Goal: Task Accomplishment & Management: Use online tool/utility

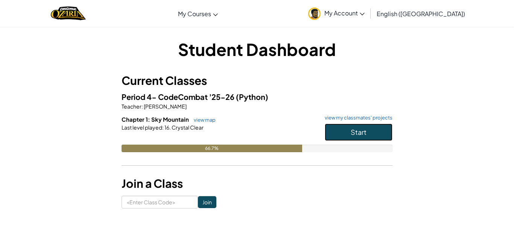
click at [350, 126] on button "Start" at bounding box center [359, 132] width 68 height 17
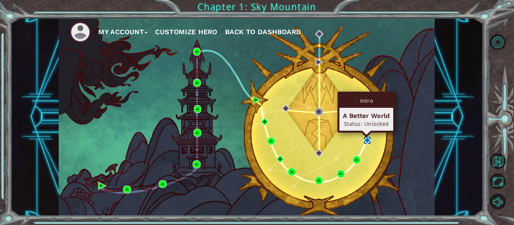
click at [366, 140] on img at bounding box center [367, 141] width 8 height 8
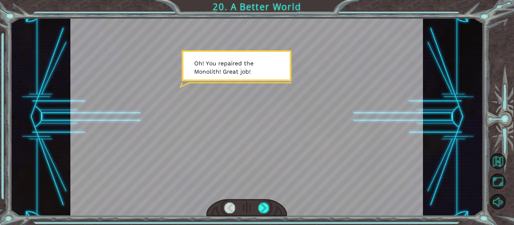
click at [366, 140] on div at bounding box center [246, 117] width 353 height 198
click at [427, 184] on div "Temporary Text O h ! Y o u r e p a i r e d t h e M o n o l i t h ! G r e a t j …" at bounding box center [246, 117] width 473 height 198
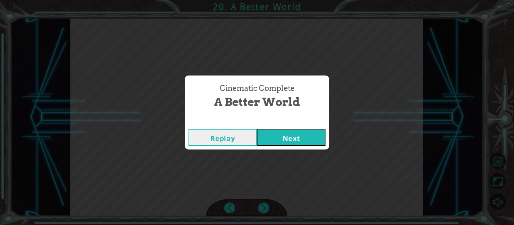
click at [289, 139] on button "Next" at bounding box center [291, 137] width 68 height 17
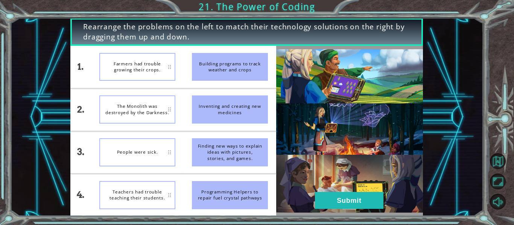
drag, startPoint x: 218, startPoint y: 65, endPoint x: 139, endPoint y: 79, distance: 79.7
click at [139, 79] on div "1. 2. 3. 4. Farmers had trouble growing their crops. The Monolith was destroyed…" at bounding box center [173, 131] width 206 height 170
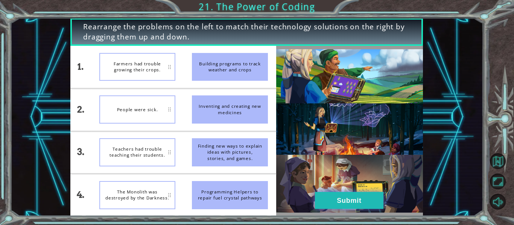
click at [338, 201] on button "Submit" at bounding box center [349, 200] width 68 height 17
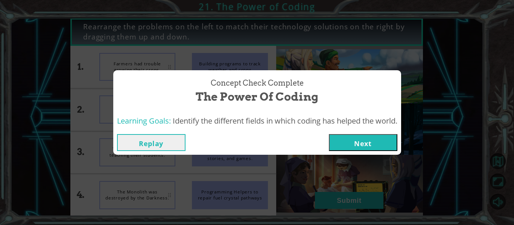
click at [360, 146] on button "Next" at bounding box center [363, 142] width 68 height 17
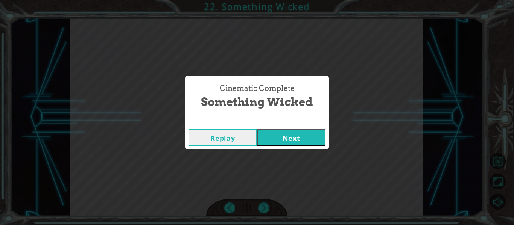
click at [295, 143] on button "Next" at bounding box center [291, 137] width 68 height 17
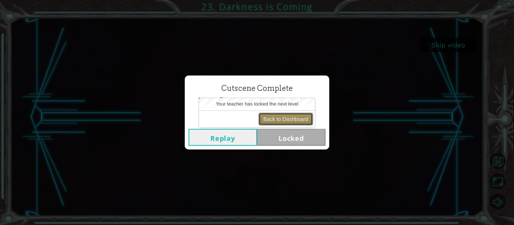
click at [266, 115] on button "Back to Dashboard" at bounding box center [285, 119] width 55 height 13
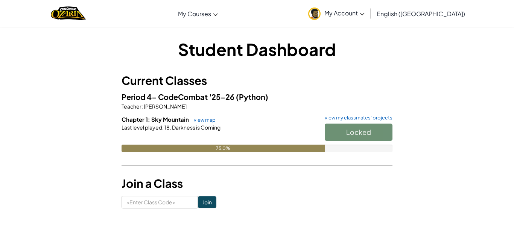
click at [364, 13] on span "My Account" at bounding box center [344, 13] width 40 height 8
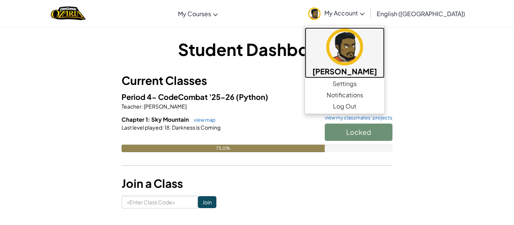
click at [363, 45] on img at bounding box center [344, 47] width 37 height 37
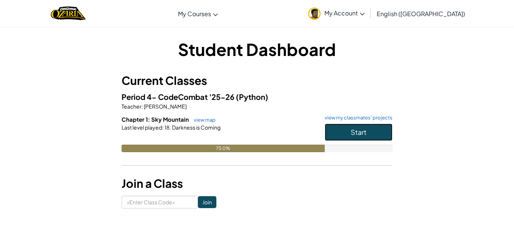
click at [355, 127] on button "Start" at bounding box center [359, 132] width 68 height 17
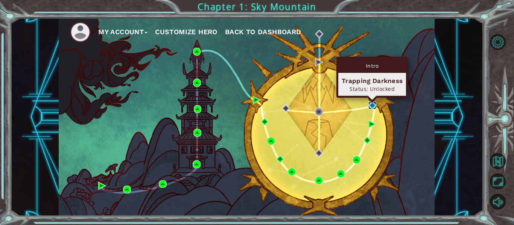
click at [370, 104] on img at bounding box center [372, 106] width 8 height 8
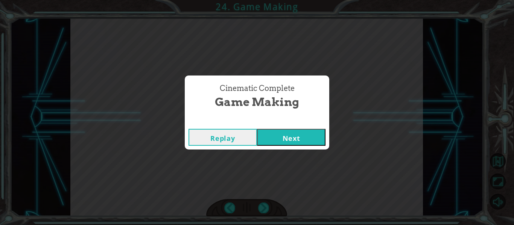
click at [294, 137] on button "Next" at bounding box center [291, 137] width 68 height 17
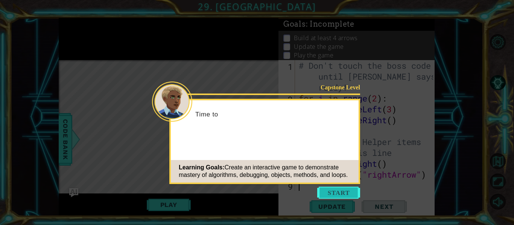
click at [331, 191] on button "Start" at bounding box center [338, 193] width 43 height 12
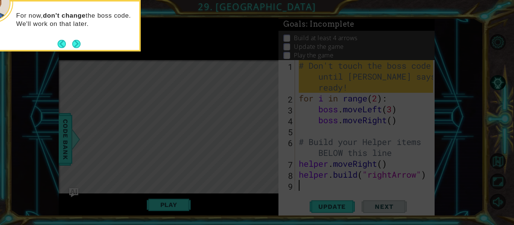
click at [232, 70] on icon at bounding box center [257, 33] width 514 height 383
click at [71, 44] on footer at bounding box center [69, 43] width 23 height 11
click at [262, 196] on icon at bounding box center [257, 33] width 514 height 383
click at [196, 199] on icon at bounding box center [257, 33] width 514 height 383
click at [71, 44] on button "Back" at bounding box center [65, 44] width 15 height 8
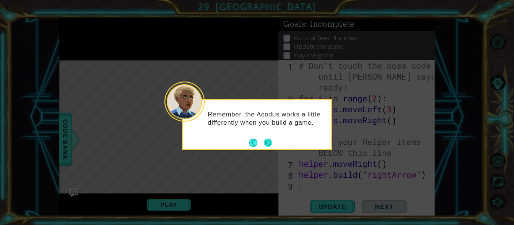
click at [269, 147] on button "Next" at bounding box center [268, 143] width 8 height 8
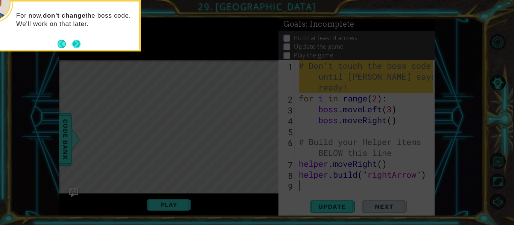
click at [77, 46] on button "Next" at bounding box center [76, 43] width 9 height 9
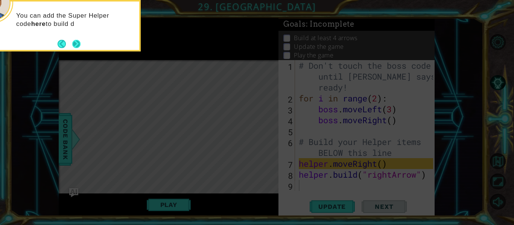
click at [80, 44] on button "Next" at bounding box center [76, 43] width 9 height 9
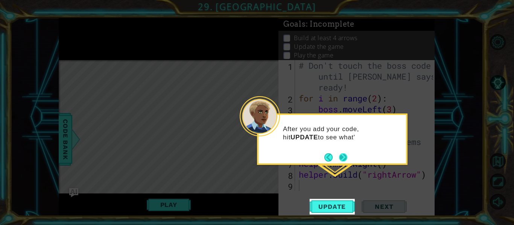
click at [343, 154] on button "Next" at bounding box center [342, 157] width 9 height 9
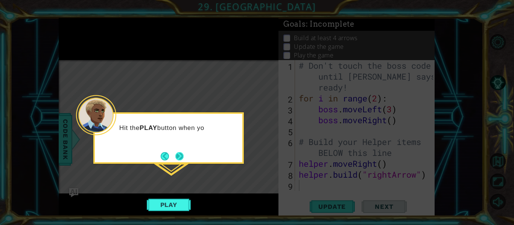
click at [181, 154] on button "Next" at bounding box center [179, 156] width 9 height 9
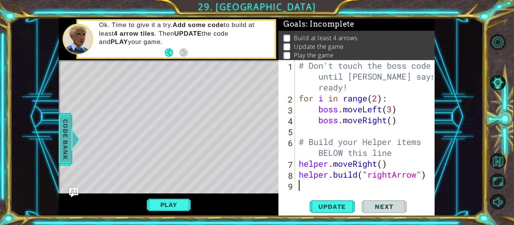
click at [66, 128] on span "Code Bank" at bounding box center [65, 140] width 12 height 46
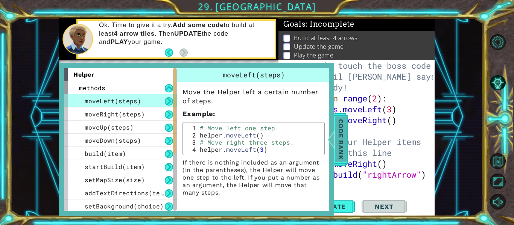
click at [342, 126] on span "Code Bank" at bounding box center [341, 140] width 12 height 46
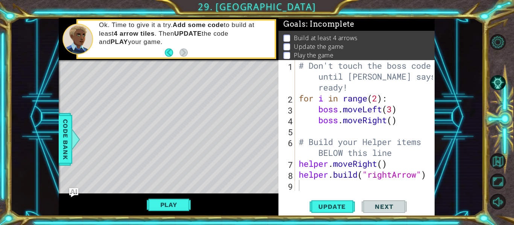
click at [298, 164] on div "# Don't touch the boss code until [PERSON_NAME] says you're ready! for i in ran…" at bounding box center [367, 147] width 140 height 174
click at [301, 177] on div "# Don't touch the boss code until [PERSON_NAME] says you're ready! for i in ran…" at bounding box center [367, 147] width 140 height 174
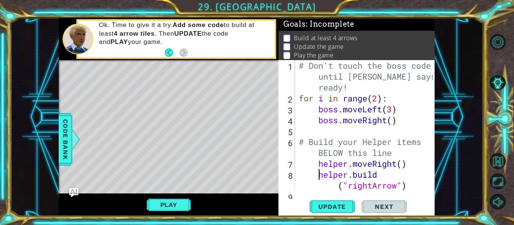
scroll to position [11, 0]
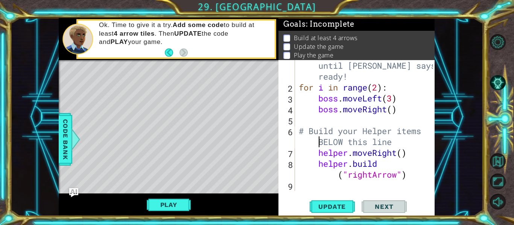
click at [316, 145] on div "# Don't touch the boss code until [PERSON_NAME] says you're ready! for i in ran…" at bounding box center [367, 136] width 140 height 174
type textarea "# Build your Helper items BELOW this line"
click at [397, 143] on div "# Don't touch the boss code until [PERSON_NAME] says you're ready! for i in ran…" at bounding box center [367, 136] width 140 height 174
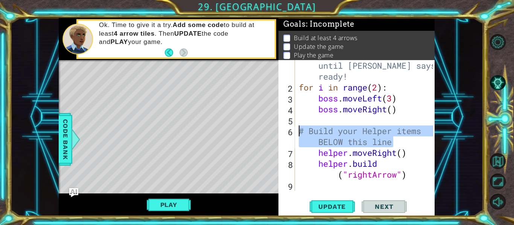
drag, startPoint x: 394, startPoint y: 144, endPoint x: 299, endPoint y: 133, distance: 95.5
click at [299, 133] on div "# Don't touch the boss code until [PERSON_NAME] says you're ready! for i in ran…" at bounding box center [367, 136] width 140 height 174
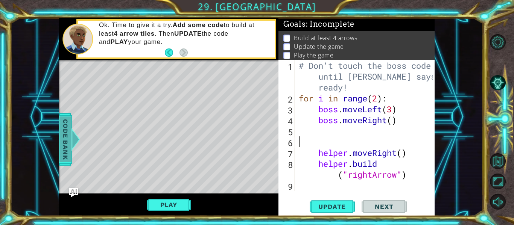
click at [67, 139] on span "Code Bank" at bounding box center [65, 140] width 12 height 46
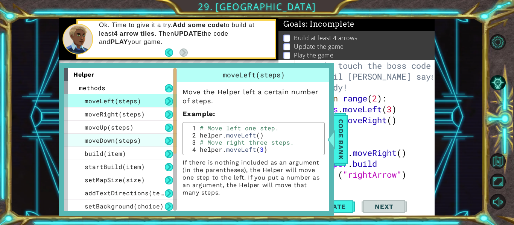
scroll to position [120, 0]
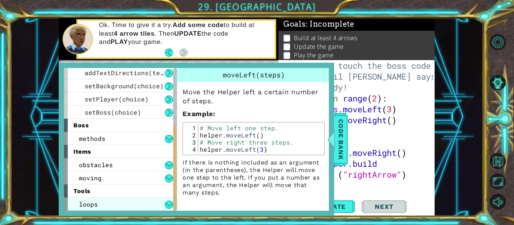
click at [114, 198] on div "loops" at bounding box center [120, 204] width 113 height 13
click at [117, 202] on div "loops" at bounding box center [120, 204] width 113 height 13
click at [90, 202] on span "loops" at bounding box center [88, 204] width 19 height 8
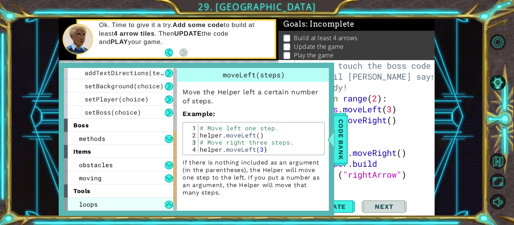
click at [90, 202] on span "loops" at bounding box center [88, 204] width 19 height 8
click at [168, 205] on button at bounding box center [169, 205] width 8 height 8
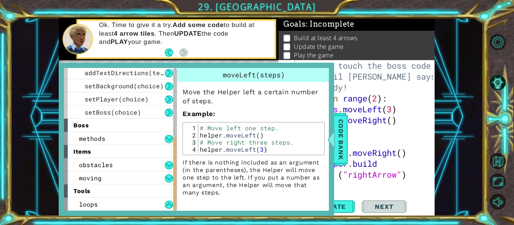
scroll to position [134, 0]
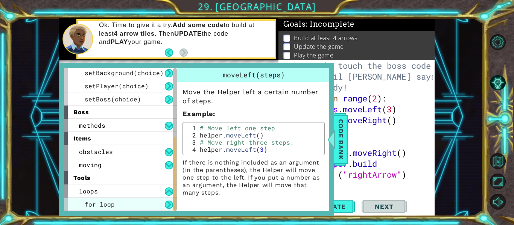
click at [148, 204] on div "for loop" at bounding box center [120, 204] width 113 height 13
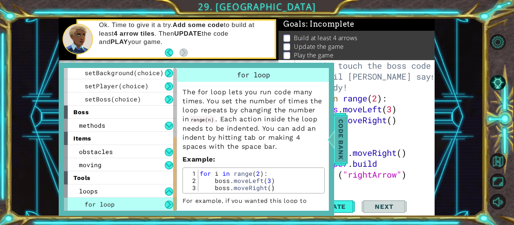
click at [337, 154] on span "Code Bank" at bounding box center [341, 140] width 12 height 46
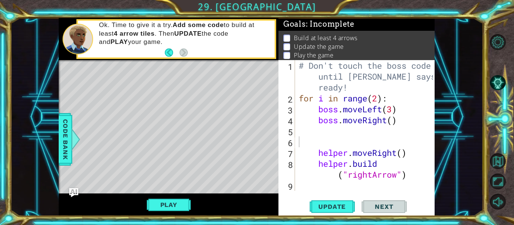
click at [296, 138] on div "1 2 3 4 5 6 7 8 9 # Don't touch the boss code until [PERSON_NAME] says you're r…" at bounding box center [355, 125] width 155 height 131
click at [297, 140] on div "# Don't touch the boss code until [PERSON_NAME] says you're ready! for i in ran…" at bounding box center [367, 147] width 140 height 174
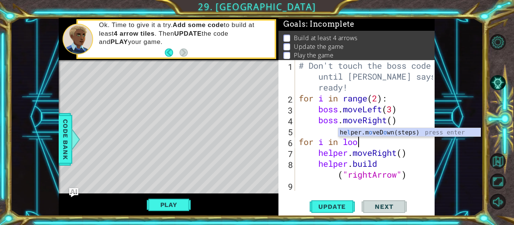
scroll to position [0, 3]
click at [68, 130] on span "Code Bank" at bounding box center [65, 140] width 12 height 46
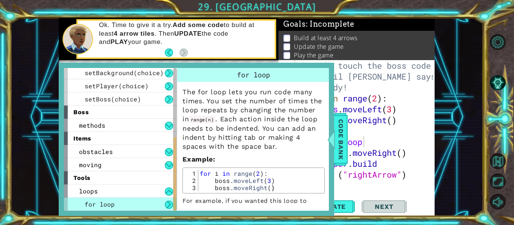
click at [440, 128] on div "1 ההההההההההההההההההההההההההההההההההההההההההההההההההההההההההההההההההההההההההההה…" at bounding box center [246, 117] width 473 height 198
click at [361, 143] on div "# Don't touch the boss code until [PERSON_NAME] says you're ready! for i in ran…" at bounding box center [367, 147] width 140 height 174
click at [341, 131] on span "Code Bank" at bounding box center [341, 140] width 12 height 46
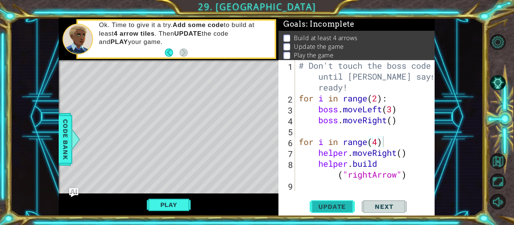
click at [343, 204] on span "Update" at bounding box center [332, 207] width 42 height 8
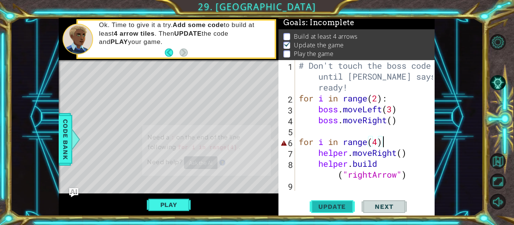
scroll to position [2, 0]
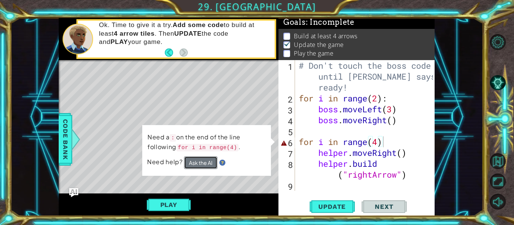
click at [203, 161] on button "Ask the AI" at bounding box center [200, 162] width 33 height 13
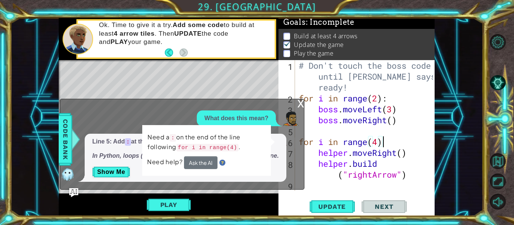
click at [297, 106] on div "x" at bounding box center [300, 103] width 7 height 8
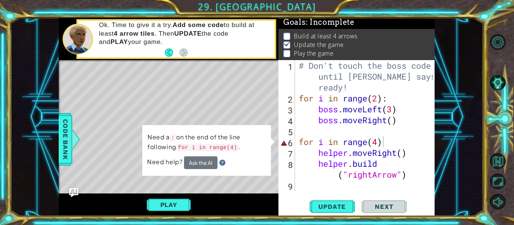
click at [386, 143] on div "# Don't touch the boss code until [PERSON_NAME] says you're ready! for i in ran…" at bounding box center [367, 147] width 140 height 174
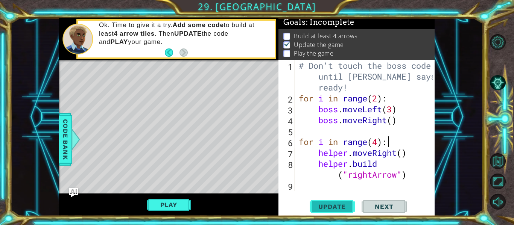
type textarea "for i in range(4):"
click at [342, 212] on button "Update" at bounding box center [332, 206] width 45 height 15
click at [414, 183] on div "# Don't touch the boss code until [PERSON_NAME] says you're ready! for i in ran…" at bounding box center [367, 147] width 140 height 174
click at [409, 180] on div "# Don't touch the boss code until [PERSON_NAME] says you're ready! for i in ran…" at bounding box center [367, 147] width 140 height 174
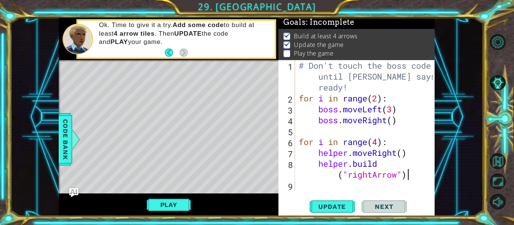
type textarea "[DOMAIN_NAME]("rightArrow")"
click at [390, 187] on div "# Don't touch the boss code until [PERSON_NAME] says you're ready! for i in ran…" at bounding box center [367, 147] width 140 height 174
click at [393, 187] on div "# Don't touch the boss code until [PERSON_NAME] says you're ready! for i in ran…" at bounding box center [367, 147] width 140 height 174
click at [337, 180] on div "# Don't touch the boss code until [PERSON_NAME] says you're ready! for i in ran…" at bounding box center [367, 147] width 140 height 174
type textarea "[DOMAIN_NAME]("rightArrow")"
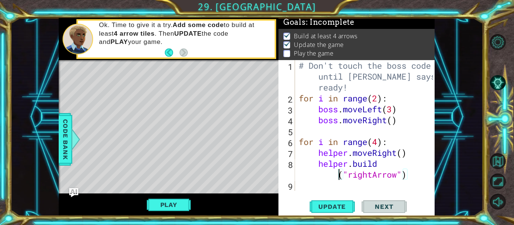
click at [336, 187] on div "# Don't touch the boss code until [PERSON_NAME] says you're ready! for i in ran…" at bounding box center [367, 147] width 140 height 174
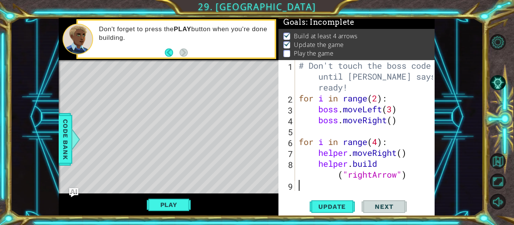
click at [378, 144] on div "# Don't touch the boss code until [PERSON_NAME] says you're ready! for i in ran…" at bounding box center [367, 147] width 140 height 174
type textarea "for i in range(6):"
click at [337, 204] on span "Update" at bounding box center [332, 207] width 42 height 8
click at [331, 183] on div "# Don't touch the boss code until [PERSON_NAME] says you're ready! for i in ran…" at bounding box center [367, 147] width 140 height 174
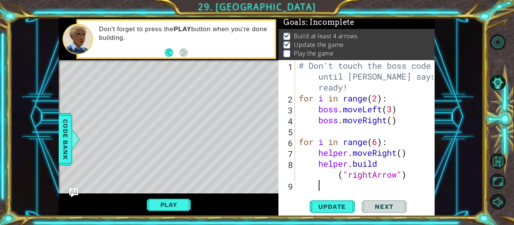
scroll to position [11, 0]
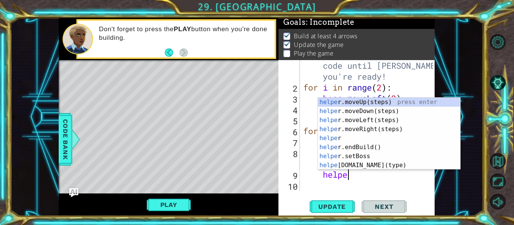
type textarea "helper"
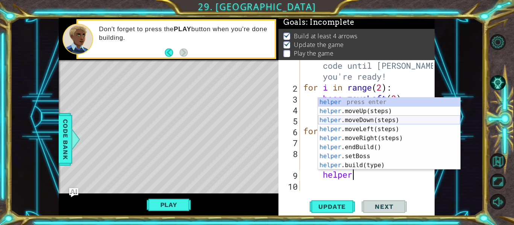
click at [365, 120] on div "helper press enter helper .moveUp(steps) press enter helper .moveDown(steps) pr…" at bounding box center [389, 143] width 142 height 90
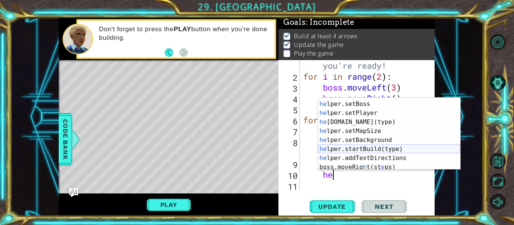
scroll to position [54, 0]
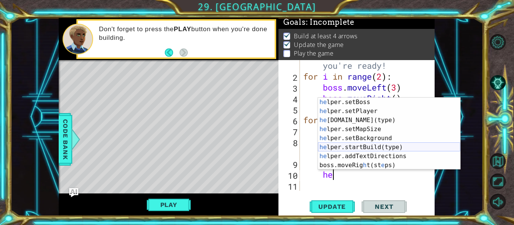
click at [382, 147] on div "he lper.setBoss press enter he lper.setPlayer press enter he [DOMAIN_NAME](type…" at bounding box center [389, 143] width 142 height 90
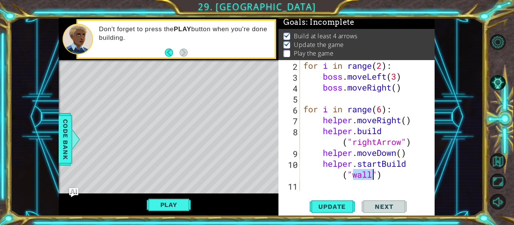
scroll to position [33, 0]
click at [410, 165] on div "for i in range ( 2 ) : boss . moveLeft ( 3 ) boss . moveRight ( ) for i in rang…" at bounding box center [369, 136] width 135 height 153
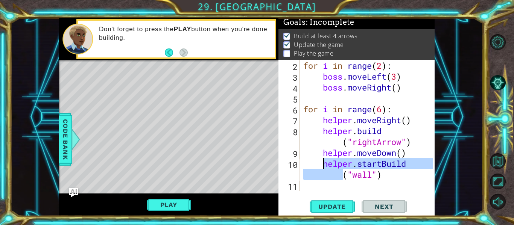
drag, startPoint x: 410, startPoint y: 165, endPoint x: 323, endPoint y: 168, distance: 86.2
click at [323, 168] on div "for i in range ( 2 ) : boss . moveLeft ( 3 ) boss . moveRight ( ) for i in rang…" at bounding box center [369, 136] width 135 height 153
type textarea "("wall")"
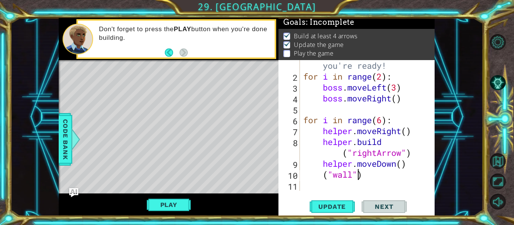
scroll to position [0, 0]
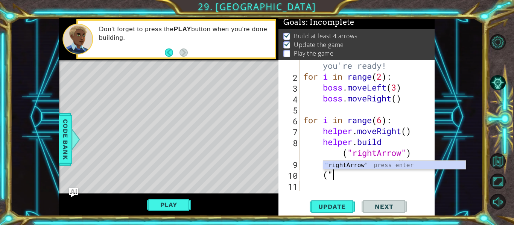
type textarea "("
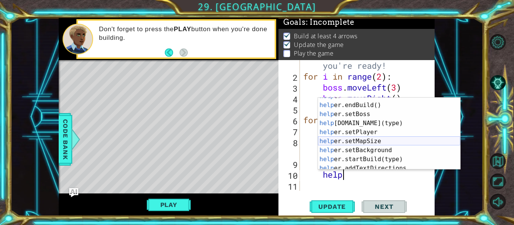
scroll to position [45, 0]
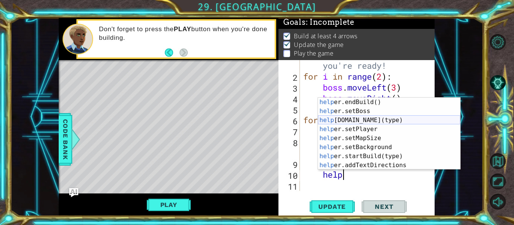
click at [367, 123] on div "help er.endBuild() press enter help er.setBoss press enter help [DOMAIN_NAME](t…" at bounding box center [389, 143] width 142 height 90
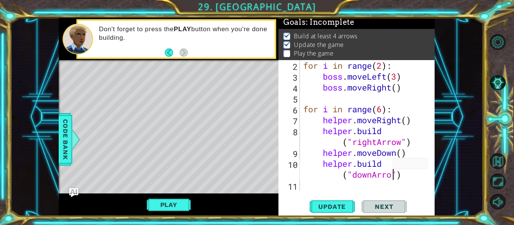
scroll to position [0, 6]
click at [333, 207] on span "Update" at bounding box center [332, 207] width 42 height 8
click at [332, 205] on span "Update" at bounding box center [332, 207] width 42 height 8
click at [323, 156] on div "for i in range ( 2 ) : boss . moveLeft ( 3 ) boss . moveRight ( ) for i in rang…" at bounding box center [369, 136] width 135 height 153
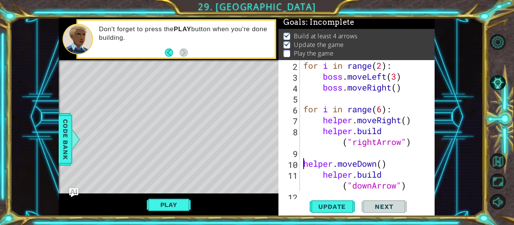
click at [325, 177] on div "for i in range ( 2 ) : boss . moveLeft ( 3 ) boss . moveRight ( ) for i in rang…" at bounding box center [369, 136] width 135 height 153
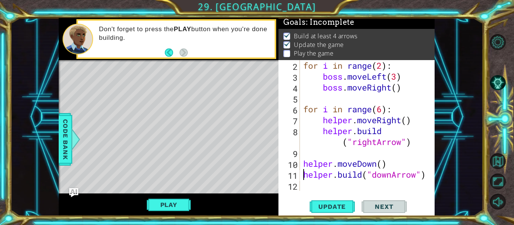
click at [306, 159] on div "for i in range ( 2 ) : boss . moveLeft ( 3 ) boss . moveRight ( ) for i in rang…" at bounding box center [369, 136] width 135 height 153
type textarea "helper.moveDown()"
click at [305, 152] on div "for i in range ( 2 ) : boss . moveLeft ( 3 ) boss . moveRight ( ) for i in rang…" at bounding box center [369, 136] width 135 height 153
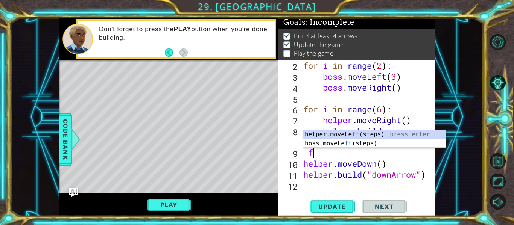
scroll to position [0, 0]
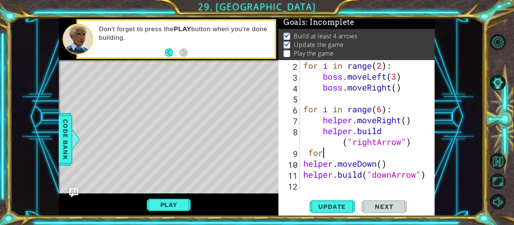
type textarea "f"
click at [382, 112] on div "for i in range ( 2 ) : boss . moveLeft ( 3 ) boss . moveRight ( ) for i in rang…" at bounding box center [369, 136] width 135 height 153
click at [383, 163] on div "for i in range ( 2 ) : boss . moveLeft ( 3 ) boss . moveRight ( ) for i in rang…" at bounding box center [369, 136] width 135 height 153
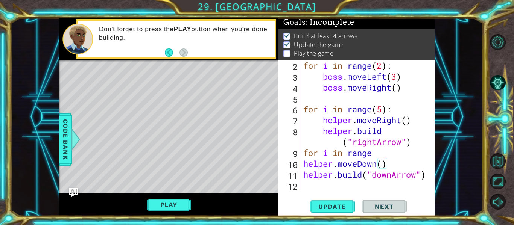
scroll to position [0, 3]
click at [378, 155] on div "for i in range ( 2 ) : boss . moveLeft ( 3 ) boss . moveRight ( ) for i in rang…" at bounding box center [369, 136] width 135 height 153
click at [384, 206] on span "Next" at bounding box center [383, 207] width 33 height 8
click at [340, 210] on span "Update" at bounding box center [332, 207] width 42 height 8
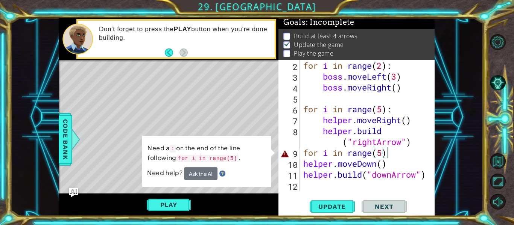
scroll to position [0, 4]
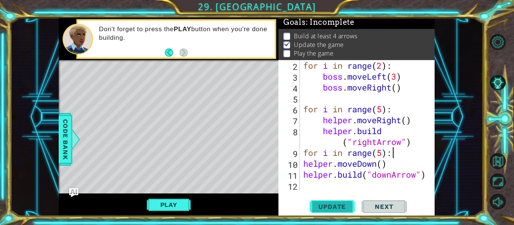
click at [335, 206] on span "Update" at bounding box center [332, 207] width 42 height 8
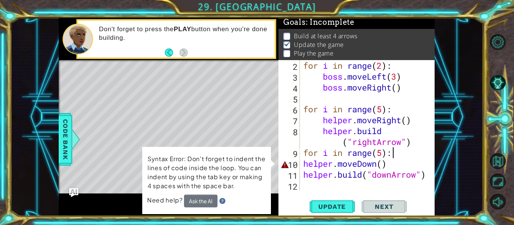
click at [302, 163] on div "for i in range ( 2 ) : boss . moveLeft ( 3 ) boss . moveRight ( ) for i in rang…" at bounding box center [369, 136] width 135 height 153
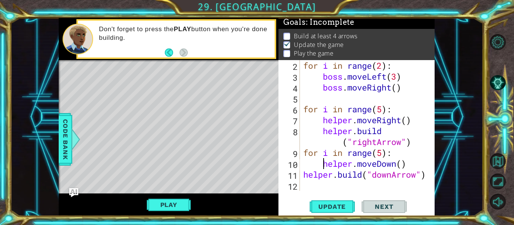
click at [303, 175] on div "for i in range ( 2 ) : boss . moveLeft ( 3 ) boss . moveRight ( ) for i in rang…" at bounding box center [369, 136] width 135 height 153
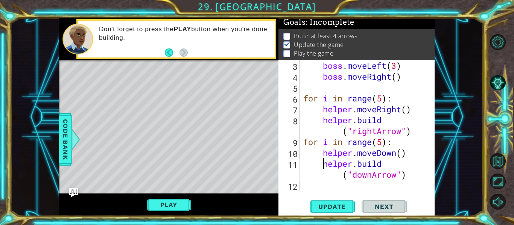
scroll to position [44, 0]
click at [328, 206] on span "Update" at bounding box center [332, 207] width 42 height 8
click at [382, 101] on div "boss . moveLeft ( 3 ) boss . moveRight ( ) for i in range ( 5 ) : helper . move…" at bounding box center [369, 136] width 135 height 153
type textarea "for i in range(6):"
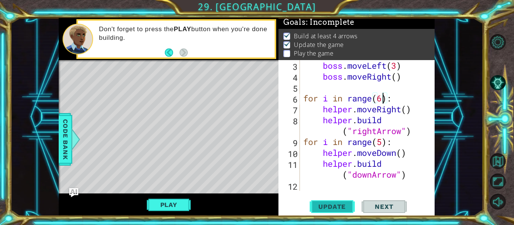
click at [343, 202] on button "Update" at bounding box center [332, 206] width 45 height 15
click at [372, 204] on span "Next" at bounding box center [383, 207] width 33 height 8
click at [373, 208] on span "Next" at bounding box center [383, 207] width 33 height 8
click at [162, 198] on button "Play" at bounding box center [169, 205] width 44 height 14
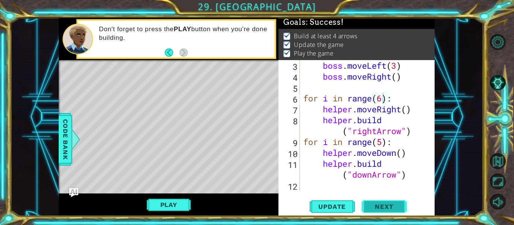
click at [376, 209] on span "Next" at bounding box center [383, 209] width 33 height 8
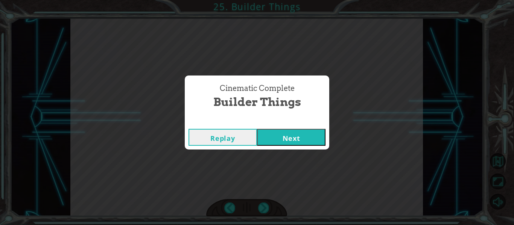
click at [309, 134] on button "Next" at bounding box center [291, 137] width 68 height 17
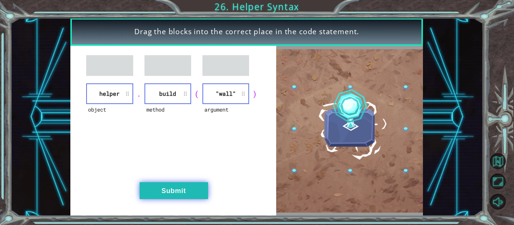
click at [159, 182] on button "Submit" at bounding box center [174, 190] width 68 height 17
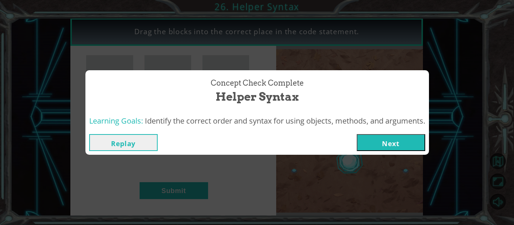
click at [392, 139] on button "Next" at bounding box center [391, 142] width 68 height 17
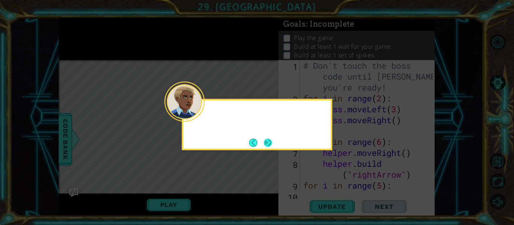
click at [196, 115] on div at bounding box center [256, 112] width 147 height 24
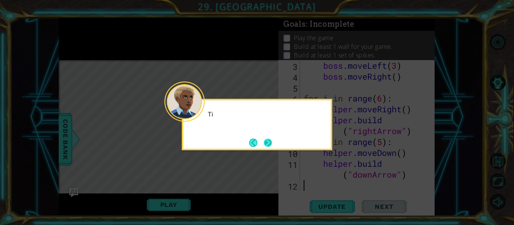
scroll to position [44, 0]
click at [267, 140] on button "Next" at bounding box center [268, 143] width 8 height 8
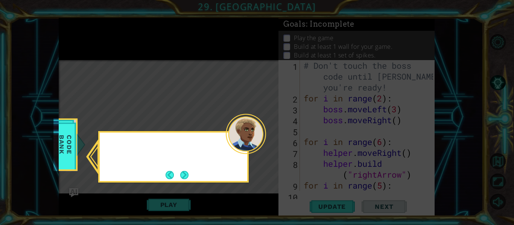
scroll to position [0, 0]
click at [267, 140] on icon at bounding box center [257, 112] width 514 height 225
click at [186, 173] on button "Next" at bounding box center [184, 175] width 9 height 9
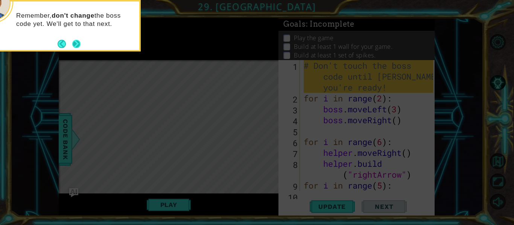
click at [76, 40] on button "Next" at bounding box center [76, 44] width 8 height 8
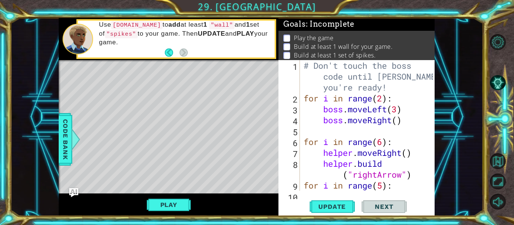
click at [399, 122] on div "# Don't touch the boss code until [PERSON_NAME] says you're ready! for i in ran…" at bounding box center [369, 147] width 135 height 174
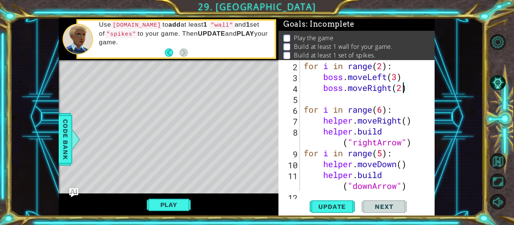
scroll to position [44, 0]
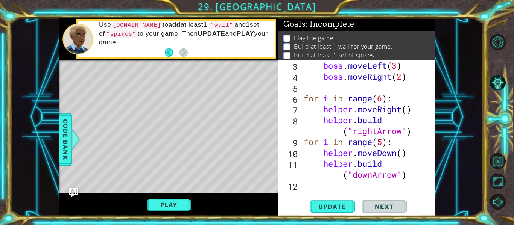
drag, startPoint x: 302, startPoint y: 98, endPoint x: 295, endPoint y: 92, distance: 9.3
click at [295, 92] on div "boss.moveRight(2) 3 4 5 6 7 8 9 10 11 12 boss . moveLeft ( 3 ) boss . moveRight…" at bounding box center [355, 125] width 155 height 131
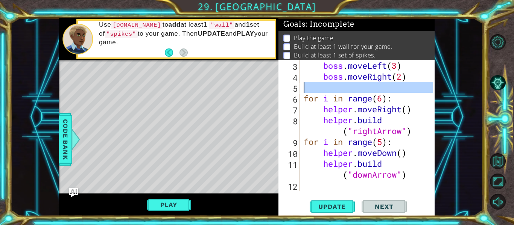
scroll to position [0, 4]
type textarea "for i in range(6):"
click at [300, 104] on div "for i in range(6): 3 4 5 6 7 8 9 10 11 12 boss . moveLeft ( 3 ) boss . moveRigh…" at bounding box center [355, 125] width 155 height 131
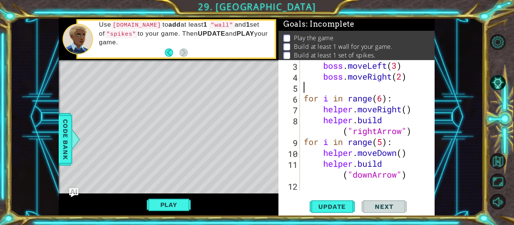
scroll to position [0, 0]
click at [401, 130] on div "boss . moveLeft ( 3 ) boss . moveRight ( 2 ) for i in range ( 6 ) : helper . mo…" at bounding box center [369, 136] width 135 height 153
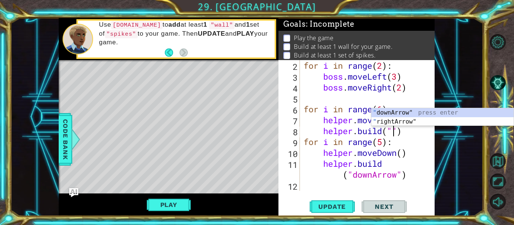
scroll to position [0, 5]
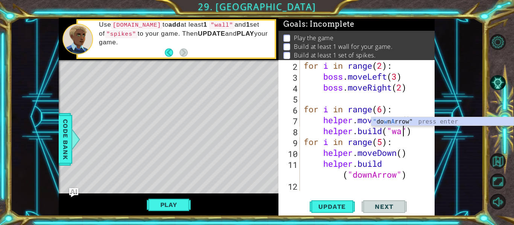
type textarea "[DOMAIN_NAME]("wall")"
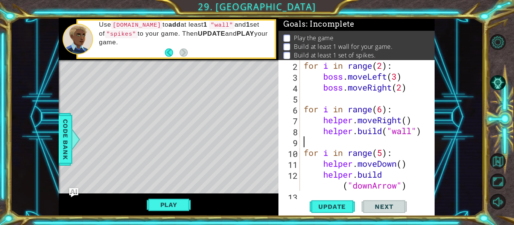
scroll to position [0, 0]
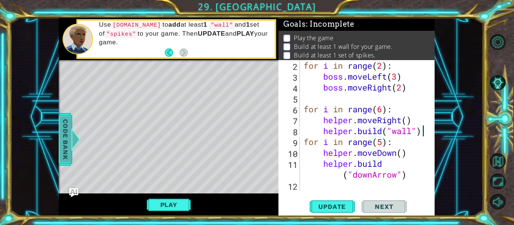
type textarea "[DOMAIN_NAME]("wall")"
click at [68, 127] on span "Code Bank" at bounding box center [65, 140] width 12 height 46
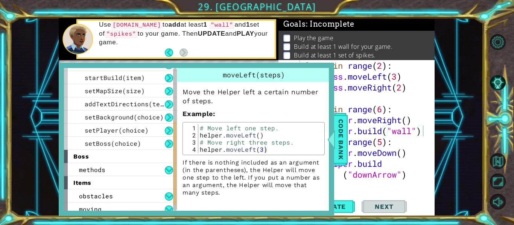
scroll to position [120, 0]
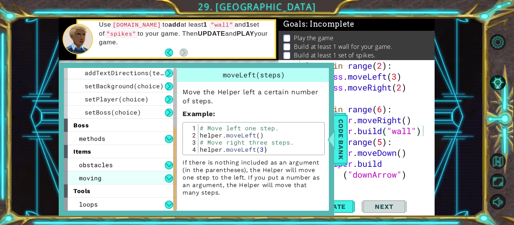
click at [112, 172] on div "moving" at bounding box center [120, 177] width 113 height 13
click at [111, 177] on div "moving" at bounding box center [120, 177] width 113 height 13
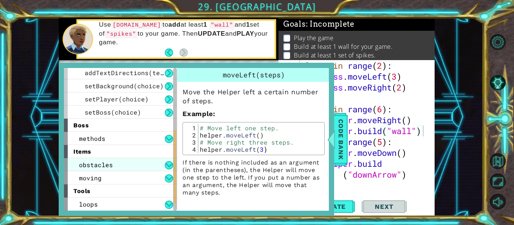
click at [109, 164] on span "obstacles" at bounding box center [96, 165] width 34 height 8
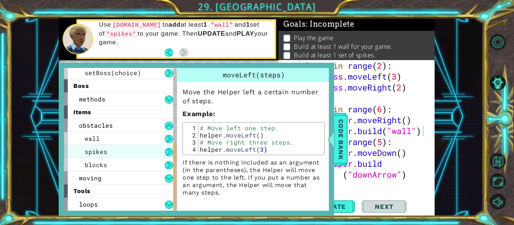
click at [102, 151] on span "spikes" at bounding box center [96, 152] width 23 height 8
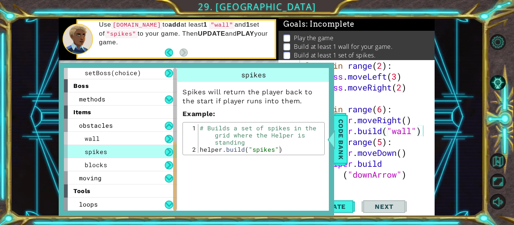
type textarea "[DOMAIN_NAME]("spikes")"
click at [253, 147] on div "# Builds a set of spikes in the grid where the Helper is standing helper . buil…" at bounding box center [260, 152] width 124 height 57
click at [334, 146] on div at bounding box center [330, 139] width 9 height 23
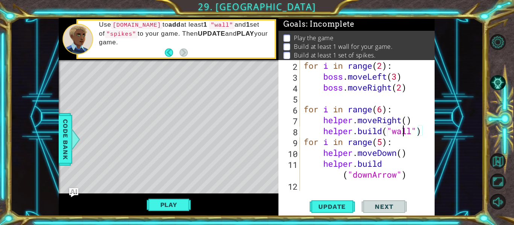
click at [404, 133] on div "for i in range ( 2 ) : boss . moveLeft ( 3 ) boss . moveRight ( 2 ) for i in ra…" at bounding box center [369, 136] width 135 height 153
type textarea "[DOMAIN_NAME]("spikes")"
click at [314, 99] on div "for i in range ( 2 ) : boss . moveLeft ( 3 ) boss . moveRight ( 2 ) for i in ra…" at bounding box center [369, 136] width 135 height 153
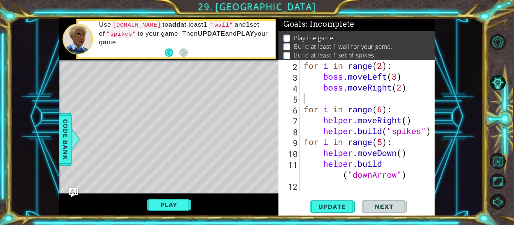
scroll to position [0, 0]
click at [382, 112] on div "for i in range ( 2 ) : boss . moveLeft ( 3 ) boss . moveRight ( 2 ) for i in ra…" at bounding box center [369, 136] width 135 height 153
click at [381, 143] on div "for i in range ( 2 ) : boss . moveLeft ( 3 ) boss . moveRight ( 2 ) for i in ra…" at bounding box center [369, 136] width 135 height 153
click at [380, 176] on div "for i in range ( 2 ) : boss . moveLeft ( 3 ) boss . moveRight ( 2 ) for i in ra…" at bounding box center [369, 136] width 135 height 153
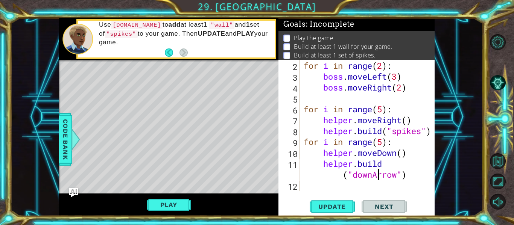
click at [380, 176] on div "for i in range ( 2 ) : boss . moveLeft ( 3 ) boss . moveRight ( 2 ) for i in ra…" at bounding box center [369, 136] width 135 height 153
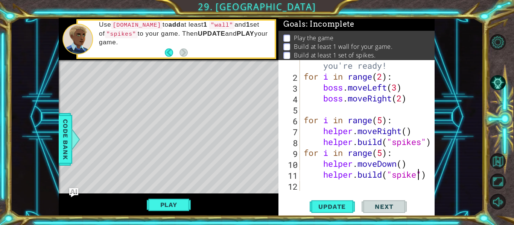
scroll to position [0, 6]
click at [382, 156] on div "# Don't touch the boss code until [PERSON_NAME] says you're ready! for i in ran…" at bounding box center [369, 125] width 135 height 174
click at [388, 167] on div "# Don't touch the boss code until [PERSON_NAME] says you're ready! for i in ran…" at bounding box center [369, 125] width 135 height 174
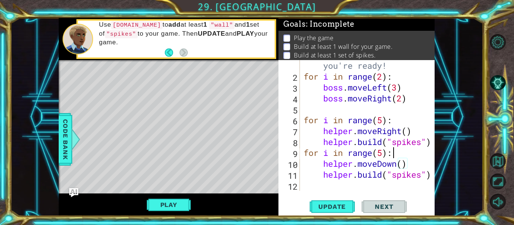
click at [408, 157] on div "# Don't touch the boss code until [PERSON_NAME] says you're ready! for i in ran…" at bounding box center [369, 125] width 135 height 174
type textarea "for i in range(5):"
drag, startPoint x: 305, startPoint y: 153, endPoint x: 396, endPoint y: 156, distance: 91.4
click at [396, 156] on div "# Don't touch the boss code until [PERSON_NAME] says you're ready! for i in ran…" at bounding box center [369, 125] width 135 height 174
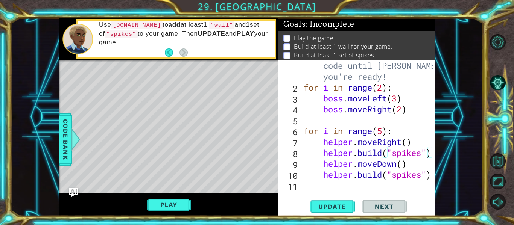
click at [322, 165] on div "# Don't touch the boss code until [PERSON_NAME] says you're ready! for i in ran…" at bounding box center [369, 136] width 135 height 174
click at [324, 175] on div "# Don't touch the boss code until [PERSON_NAME] says you're ready! for i in ran…" at bounding box center [369, 136] width 135 height 174
click at [320, 175] on div "# Don't touch the boss code until [PERSON_NAME] says you're ready! for i in ran…" at bounding box center [369, 136] width 135 height 174
type textarea "[DOMAIN_NAME]("spikes")"
click at [321, 175] on div "# Don't touch the boss code until [PERSON_NAME] says you're ready! for i in ran…" at bounding box center [367, 125] width 131 height 131
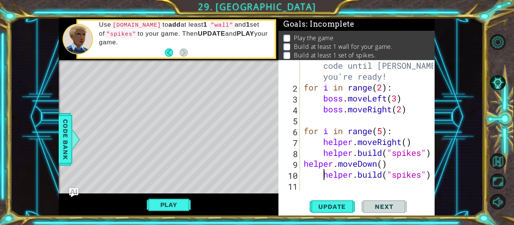
click at [324, 175] on div "# Don't touch the boss code until [PERSON_NAME] says you're ready! for i in ran…" at bounding box center [369, 136] width 135 height 174
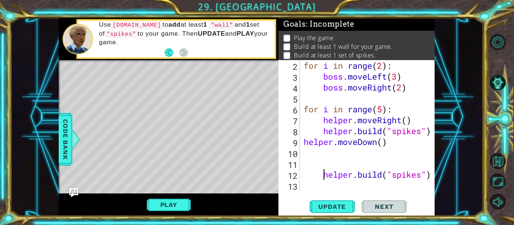
scroll to position [33, 0]
click at [317, 162] on div "for i in range ( 2 ) : boss . moveLeft ( 3 ) boss . moveRight ( 2 ) for i in ra…" at bounding box center [369, 136] width 135 height 153
click at [315, 158] on div "for i in range ( 2 ) : boss . moveLeft ( 3 ) boss . moveRight ( 2 ) for i in ra…" at bounding box center [369, 136] width 135 height 153
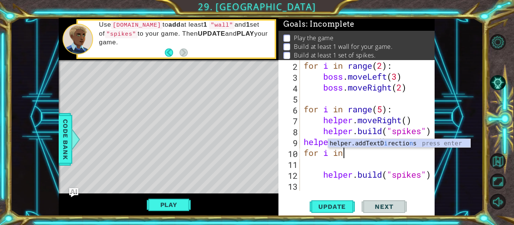
scroll to position [0, 2]
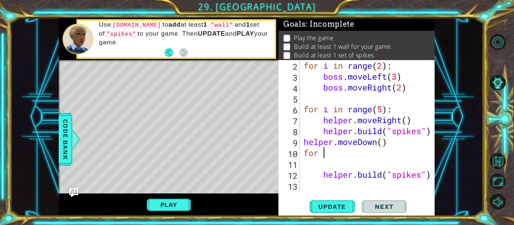
type textarea "f"
paste textarea "for i in range(5):"
type textarea "for i in range(5):"
click at [349, 167] on div "for i in range ( 2 ) : boss . moveLeft ( 3 ) boss . moveRight ( 2 ) for i in ra…" at bounding box center [369, 136] width 135 height 153
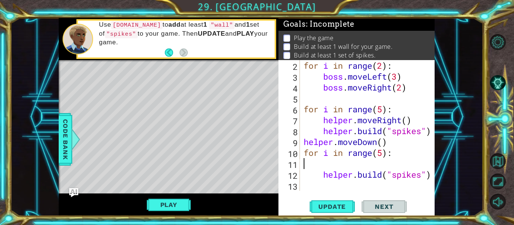
scroll to position [22, 0]
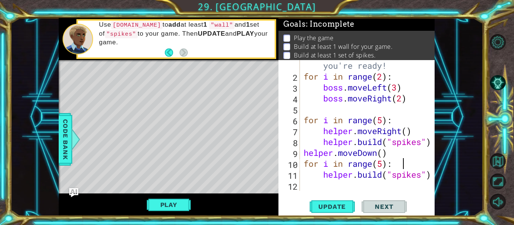
click at [324, 176] on div "# Don't touch the boss code until [PERSON_NAME] says you're ready! for i in ran…" at bounding box center [369, 125] width 135 height 174
type textarea "[DOMAIN_NAME]("spikes")"
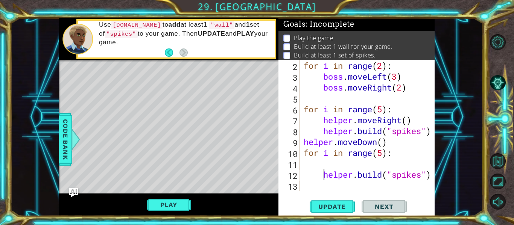
scroll to position [33, 0]
click at [365, 164] on div "for i in range ( 2 ) : boss . moveLeft ( 3 ) boss . moveRight ( 2 ) for i in ra…" at bounding box center [369, 136] width 135 height 153
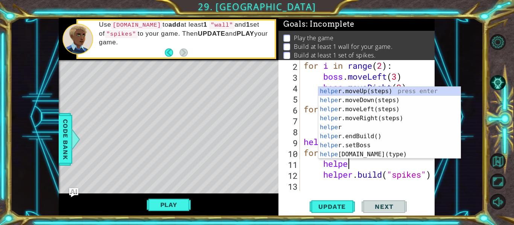
type textarea "helper"
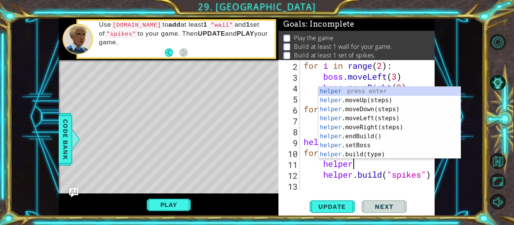
scroll to position [0, 2]
click at [365, 119] on div "helper press enter helper .moveUp(steps) press enter helper .moveDown(steps) pr…" at bounding box center [389, 132] width 142 height 90
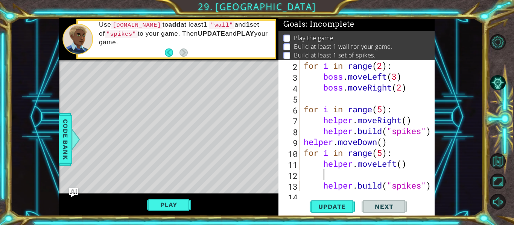
scroll to position [0, 0]
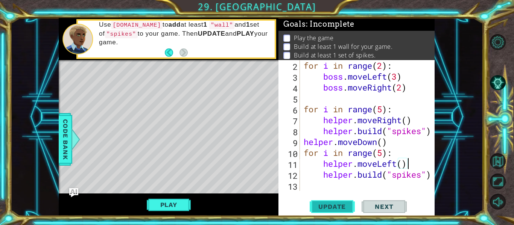
click at [339, 205] on span "Update" at bounding box center [332, 207] width 42 height 8
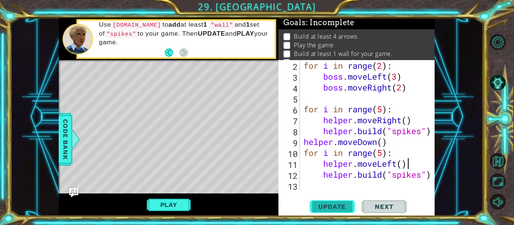
scroll to position [2, 0]
click at [304, 111] on div "for i in range ( 2 ) : boss . moveLeft ( 3 ) boss . moveRight ( 2 ) for i in ra…" at bounding box center [369, 136] width 135 height 153
type textarea "for i in range(5):"
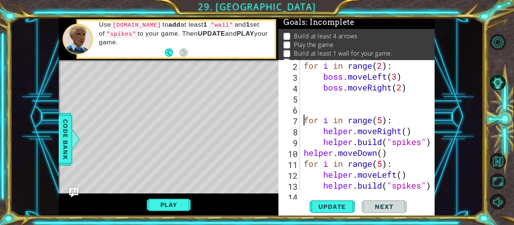
click at [317, 106] on div "for i in range ( 2 ) : boss . moveLeft ( 3 ) boss . moveRight ( 2 ) for i in ra…" at bounding box center [369, 136] width 135 height 153
click at [316, 105] on div "for i in range ( 2 ) : boss . moveLeft ( 3 ) boss . moveRight ( 2 ) for i in ra…" at bounding box center [369, 136] width 135 height 153
click at [308, 96] on div "for i in range ( 2 ) : boss . moveLeft ( 3 ) boss . moveRight ( 2 ) for i in ra…" at bounding box center [369, 136] width 135 height 153
click at [382, 122] on div "for i in range ( 2 ) : boss . moveLeft ( 3 ) boss . moveRight ( 2 ) for i in ra…" at bounding box center [369, 136] width 135 height 153
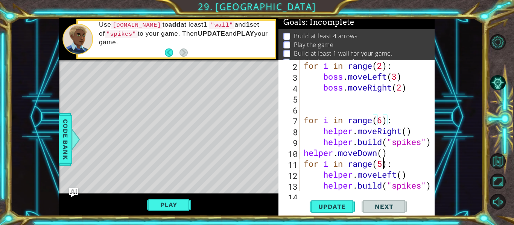
click at [384, 164] on div "for i in range ( 2 ) : boss . moveLeft ( 3 ) boss . moveRight ( 2 ) for i in ra…" at bounding box center [369, 136] width 135 height 153
type textarea "for i in range(6):"
click at [325, 106] on div "for i in range ( 2 ) : boss . moveLeft ( 3 ) boss . moveRight ( 2 ) for i in ra…" at bounding box center [369, 136] width 135 height 153
click at [316, 98] on div "for i in range ( 2 ) : boss . moveLeft ( 3 ) boss . moveRight ( 2 ) for i in ra…" at bounding box center [369, 136] width 135 height 153
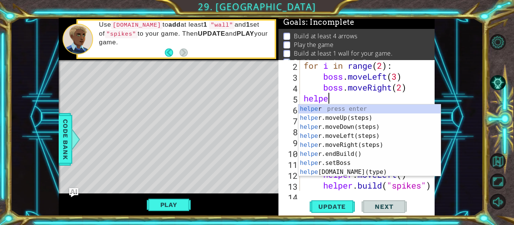
type textarea "helper"
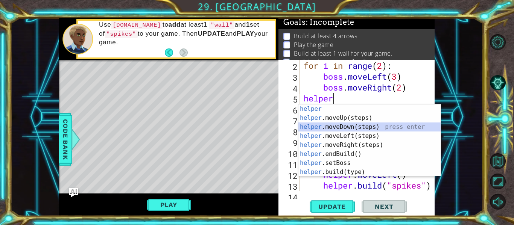
click at [350, 127] on div "helper press enter helper .moveUp(steps) press enter helper .moveDown(steps) pr…" at bounding box center [369, 150] width 142 height 90
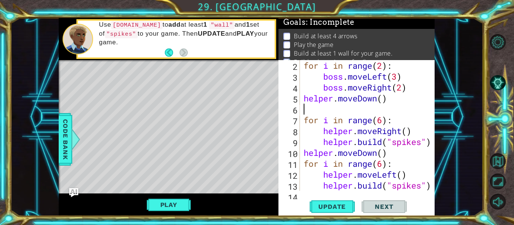
type textarea "helper.moveDown()"
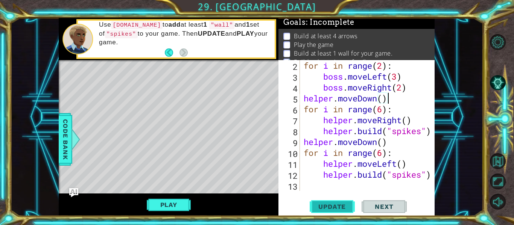
type textarea "helper.moveDown()"
click at [347, 209] on span "Update" at bounding box center [332, 207] width 42 height 8
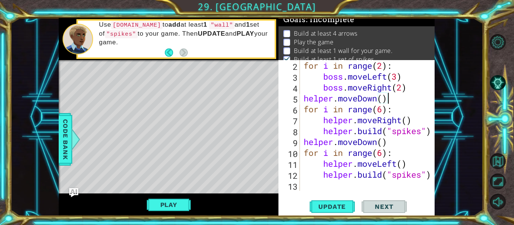
scroll to position [6, 0]
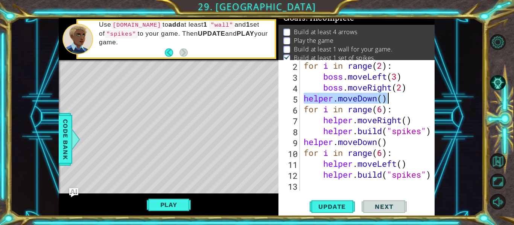
drag, startPoint x: 303, startPoint y: 100, endPoint x: 398, endPoint y: 103, distance: 94.8
click at [398, 103] on div "for i in range ( 2 ) : boss . moveLeft ( 3 ) boss . moveRight ( 2 ) helper . mo…" at bounding box center [369, 136] width 135 height 153
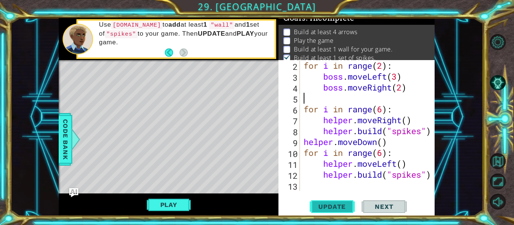
click at [339, 209] on span "Update" at bounding box center [332, 207] width 42 height 8
click at [382, 143] on div "for i in range ( 2 ) : boss . moveLeft ( 3 ) boss . moveRight ( 2 ) for i in ra…" at bounding box center [369, 136] width 135 height 153
type textarea "helper.moveDown(2)"
click at [337, 201] on button "Update" at bounding box center [332, 206] width 45 height 15
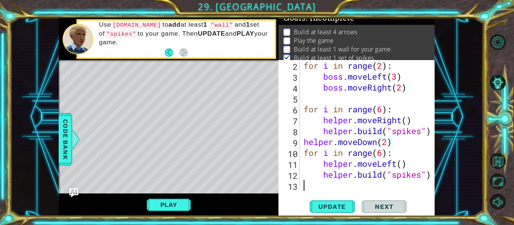
click at [370, 182] on div "for i in range ( 2 ) : boss . moveLeft ( 3 ) boss . moveRight ( 2 ) for i in ra…" at bounding box center [369, 136] width 135 height 153
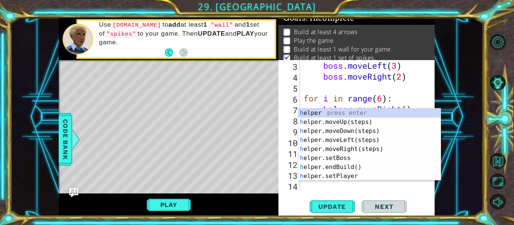
scroll to position [44, 0]
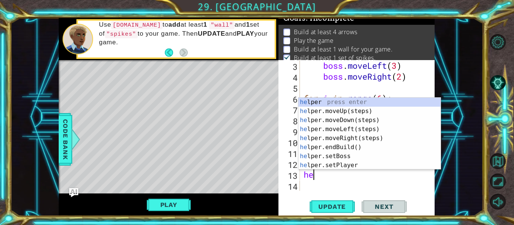
type textarea "help"
click at [342, 120] on div "help er press enter help er.moveUp(steps) press enter help er.moveDown(steps) p…" at bounding box center [369, 143] width 142 height 90
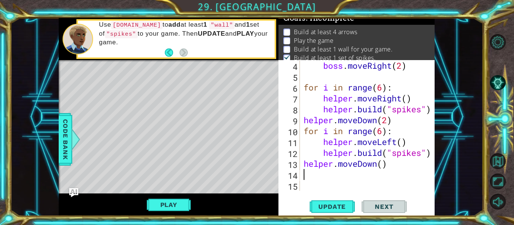
scroll to position [55, 0]
click at [384, 165] on div "boss . moveRight ( 2 ) for i in range ( 6 ) : helper . moveRight ( ) helper . b…" at bounding box center [369, 136] width 135 height 153
type textarea "helper.moveDown(2)"
click at [349, 179] on div "boss . moveRight ( 2 ) for i in range ( 6 ) : helper . moveRight ( ) helper . b…" at bounding box center [369, 136] width 135 height 153
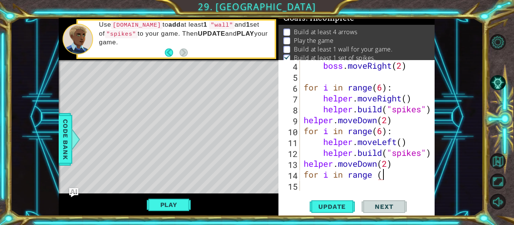
scroll to position [0, 3]
type textarea "for i in range (6)"
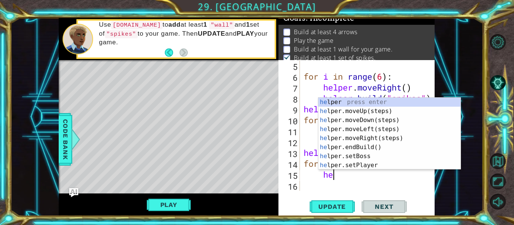
type textarea "help"
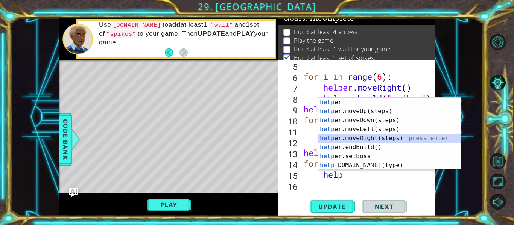
click at [372, 140] on div "help er press enter help er.moveUp(steps) press enter help er.moveDown(steps) p…" at bounding box center [389, 143] width 142 height 90
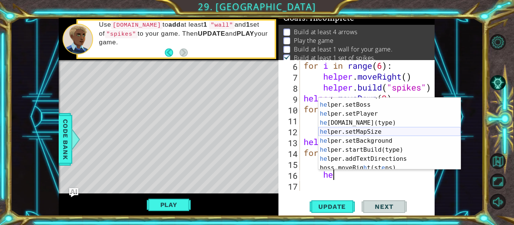
scroll to position [53, 0]
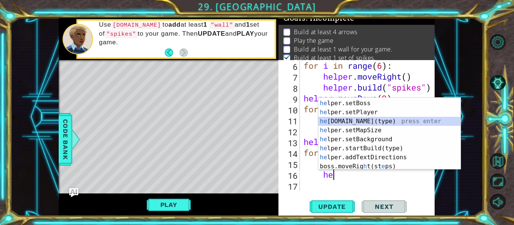
click at [362, 122] on div "he lper.endBuild() press enter he lper.setBoss press enter he lper.setPlayer pr…" at bounding box center [389, 135] width 142 height 90
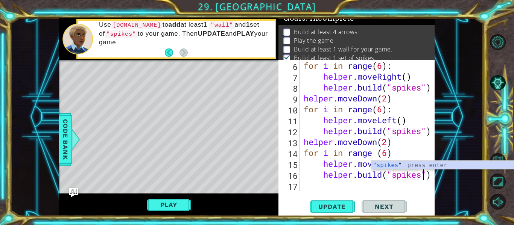
scroll to position [0, 6]
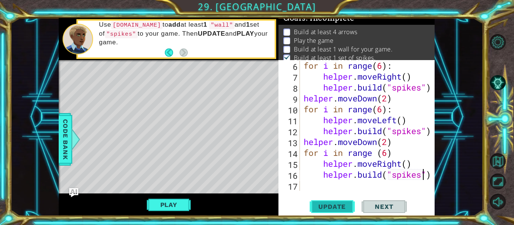
click at [344, 202] on button "Update" at bounding box center [332, 206] width 45 height 15
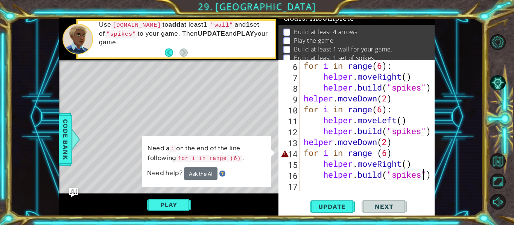
click at [393, 155] on div "for i in range ( 6 ) : helper . moveRight ( ) helper . build ( "spikes" ) helpe…" at bounding box center [369, 136] width 135 height 153
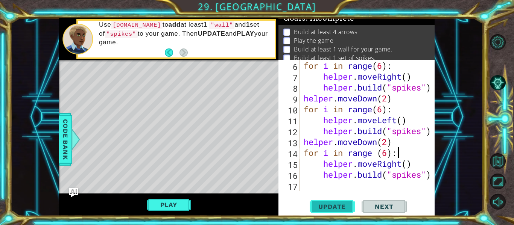
click at [330, 207] on span "Update" at bounding box center [332, 207] width 42 height 8
click at [389, 154] on div "for i in range ( 6 ) : helper . moveRight ( ) helper . build ( "spikes" ) helpe…" at bounding box center [369, 136] width 135 height 153
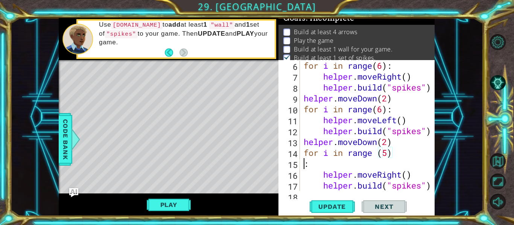
scroll to position [0, 0]
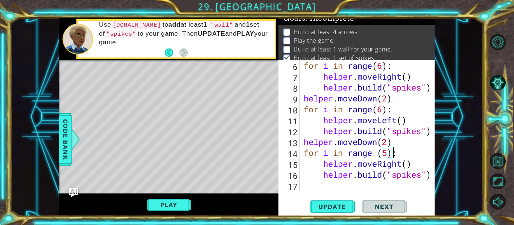
type textarea "for i in range (5):"
click at [394, 206] on span "Next" at bounding box center [383, 207] width 33 height 8
click at [335, 208] on span "Update" at bounding box center [332, 207] width 42 height 8
click at [326, 203] on span "Update" at bounding box center [332, 207] width 42 height 8
click at [377, 181] on div "for i in range ( 6 ) : helper . moveRight ( ) helper . build ( "spikes" ) helpe…" at bounding box center [369, 136] width 135 height 153
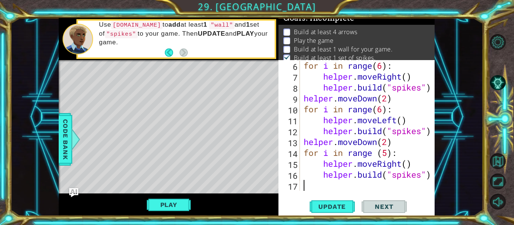
scroll to position [87, 0]
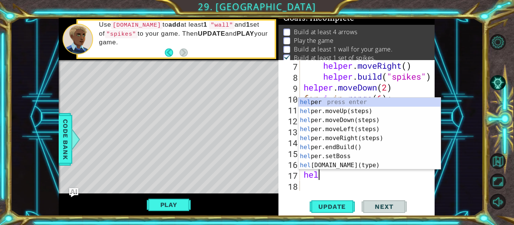
type textarea "help"
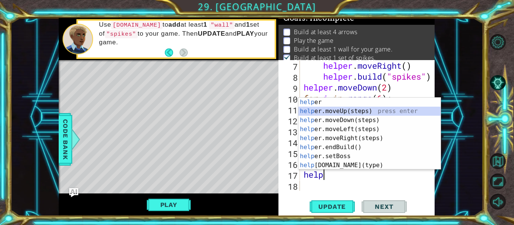
click at [341, 112] on div "help er press enter help er.moveUp(steps) press enter help er.moveDown(steps) p…" at bounding box center [369, 143] width 142 height 90
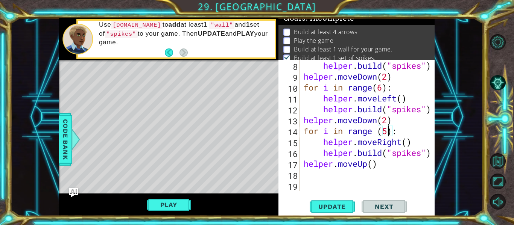
click at [387, 130] on div "helper . build ( "spikes" ) helper . moveDown ( 2 ) for i in range ( 6 ) : help…" at bounding box center [369, 136] width 135 height 153
click at [330, 206] on span "Update" at bounding box center [332, 207] width 42 height 8
click at [364, 167] on div "helper . build ( "spikes" ) helper . moveDown ( 2 ) for i in range ( 6 ) : help…" at bounding box center [369, 136] width 135 height 153
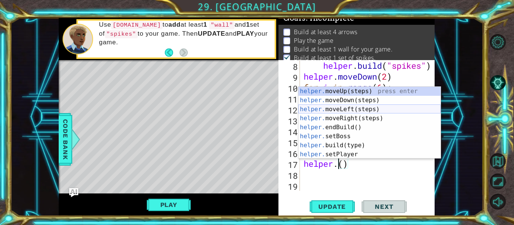
click at [345, 109] on div "helper. moveUp(steps) press enter helper. moveDown(steps) press enter helper. m…" at bounding box center [369, 132] width 142 height 90
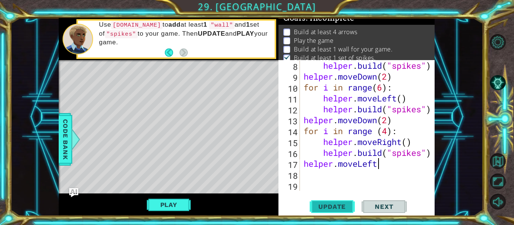
click at [340, 200] on button "Update" at bounding box center [332, 206] width 45 height 15
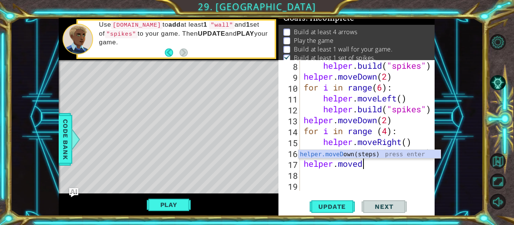
scroll to position [0, 3]
type textarea "helper.movedow"
click at [384, 154] on div "helper.moveDow n(steps) press enter" at bounding box center [369, 163] width 142 height 27
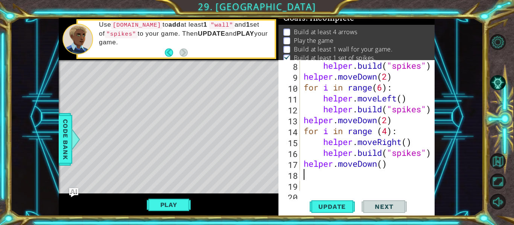
scroll to position [0, 0]
click at [338, 206] on span "Update" at bounding box center [332, 207] width 42 height 8
click at [370, 167] on div "helper . build ( "spikes" ) helper . moveDown ( 2 ) for i in range ( 6 ) : help…" at bounding box center [369, 136] width 135 height 153
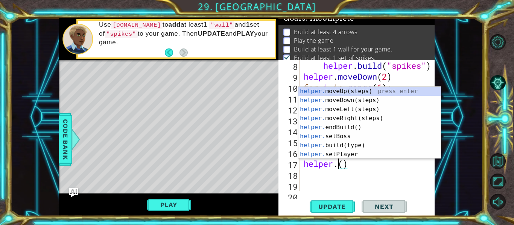
scroll to position [0, 2]
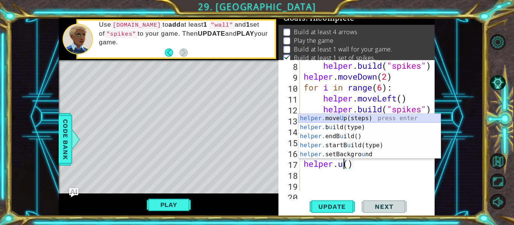
click at [354, 119] on div "helper. move U p(steps) press enter helper. b u ild(type) press enter helper. e…" at bounding box center [369, 145] width 142 height 63
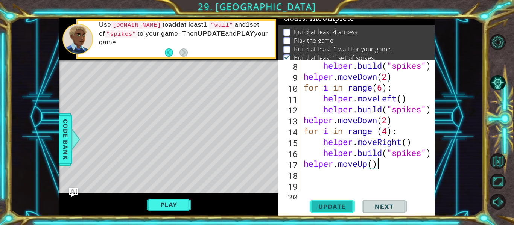
click at [328, 205] on span "Update" at bounding box center [332, 207] width 42 height 8
click at [360, 168] on div "helper . build ( "spikes" ) helper . moveDown ( 2 ) for i in range ( 6 ) : help…" at bounding box center [369, 136] width 135 height 153
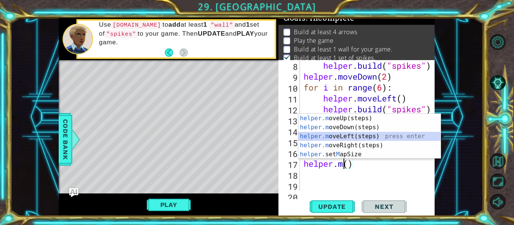
click at [351, 139] on div "helper.m oveUp(steps) press enter helper.m oveDown(steps) press enter helper.m …" at bounding box center [369, 145] width 142 height 63
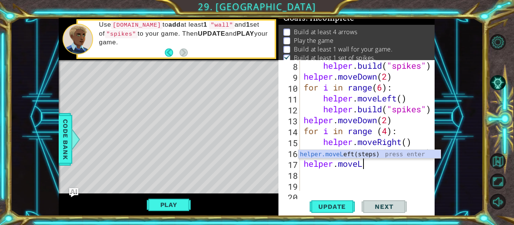
type textarea "helper.move"
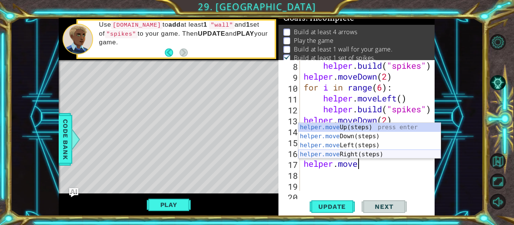
click at [354, 156] on div "helper.move Up(steps) press enter helper.move Down(steps) press enter helper.mo…" at bounding box center [369, 150] width 142 height 54
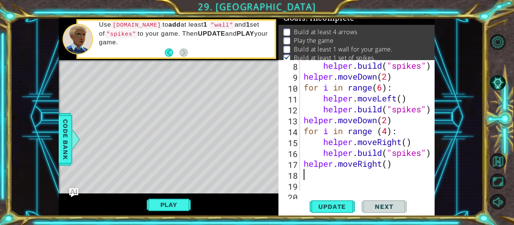
scroll to position [0, 0]
click at [331, 204] on span "Update" at bounding box center [332, 207] width 42 height 8
click at [390, 166] on div "helper . build ( "spikes" ) helper . moveDown ( 2 ) for i in range ( 6 ) : help…" at bounding box center [369, 136] width 135 height 153
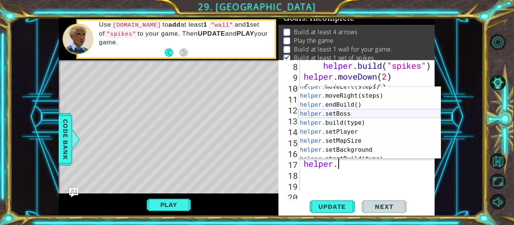
scroll to position [36, 0]
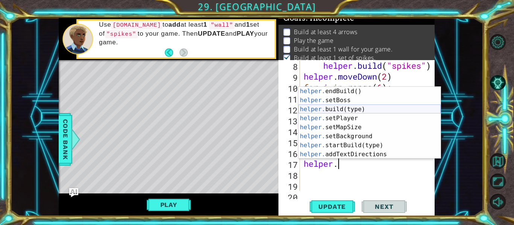
click at [351, 111] on div "helper. endBuild() press enter helper. setBoss press enter helper. build(type) …" at bounding box center [369, 132] width 142 height 90
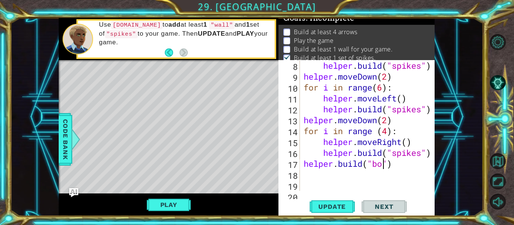
scroll to position [0, 4]
click at [73, 131] on div at bounding box center [75, 139] width 9 height 23
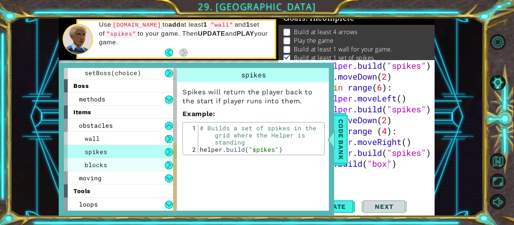
click at [139, 161] on div "blocks" at bounding box center [120, 164] width 113 height 13
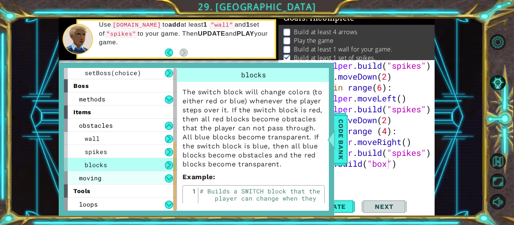
click at [137, 179] on div "moving" at bounding box center [120, 177] width 113 height 13
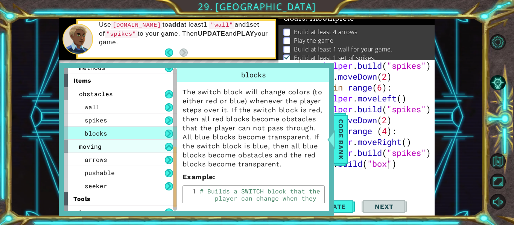
scroll to position [192, 0]
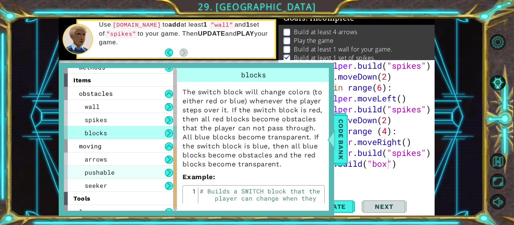
click at [127, 171] on div "pushable" at bounding box center [120, 172] width 113 height 13
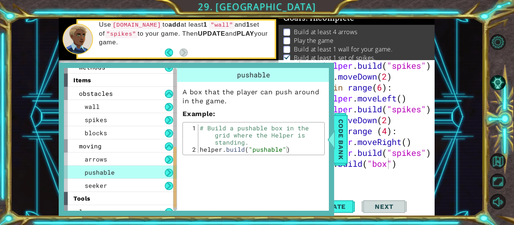
click at [387, 166] on div "helper . build ( "spikes" ) helper . moveDown ( 2 ) for i in range ( 6 ) : help…" at bounding box center [369, 136] width 135 height 153
type textarea "[DOMAIN_NAME]("pushable")"
click at [340, 158] on span "Code Bank" at bounding box center [341, 140] width 12 height 46
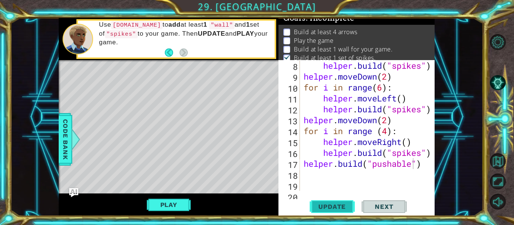
click at [332, 206] on span "Update" at bounding box center [332, 207] width 42 height 8
click at [330, 174] on div "helper . build ( "spikes" ) helper . moveDown ( 2 ) for i in range ( 6 ) : help…" at bounding box center [369, 136] width 135 height 153
click at [338, 205] on span "Update" at bounding box center [332, 207] width 42 height 8
click at [304, 164] on div "helper . build ( "spikes" ) helper . moveDown ( 2 ) for i in range ( 6 ) : help…" at bounding box center [369, 136] width 135 height 153
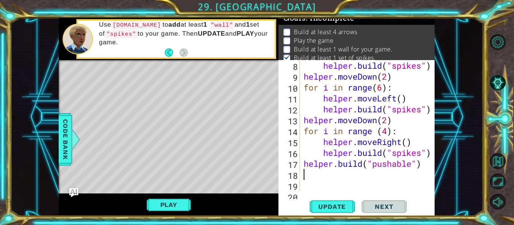
type textarea "[DOMAIN_NAME]("pushable")"
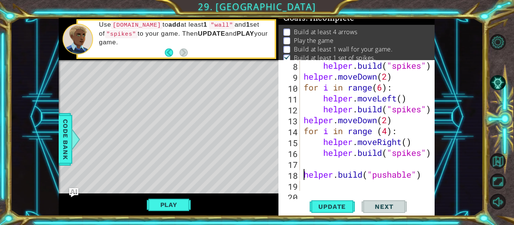
click at [320, 164] on div "helper . build ( "spikes" ) helper . moveDown ( 2 ) for i in range ( 6 ) : help…" at bounding box center [369, 136] width 135 height 153
type textarea "h"
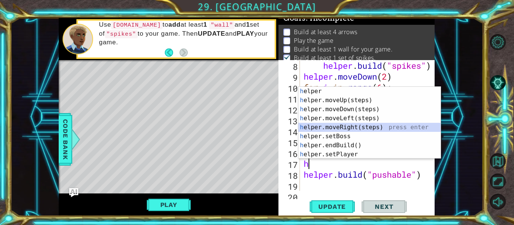
click at [355, 126] on div "h elper press enter h elper.moveUp(steps) press enter h elper.moveDown(steps) p…" at bounding box center [369, 132] width 142 height 90
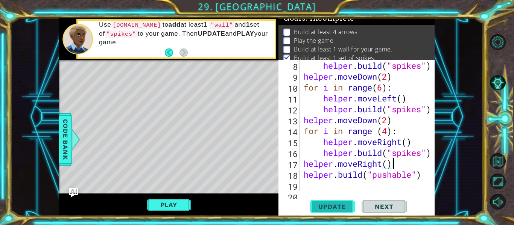
click at [316, 208] on span "Update" at bounding box center [332, 207] width 42 height 8
click at [385, 164] on div "helper . build ( "spikes" ) helper . moveDown ( 2 ) for i in range ( 6 ) : help…" at bounding box center [369, 136] width 135 height 153
click at [343, 205] on span "Update" at bounding box center [332, 207] width 42 height 8
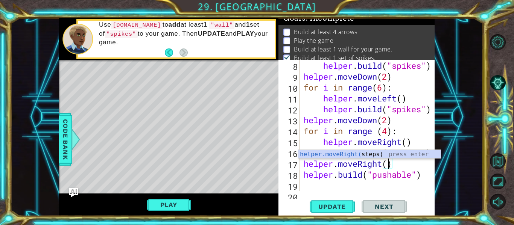
type textarea "helper.moveRight(2)"
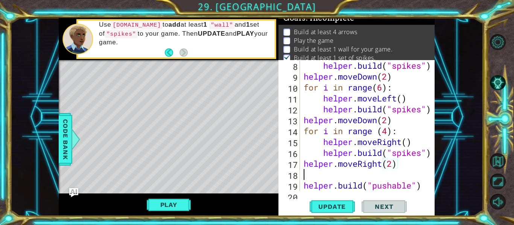
scroll to position [0, 0]
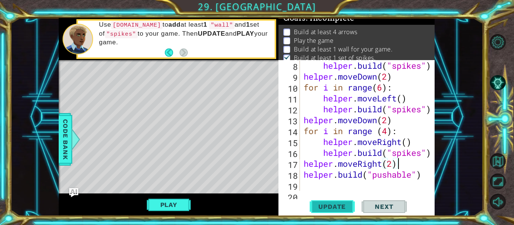
click at [342, 203] on span "Update" at bounding box center [332, 207] width 42 height 8
click at [344, 206] on span "Update" at bounding box center [332, 207] width 42 height 8
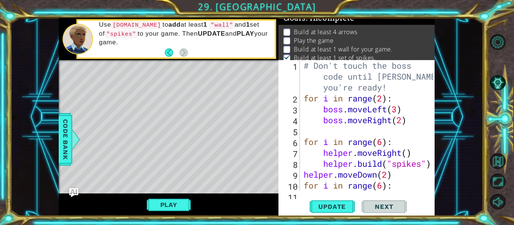
click at [305, 176] on div "# Don't touch the boss code until [PERSON_NAME] says you're ready! for i in ran…" at bounding box center [369, 147] width 135 height 174
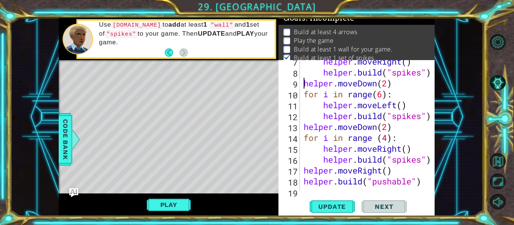
scroll to position [131, 0]
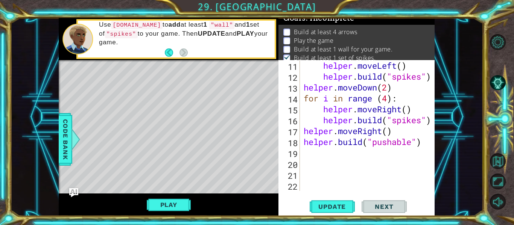
click at [304, 134] on div "helper . moveLeft ( ) helper . build ( "spikes" ) helper . moveDown ( 2 ) for i…" at bounding box center [369, 136] width 135 height 153
click at [388, 133] on div "helper . moveLeft ( ) helper . build ( "spikes" ) helper . moveDown ( 2 ) for i…" at bounding box center [369, 136] width 135 height 153
click at [387, 103] on div "helper . moveLeft ( ) helper . build ( "spikes" ) helper . moveDown ( 2 ) for i…" at bounding box center [369, 136] width 135 height 153
type textarea "for i in range (5):"
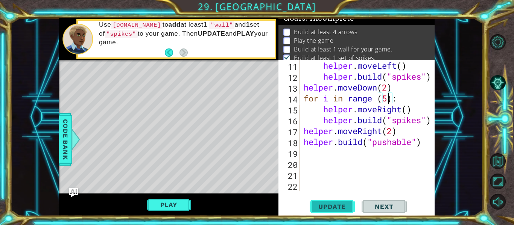
click at [338, 206] on span "Update" at bounding box center [332, 207] width 42 height 8
click at [338, 154] on div "helper . moveLeft ( ) helper . build ( "spikes" ) helper . moveDown ( 2 ) for i…" at bounding box center [369, 136] width 135 height 153
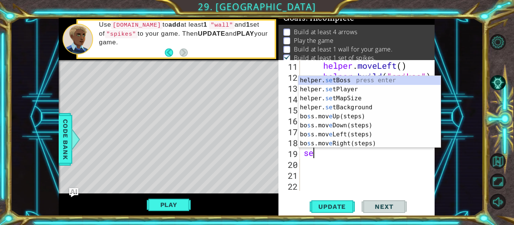
scroll to position [0, 0]
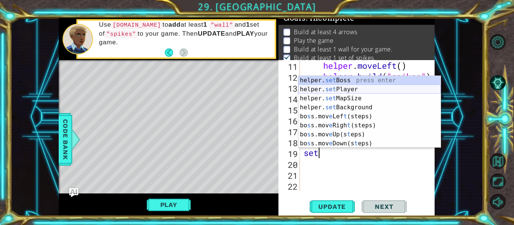
click at [350, 87] on div "helper. set Boss press enter helper. set Player press enter helper. set MapSize…" at bounding box center [369, 121] width 142 height 90
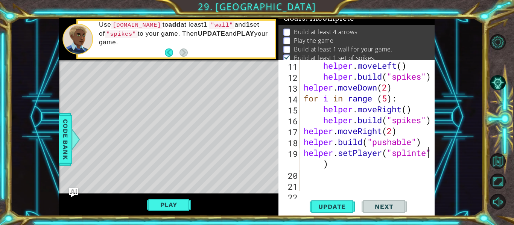
scroll to position [0, 6]
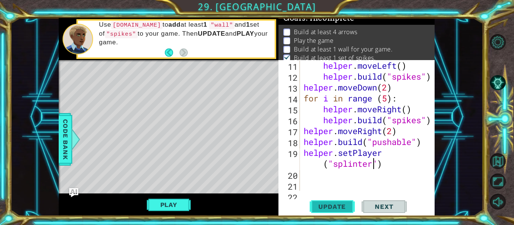
type textarea "helper.setPlayer("splinter")"
click at [351, 209] on span "Update" at bounding box center [332, 207] width 42 height 8
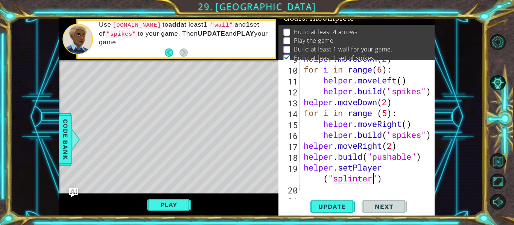
scroll to position [0, 0]
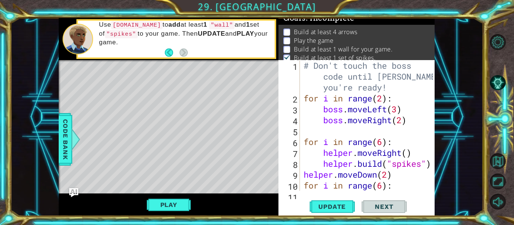
click at [325, 126] on div "# Don't touch the boss code until [PERSON_NAME] says you're ready! for i in ran…" at bounding box center [369, 147] width 135 height 174
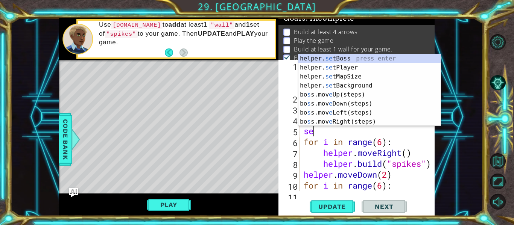
scroll to position [0, 0]
click at [348, 57] on div "helper. set Boss press enter helper. set Player press enter helper. set MapSize…" at bounding box center [369, 99] width 142 height 90
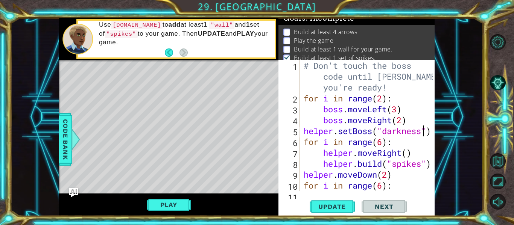
scroll to position [0, 6]
click at [344, 205] on span "Update" at bounding box center [332, 207] width 42 height 8
click at [376, 204] on span "Next" at bounding box center [383, 207] width 33 height 8
click at [164, 206] on button "Play" at bounding box center [169, 205] width 44 height 14
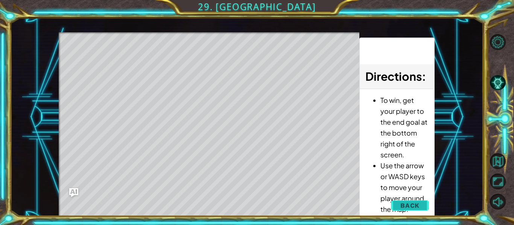
click at [405, 206] on span "Back" at bounding box center [409, 206] width 19 height 8
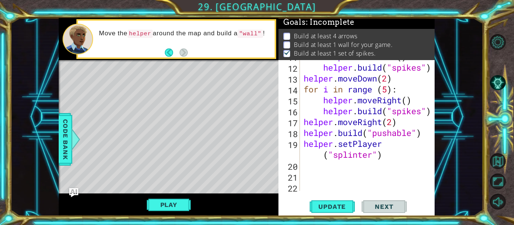
scroll to position [142, 0]
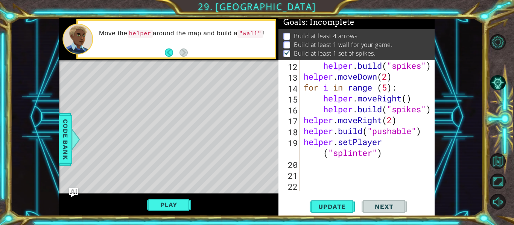
click at [389, 89] on div "helper . build ( "spikes" ) helper . moveDown ( 2 ) for i in range ( 5 ) : help…" at bounding box center [369, 136] width 135 height 153
click at [348, 204] on span "Update" at bounding box center [332, 207] width 42 height 8
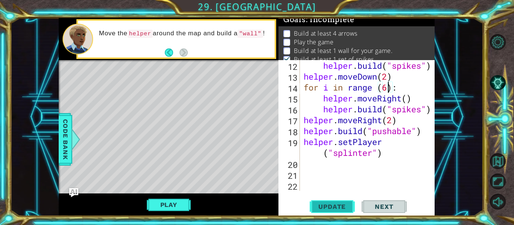
scroll to position [6, 0]
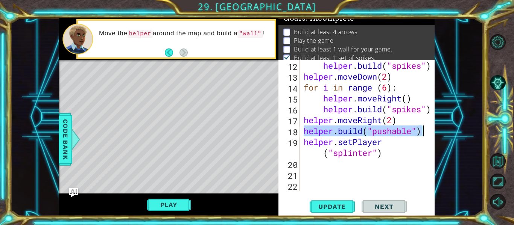
drag, startPoint x: 306, startPoint y: 132, endPoint x: 423, endPoint y: 131, distance: 117.3
click at [423, 131] on div "helper . build ( "spikes" ) helper . moveDown ( 2 ) for i in range ( 6 ) : help…" at bounding box center [369, 136] width 135 height 153
type textarea "[DOMAIN_NAME]("pushable")"
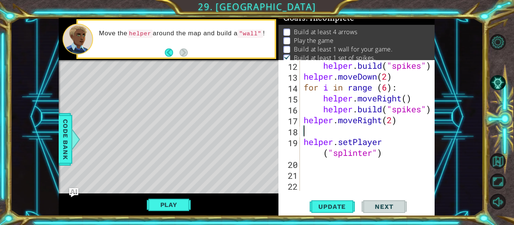
scroll to position [0, 0]
type textarea "helper.moveRight(2)"
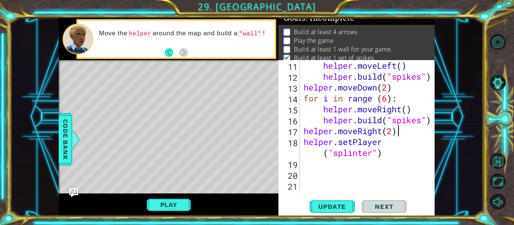
scroll to position [131, 0]
click at [344, 202] on button "Update" at bounding box center [332, 206] width 45 height 15
click at [389, 100] on div "helper . moveLeft ( ) helper . build ( "spikes" ) helper . moveDown ( 2 ) for i…" at bounding box center [369, 136] width 135 height 153
type textarea "for i in range (5):"
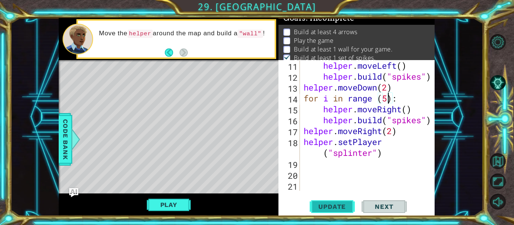
click at [346, 209] on span "Update" at bounding box center [332, 207] width 42 height 8
click at [339, 203] on span "Update" at bounding box center [332, 207] width 42 height 8
click at [60, 146] on span "Code Bank" at bounding box center [65, 140] width 12 height 46
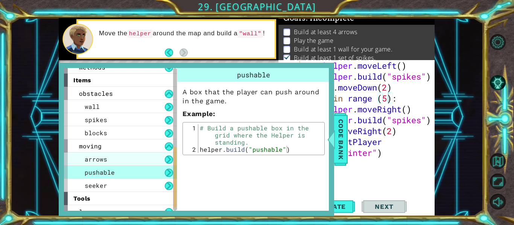
click at [121, 158] on div "arrows" at bounding box center [120, 159] width 113 height 13
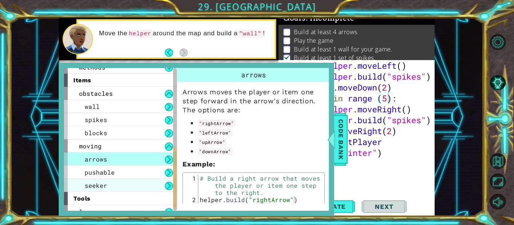
click at [114, 182] on div "seeker" at bounding box center [120, 185] width 113 height 13
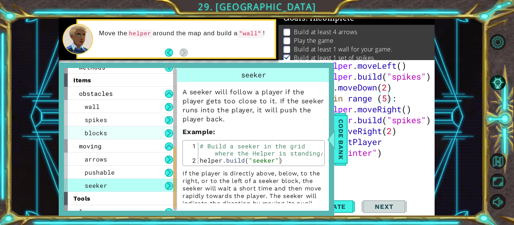
click at [109, 135] on div "blocks" at bounding box center [120, 132] width 113 height 13
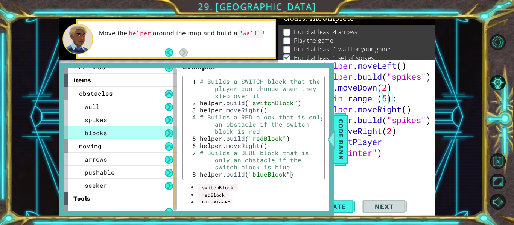
scroll to position [117, 0]
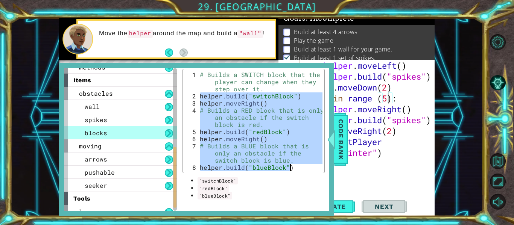
drag, startPoint x: 201, startPoint y: 98, endPoint x: 300, endPoint y: 170, distance: 122.8
click at [300, 170] on div "# Builds a SWITCH block that the player can change when they step over it. help…" at bounding box center [260, 135] width 124 height 129
type textarea "# Builds a BLUE block that is only an obstacle if the switch block is blue. [DO…"
click at [385, 178] on div "helper . moveLeft ( ) helper . build ( "spikes" ) helper . moveDown ( 2 ) for i…" at bounding box center [369, 136] width 135 height 153
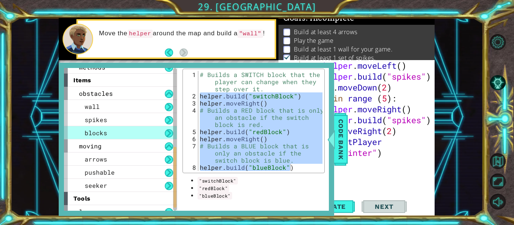
click at [383, 166] on div "helper . moveLeft ( ) helper . build ( "spikes" ) helper . moveDown ( 2 ) for i…" at bounding box center [369, 136] width 135 height 153
click at [346, 161] on span "Code Bank" at bounding box center [341, 140] width 12 height 46
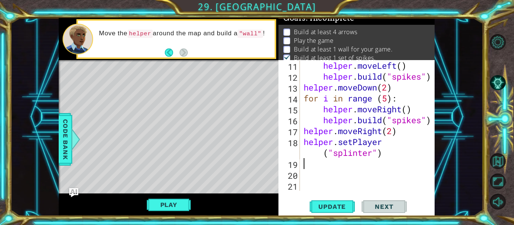
click at [349, 167] on div "helper . moveLeft ( ) helper . build ( "spikes" ) helper . moveDown ( 2 ) for i…" at bounding box center [369, 136] width 135 height 153
paste textarea "[DOMAIN_NAME]("blueBlock")"
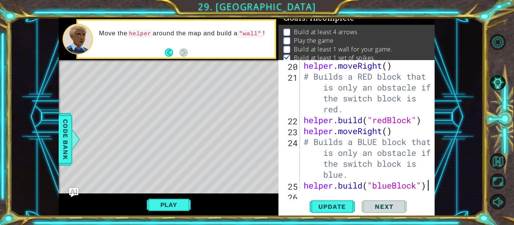
scroll to position [251, 0]
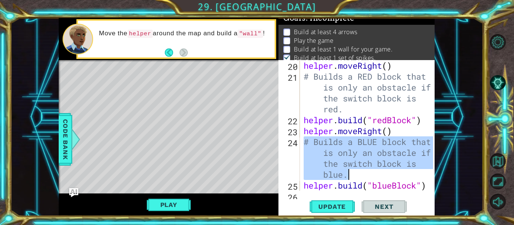
drag, startPoint x: 303, startPoint y: 143, endPoint x: 439, endPoint y: 170, distance: 138.6
click at [439, 170] on div "1 ההההההההההההההההההההההההההההההההההההההההההההההההההההההההההההההההההההההההההההה…" at bounding box center [246, 117] width 473 height 198
type textarea "# Builds a BLUE block that is only an obstacle if the switch block is blue."
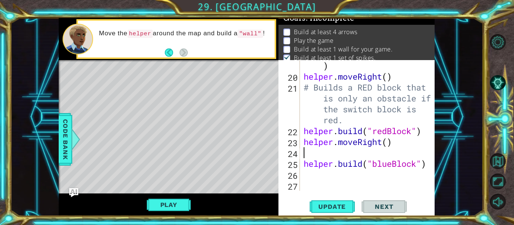
type textarea "helper.moveRight()"
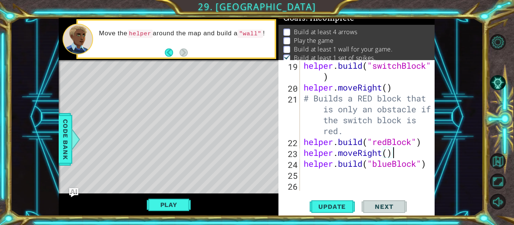
scroll to position [229, 0]
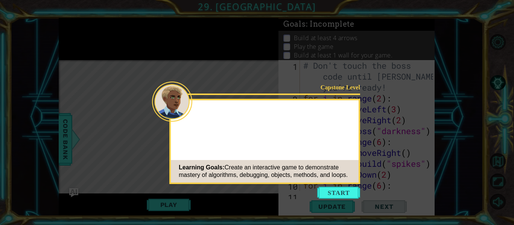
click at [350, 202] on icon at bounding box center [257, 112] width 514 height 225
click at [348, 192] on button "Start" at bounding box center [338, 193] width 43 height 12
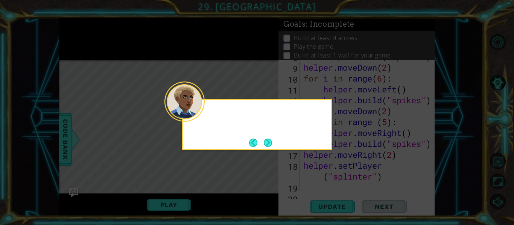
scroll to position [131, 0]
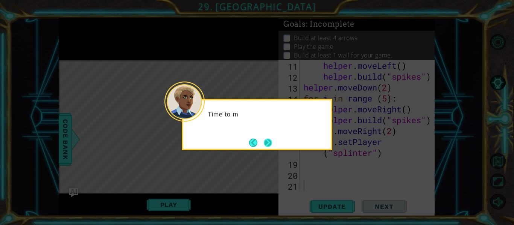
click at [267, 144] on button "Next" at bounding box center [268, 142] width 9 height 9
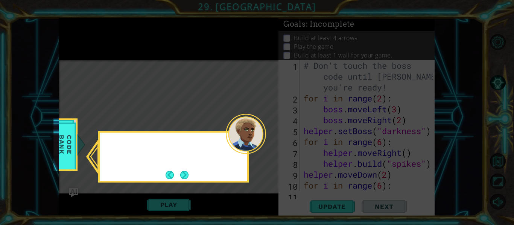
click at [267, 144] on icon at bounding box center [257, 112] width 514 height 225
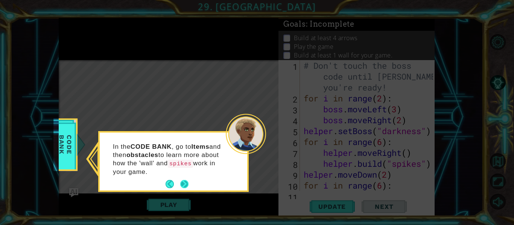
click at [185, 181] on button "Next" at bounding box center [184, 184] width 9 height 9
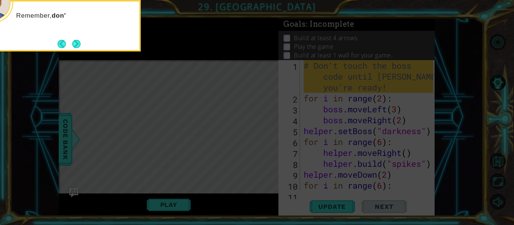
scroll to position [131, 0]
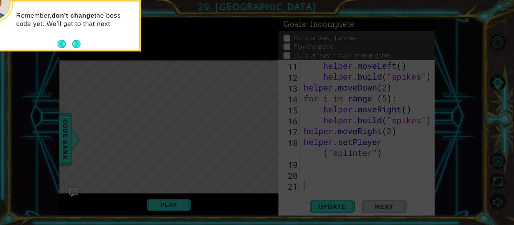
click at [74, 50] on div "Remember, don't change the boss code yet. We'll get to that next." at bounding box center [65, 26] width 150 height 52
click at [75, 46] on button "Next" at bounding box center [76, 43] width 9 height 9
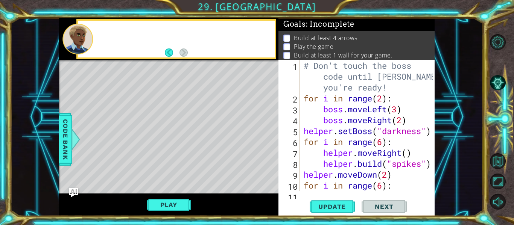
scroll to position [0, 0]
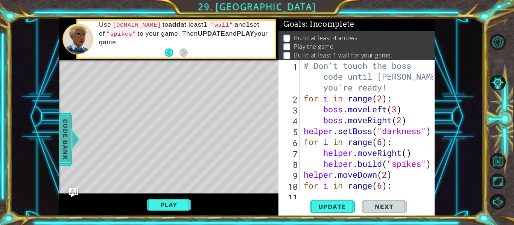
click at [68, 126] on span "Code Bank" at bounding box center [65, 140] width 12 height 46
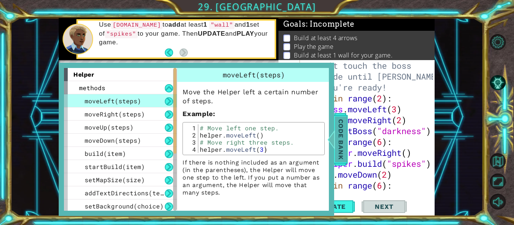
click at [335, 129] on div at bounding box center [330, 139] width 9 height 23
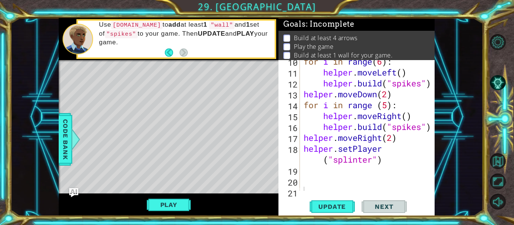
scroll to position [131, 0]
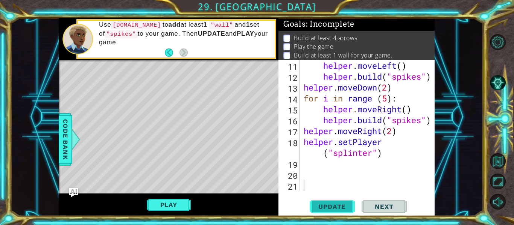
click at [346, 201] on button "Update" at bounding box center [332, 206] width 45 height 15
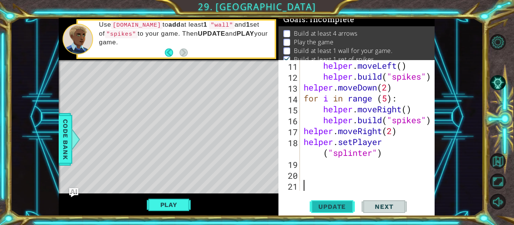
scroll to position [6, 0]
click at [318, 170] on div "helper . moveLeft ( ) helper . build ( "spikes" ) helper . moveDown ( 2 ) for i…" at bounding box center [369, 136] width 135 height 153
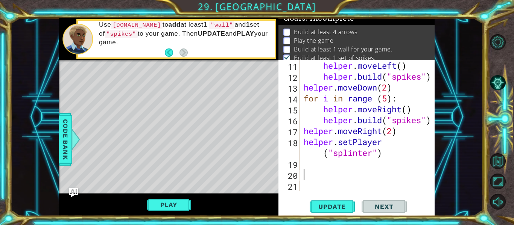
click at [308, 190] on div "helper . moveLeft ( ) helper . build ( "spikes" ) helper . moveDown ( 2 ) for i…" at bounding box center [369, 136] width 135 height 153
paste textarea "[DOMAIN_NAME]("blueBlock")"
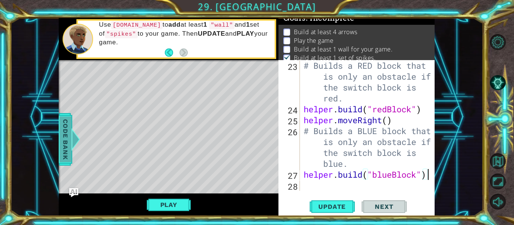
scroll to position [284, 0]
click at [61, 142] on span "Code Bank" at bounding box center [65, 140] width 12 height 46
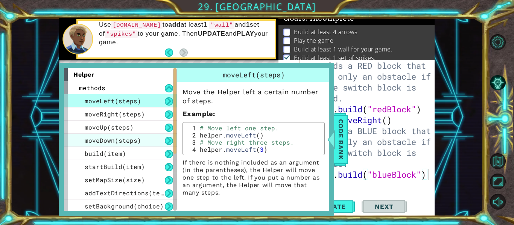
scroll to position [120, 0]
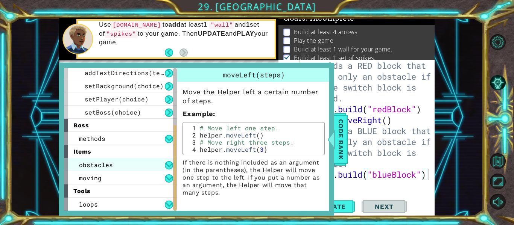
click at [123, 165] on div "obstacles" at bounding box center [120, 164] width 113 height 13
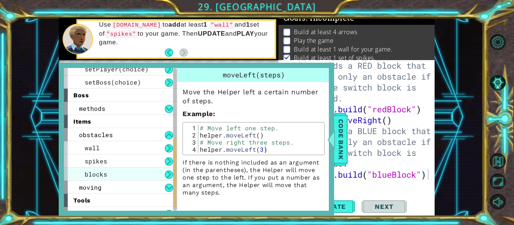
click at [123, 170] on div "blocks" at bounding box center [120, 174] width 113 height 13
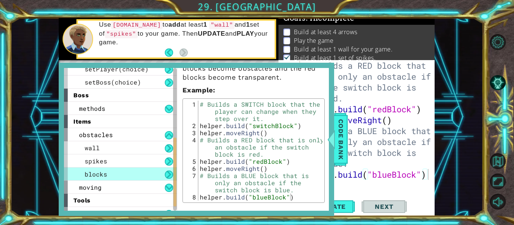
scroll to position [86, 0]
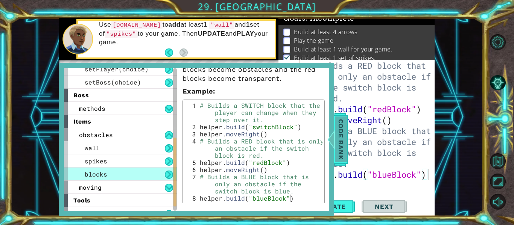
click at [345, 144] on span "Code Bank" at bounding box center [341, 140] width 12 height 46
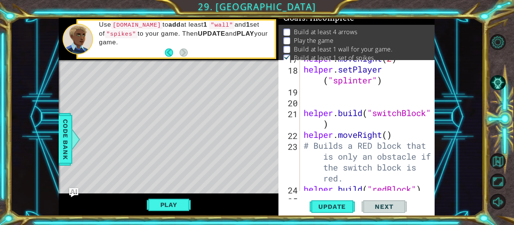
scroll to position [203, 0]
type textarea "# Builds a RED block that is only an obstacle if the switch block is red."
click at [305, 147] on div "helper . moveRight ( 2 ) helper . setPlayer ( "[MEDICAL_DATA]" ) helper . build…" at bounding box center [369, 129] width 135 height 153
click at [304, 147] on div "helper . moveRight ( 2 ) helper . setPlayer ( "[MEDICAL_DATA]" ) helper . build…" at bounding box center [367, 125] width 131 height 131
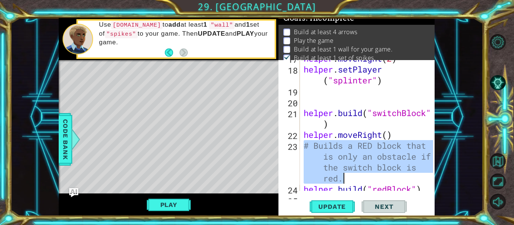
drag, startPoint x: 303, startPoint y: 147, endPoint x: 419, endPoint y: 177, distance: 119.6
click at [419, 177] on div "helper . moveRight ( 2 ) helper . setPlayer ( "[MEDICAL_DATA]" ) helper . build…" at bounding box center [369, 129] width 135 height 153
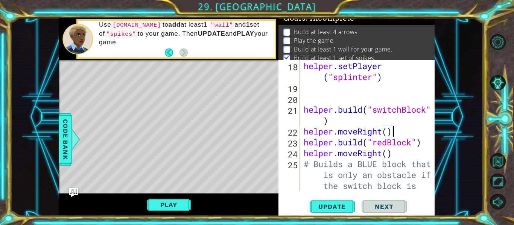
scroll to position [228, 0]
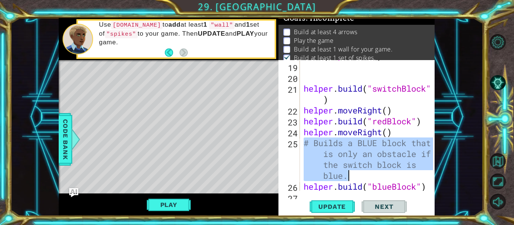
drag, startPoint x: 303, startPoint y: 144, endPoint x: 421, endPoint y: 172, distance: 121.0
click at [421, 172] on div "helper . setPlayer ( "[MEDICAL_DATA]" ) helper . build ( "switchBlock" ) helper…" at bounding box center [369, 121] width 135 height 164
type textarea "# Builds a BLUE block that is only an obstacle if the switch block is blue."
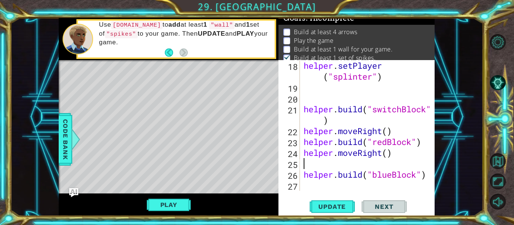
scroll to position [196, 0]
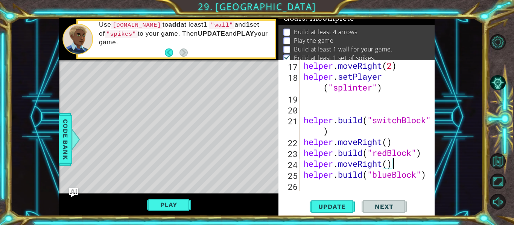
click at [331, 133] on div "helper . moveRight ( 2 ) helper . setPlayer ( "[MEDICAL_DATA]" ) helper . build…" at bounding box center [369, 136] width 135 height 153
click at [322, 134] on div "helper . moveRight ( 2 ) helper . setPlayer ( "[MEDICAL_DATA]" ) helper . build…" at bounding box center [369, 136] width 135 height 153
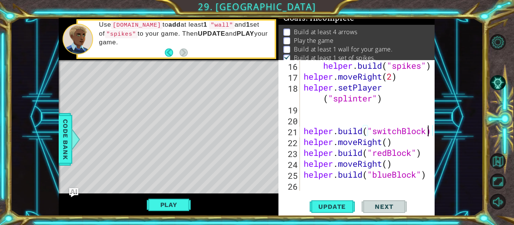
scroll to position [185, 0]
click at [303, 132] on div "helper . build ( "spikes" ) helper . moveRight ( 2 ) helper . setPlayer ( "spli…" at bounding box center [369, 136] width 135 height 153
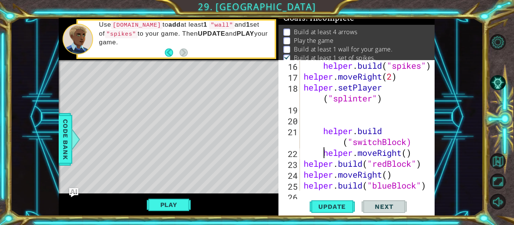
click at [305, 164] on div "helper . build ( "spikes" ) helper . moveRight ( 2 ) helper . setPlayer ( "[MED…" at bounding box center [369, 136] width 135 height 153
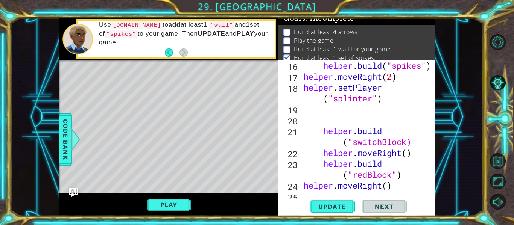
click at [303, 186] on div "helper . build ( "spikes" ) helper . moveRight ( 2 ) helper . setPlayer ( "[MED…" at bounding box center [369, 136] width 135 height 153
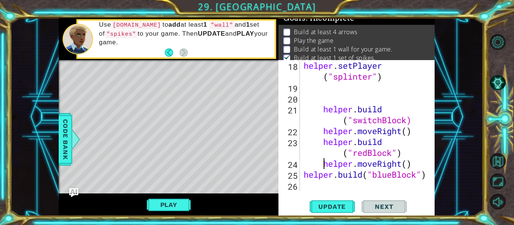
click at [303, 176] on div "helper . setPlayer ( "[MEDICAL_DATA]" ) helper . build ( "switchBlock) helper .…" at bounding box center [369, 142] width 135 height 164
type textarea "[DOMAIN_NAME]("blueBlock")"
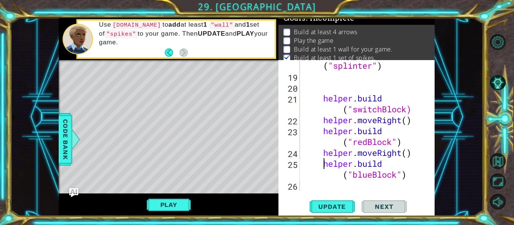
click at [318, 93] on div "helper . setPlayer ( "[MEDICAL_DATA]" ) helper . build ( "switchBlock) helper .…" at bounding box center [369, 131] width 135 height 164
click at [344, 205] on span "Update" at bounding box center [332, 207] width 42 height 8
click at [347, 208] on span "Update" at bounding box center [332, 207] width 42 height 8
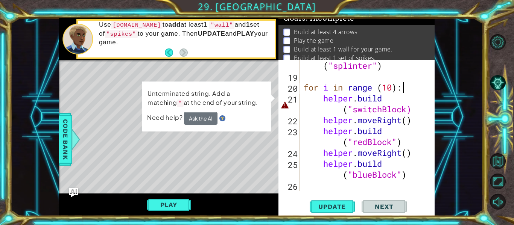
click at [408, 108] on div "helper . setPlayer ( "[MEDICAL_DATA]" ) for i in range ( 10 ) : helper . build …" at bounding box center [369, 131] width 135 height 164
type textarea "[DOMAIN_NAME]("switchBlock")"
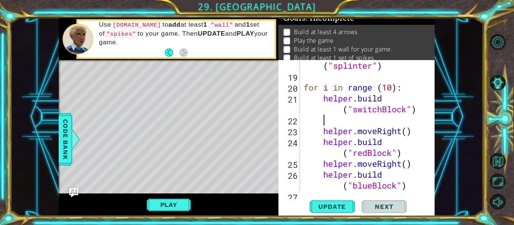
scroll to position [0, 0]
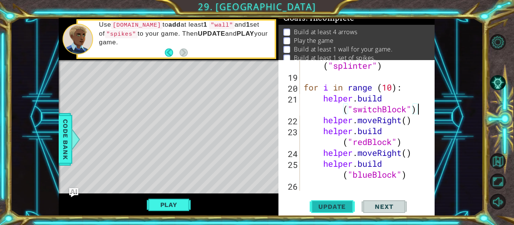
click at [337, 202] on button "Update" at bounding box center [332, 206] width 45 height 15
click at [173, 204] on button "Play" at bounding box center [169, 205] width 44 height 14
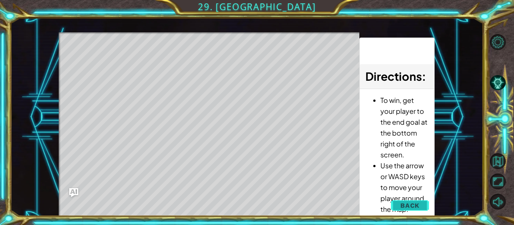
click at [419, 202] on button "Back" at bounding box center [410, 205] width 38 height 15
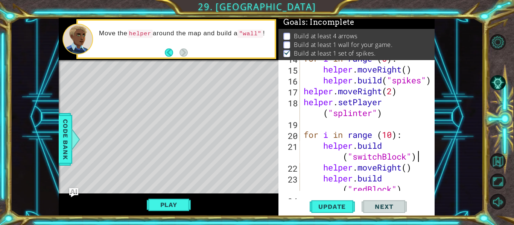
scroll to position [218, 0]
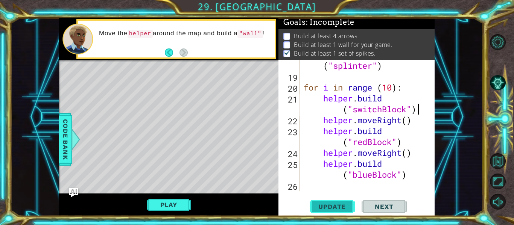
click at [344, 206] on span "Update" at bounding box center [332, 207] width 42 height 8
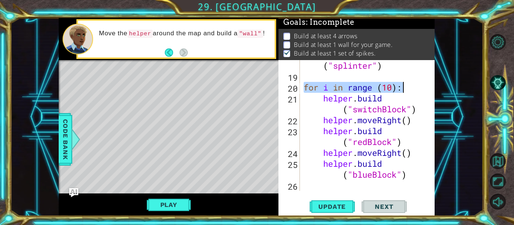
drag, startPoint x: 303, startPoint y: 89, endPoint x: 418, endPoint y: 86, distance: 115.5
click at [418, 86] on div "helper . setPlayer ( "[MEDICAL_DATA]" ) for i in range ( 10 ) : helper . build …" at bounding box center [369, 131] width 135 height 164
type textarea "for i in range (10):"
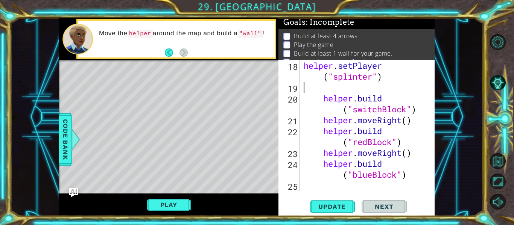
scroll to position [207, 0]
click at [322, 99] on div "helper . setPlayer ( "[MEDICAL_DATA]" ) helper . build ( "switchBlock" ) helper…" at bounding box center [369, 142] width 135 height 164
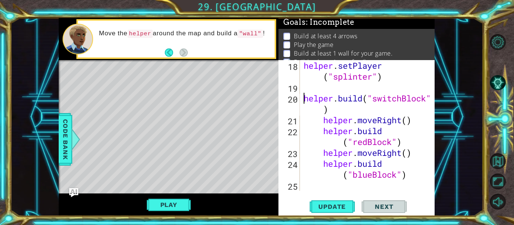
click at [323, 121] on div "helper . setPlayer ( "[MEDICAL_DATA]" ) helper . build ( "switchBlock" ) helper…" at bounding box center [369, 142] width 135 height 164
click at [323, 110] on div "helper . setPlayer ( "[MEDICAL_DATA]" ) helper . build ( "switchBlock" ) helper…" at bounding box center [369, 142] width 135 height 164
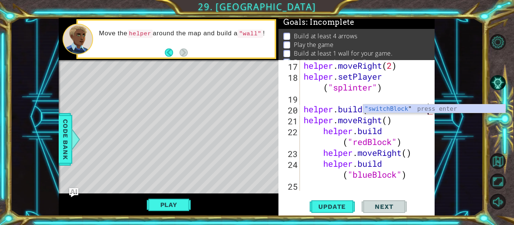
click at [324, 135] on div "helper . moveRight ( 2 ) helper . setPlayer ( "[MEDICAL_DATA]" ) helper . build…" at bounding box center [369, 136] width 135 height 153
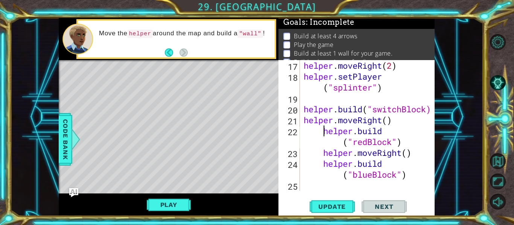
click at [401, 107] on div "helper . moveRight ( 2 ) helper . setPlayer ( "[MEDICAL_DATA]" ) helper . build…" at bounding box center [369, 136] width 135 height 153
click at [426, 111] on div at bounding box center [429, 27] width 8 height 327
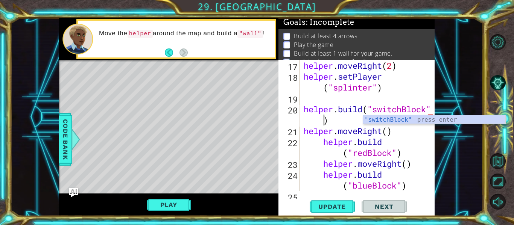
scroll to position [0, 6]
click at [409, 119] on div ""switchBlock" press enter" at bounding box center [434, 128] width 142 height 27
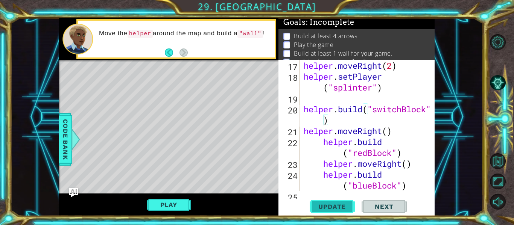
click at [344, 202] on button "Update" at bounding box center [332, 206] width 45 height 15
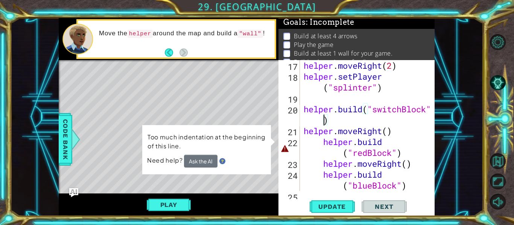
click at [322, 144] on div "helper . moveRight ( 2 ) helper . setPlayer ( "[MEDICAL_DATA]" ) helper . build…" at bounding box center [369, 136] width 135 height 153
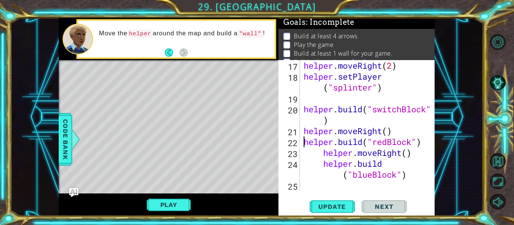
scroll to position [0, 5]
click at [324, 154] on div "helper . moveRight ( 2 ) helper . setPlayer ( "[MEDICAL_DATA]" ) helper . build…" at bounding box center [369, 136] width 135 height 153
click at [323, 165] on div "helper . moveRight ( 2 ) helper . setPlayer ( "[MEDICAL_DATA]" ) helper . build…" at bounding box center [369, 136] width 135 height 153
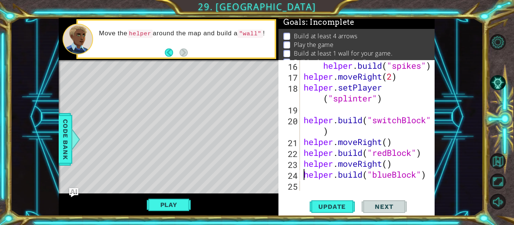
scroll to position [185, 0]
click at [322, 206] on span "Update" at bounding box center [332, 207] width 42 height 8
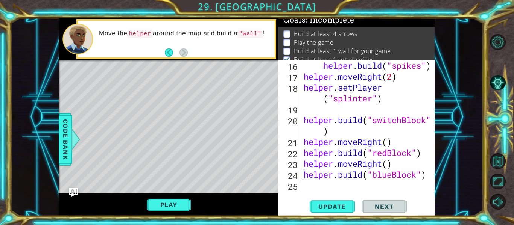
scroll to position [6, 0]
click at [181, 204] on button "Play" at bounding box center [169, 205] width 44 height 14
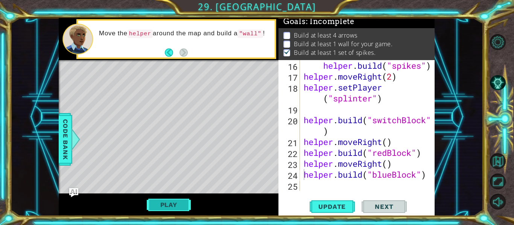
scroll to position [2, 0]
click at [391, 122] on div "helper . build ( "spikes" ) helper . moveRight ( 2 ) helper . setPlayer ( "[MED…" at bounding box center [369, 136] width 135 height 153
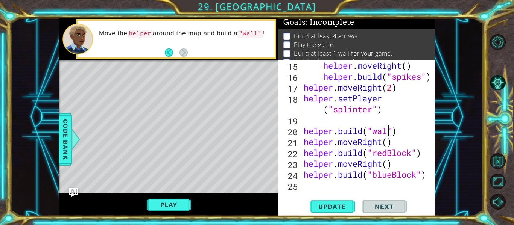
scroll to position [0, 4]
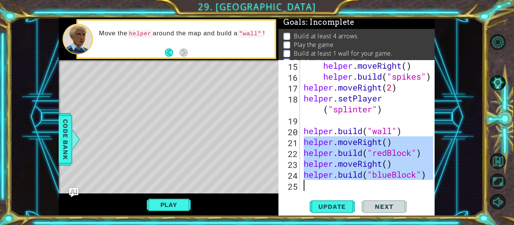
drag, startPoint x: 305, startPoint y: 143, endPoint x: 425, endPoint y: 184, distance: 126.7
click at [425, 184] on div "helper . moveRight ( ) helper . build ( "spikes" ) helper . moveRight ( 2 ) hel…" at bounding box center [369, 136] width 135 height 153
type textarea "[DOMAIN_NAME]("blueBlock")"
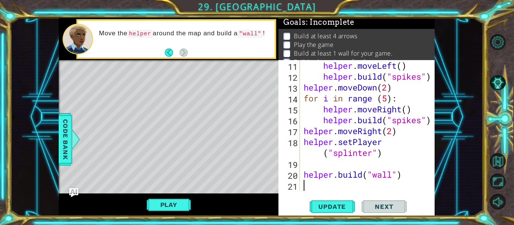
scroll to position [131, 0]
click at [330, 206] on span "Update" at bounding box center [332, 207] width 42 height 8
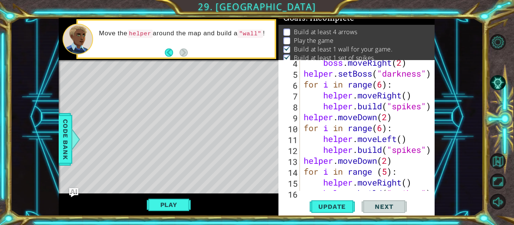
scroll to position [0, 0]
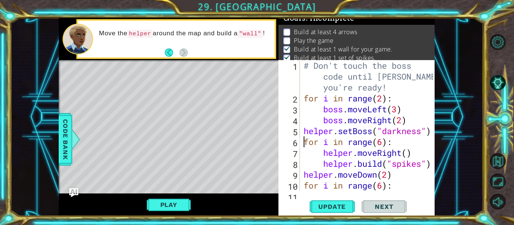
click at [304, 145] on div "# Don't touch the boss code until [PERSON_NAME] says you're ready! for i in ran…" at bounding box center [369, 147] width 135 height 174
type textarea "for i in range(6):"
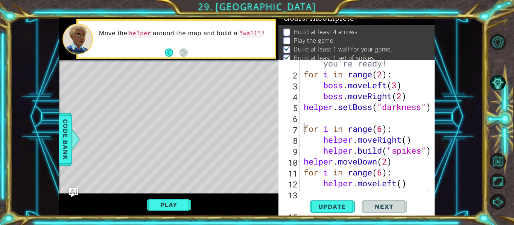
scroll to position [24, 0]
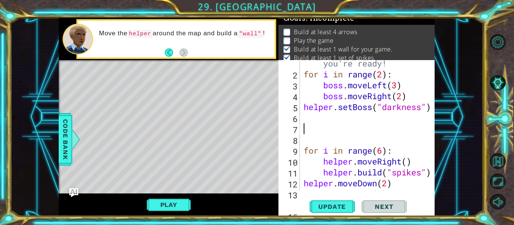
click at [313, 124] on div "# Don't touch the boss code until [PERSON_NAME] says you're ready! for i in ran…" at bounding box center [369, 123] width 135 height 174
click at [311, 119] on div "# Don't touch the boss code until [PERSON_NAME] says you're ready! for i in ran…" at bounding box center [369, 123] width 135 height 174
type textarea "f"
type textarea "h"
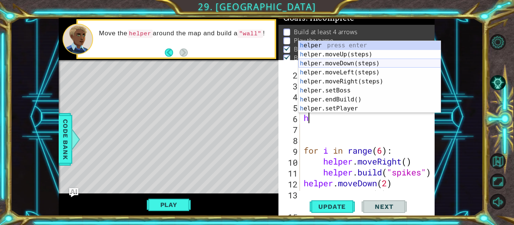
click at [342, 64] on div "h elper press enter h elper.moveUp(steps) press enter h elper.moveDown(steps) p…" at bounding box center [369, 86] width 142 height 90
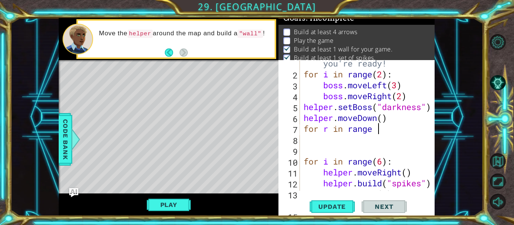
scroll to position [0, 3]
type textarea "for r in range (4)"
click at [367, 147] on div "# Don't touch the boss code until [PERSON_NAME] says you're ready! for i in ran…" at bounding box center [369, 123] width 135 height 174
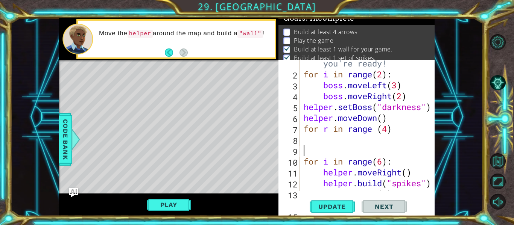
click at [361, 136] on div "# Don't touch the boss code until [PERSON_NAME] says you're ready! for i in ran…" at bounding box center [369, 123] width 135 height 174
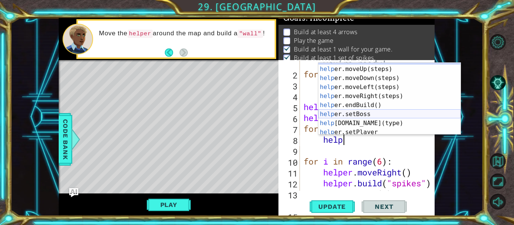
scroll to position [14, 0]
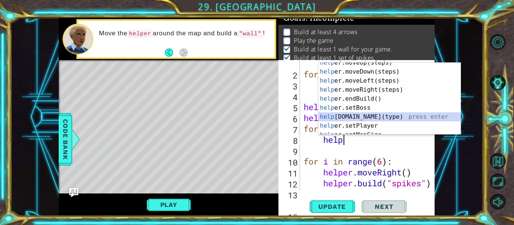
click at [373, 117] on div "help er.moveUp(steps) press enter help er.moveDown(steps) press enter help er.m…" at bounding box center [389, 103] width 142 height 90
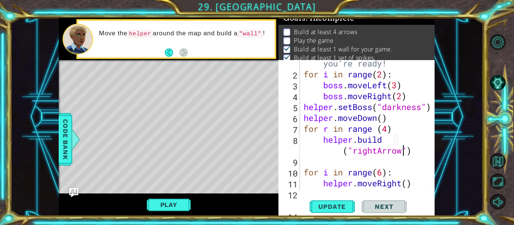
scroll to position [0, 6]
click at [349, 202] on button "Update" at bounding box center [332, 206] width 45 height 15
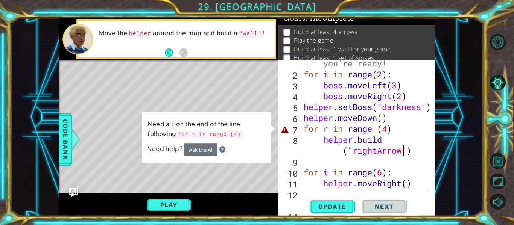
click at [305, 129] on div "# Don't touch the boss code until [PERSON_NAME] says you're ready! for i in ran…" at bounding box center [369, 123] width 135 height 174
click at [396, 131] on div "# Don't touch the boss code until [PERSON_NAME] says you're ready! for i in ran…" at bounding box center [369, 123] width 135 height 174
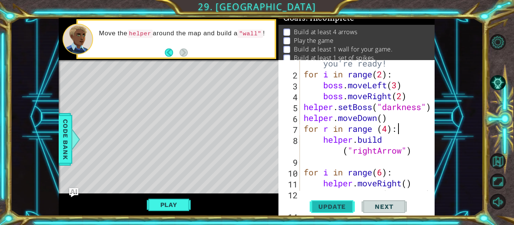
click at [336, 207] on span "Update" at bounding box center [332, 207] width 42 height 8
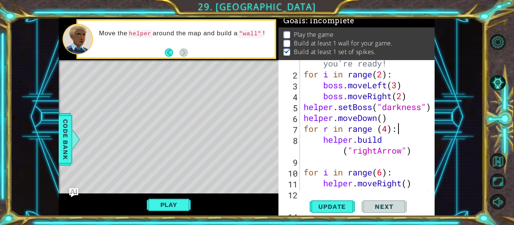
scroll to position [3, 0]
drag, startPoint x: 304, startPoint y: 119, endPoint x: 303, endPoint y: 115, distance: 3.8
click at [303, 115] on div "# Don't touch the boss code until [PERSON_NAME] says you're ready! for i in ran…" at bounding box center [369, 123] width 135 height 174
click at [350, 153] on div "# Don't touch the boss code until [PERSON_NAME] says you're ready! for i in ran…" at bounding box center [369, 123] width 135 height 174
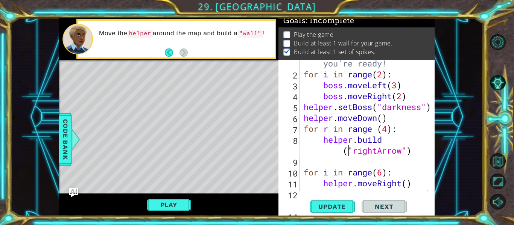
type textarea "[DOMAIN_NAME]("rightArrow")"
click at [343, 162] on div "# Don't touch the boss code until [PERSON_NAME] says you're ready! for i in ran…" at bounding box center [369, 123] width 135 height 174
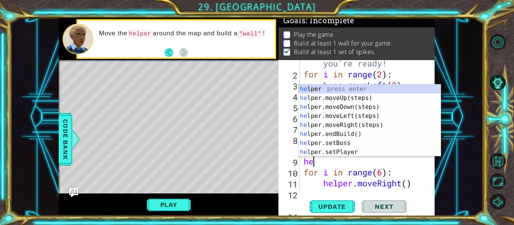
type textarea "help"
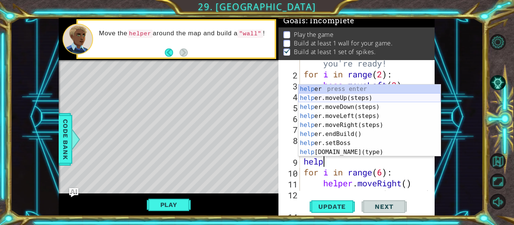
click at [348, 97] on div "help er press enter help er.moveUp(steps) press enter help er.moveDown(steps) p…" at bounding box center [369, 130] width 142 height 90
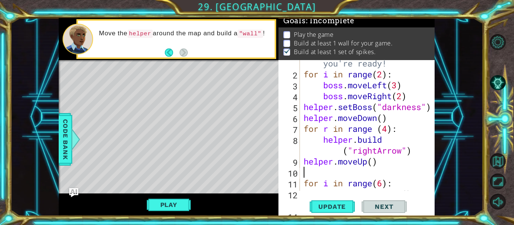
scroll to position [0, 0]
click at [323, 208] on span "Update" at bounding box center [332, 207] width 42 height 8
click at [302, 163] on div "# Don't touch the boss code until [PERSON_NAME] says you're ready! for i in ran…" at bounding box center [369, 123] width 135 height 174
type textarea "helper.moveUp()"
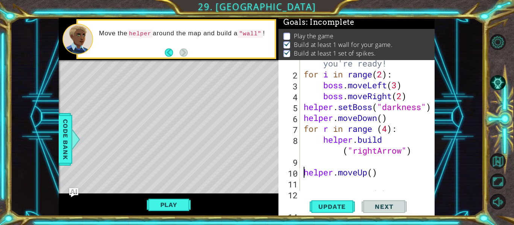
click at [348, 161] on div "# Don't touch the boss code until [PERSON_NAME] says you're ready! for i in ran…" at bounding box center [369, 123] width 135 height 174
click at [372, 158] on div "# Don't touch the boss code until [PERSON_NAME] says you're ready! for i in ran…" at bounding box center [369, 123] width 135 height 174
click at [354, 162] on div "# Don't touch the boss code until [PERSON_NAME] says you're ready! for i in ran…" at bounding box center [369, 123] width 135 height 174
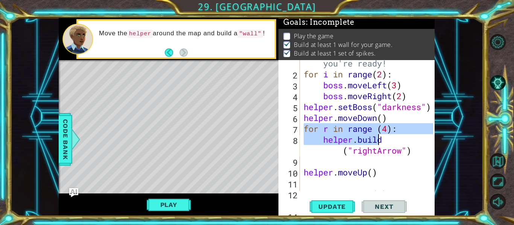
drag, startPoint x: 303, startPoint y: 130, endPoint x: 407, endPoint y: 133, distance: 103.8
click at [407, 133] on div "# Don't touch the boss code until [PERSON_NAME] says you're ready! for i in ran…" at bounding box center [369, 123] width 135 height 174
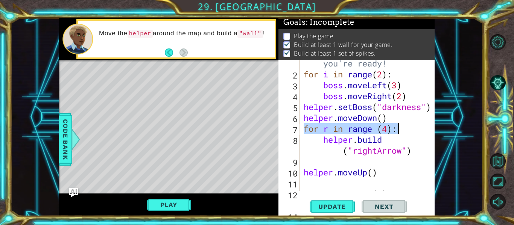
click at [407, 133] on div "# Don't touch the boss code until [PERSON_NAME] says you're ready! for i in ran…" at bounding box center [367, 125] width 131 height 131
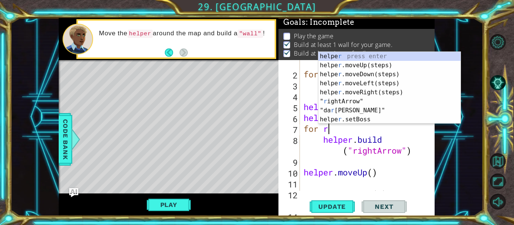
type textarea "f"
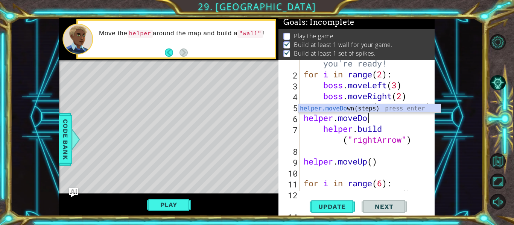
type textarea "helper.moveD"
click at [349, 110] on div "helper.moveD own(steps) press enter" at bounding box center [369, 117] width 142 height 27
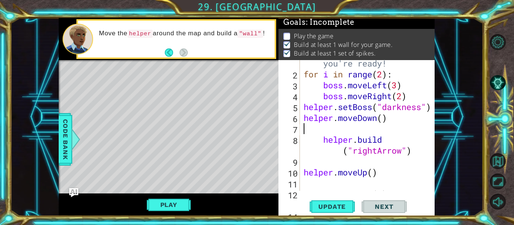
click at [361, 159] on div "# Don't touch the boss code until [PERSON_NAME] says you're ready! for i in ran…" at bounding box center [369, 123] width 135 height 174
paste textarea "[DOMAIN_NAME]("blueBlock")"
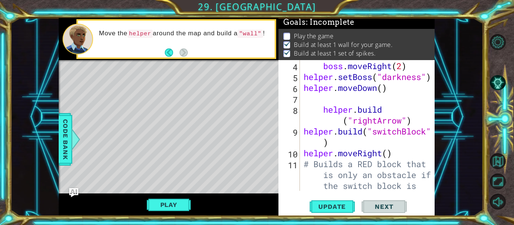
scroll to position [54, 0]
drag, startPoint x: 302, startPoint y: 156, endPoint x: 323, endPoint y: 152, distance: 21.5
click at [323, 152] on div "boss . moveLeft ( 3 ) boss . moveRight ( 2 ) helper . setBoss ( "darkness" ) he…" at bounding box center [369, 142] width 135 height 185
click at [300, 146] on div "helper.moveRight() 3 4 5 6 7 8 9 10 11 12 boss . moveLeft ( 3 ) boss . moveRigh…" at bounding box center [355, 125] width 155 height 131
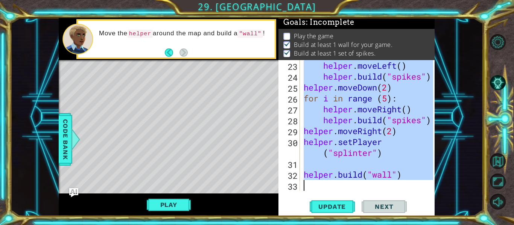
scroll to position [349, 0]
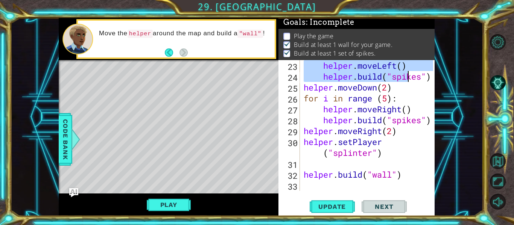
drag, startPoint x: 303, startPoint y: 132, endPoint x: 406, endPoint y: 82, distance: 114.5
click at [406, 82] on div "helper . moveLeft ( ) helper . build ( "spikes" ) helper . moveDown ( 2 ) for i…" at bounding box center [369, 136] width 135 height 153
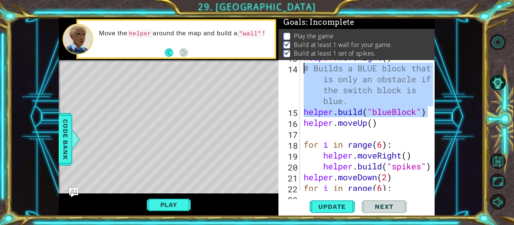
scroll to position [207, 0]
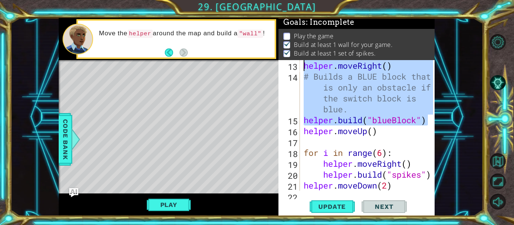
drag, startPoint x: 429, startPoint y: 113, endPoint x: 297, endPoint y: 64, distance: 141.0
click at [297, 64] on div "for i in range(6): 13 14 15 16 17 18 19 20 21 22 helper . moveRight ( ) # Build…" at bounding box center [355, 125] width 155 height 131
type textarea "helper.moveRight() # Builds a BLUE block that is only an obstacle if the switch…"
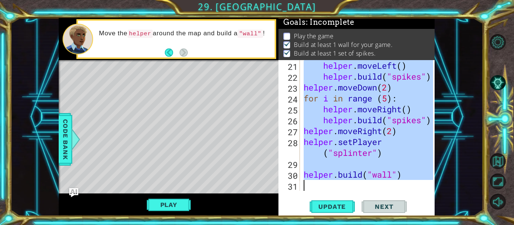
scroll to position [294, 0]
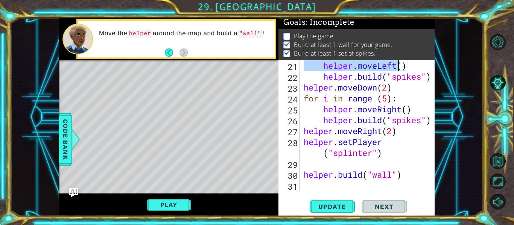
drag, startPoint x: 303, startPoint y: 140, endPoint x: 398, endPoint y: 67, distance: 119.4
click at [398, 67] on div "helper . moveLeft ( ) helper . build ( "spikes" ) helper . moveDown ( 2 ) for i…" at bounding box center [369, 136] width 135 height 153
click at [414, 98] on div "helper . moveLeft ( ) helper . build ( "spikes" ) helper . moveDown ( 2 ) for i…" at bounding box center [369, 136] width 135 height 153
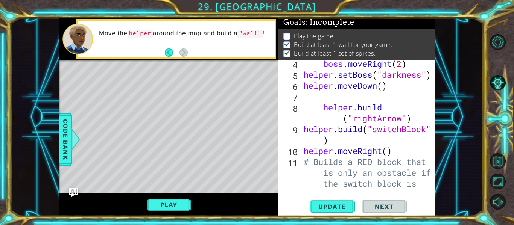
scroll to position [58, 0]
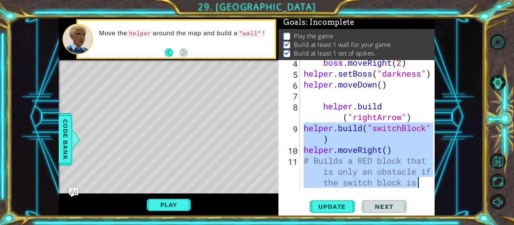
drag, startPoint x: 303, startPoint y: 129, endPoint x: 424, endPoint y: 175, distance: 129.0
click at [424, 175] on div "boss . moveRight ( 2 ) helper . setBoss ( "darkness" ) helper . moveDown ( ) he…" at bounding box center [369, 149] width 135 height 185
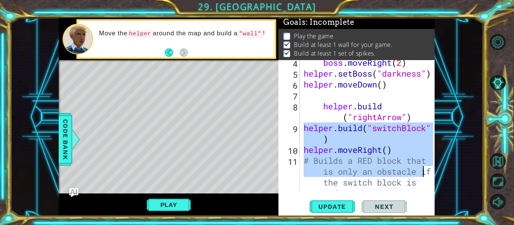
type textarea "\if the switch block is red."
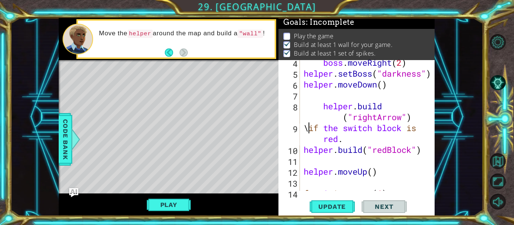
scroll to position [0, 0]
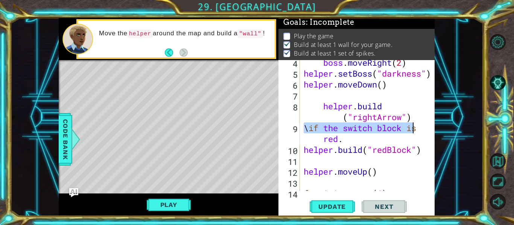
drag, startPoint x: 302, startPoint y: 127, endPoint x: 410, endPoint y: 132, distance: 108.8
click at [410, 132] on div "boss . moveRight ( 2 ) helper . setBoss ( "darkness" ) helper . moveDown ( ) he…" at bounding box center [369, 133] width 135 height 153
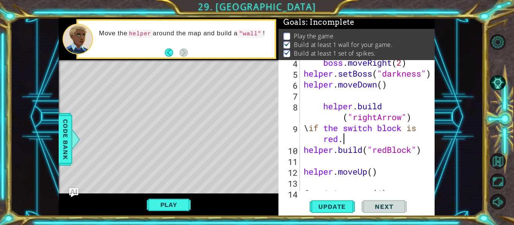
click at [409, 135] on div "boss . moveRight ( 2 ) helper . setBoss ( "darkness" ) helper . moveDown ( ) he…" at bounding box center [369, 133] width 135 height 153
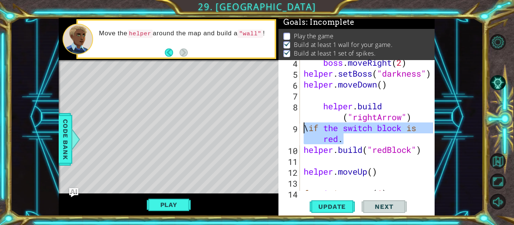
drag, startPoint x: 360, startPoint y: 135, endPoint x: 300, endPoint y: 129, distance: 60.5
click at [300, 129] on div "\if the switch block is red. 4 5 6 7 8 9 10 11 12 13 14 15 boss . moveRight ( 2…" at bounding box center [355, 125] width 155 height 131
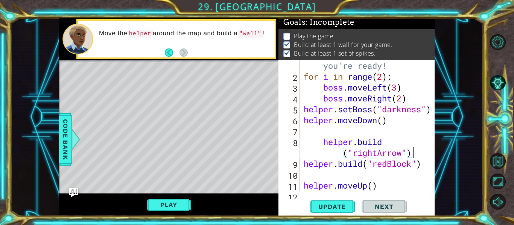
scroll to position [24, 0]
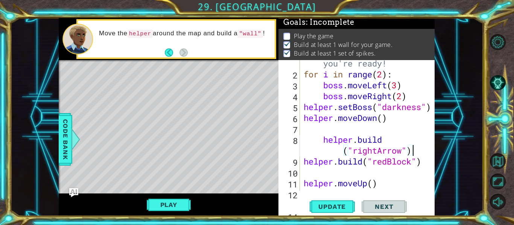
click at [322, 141] on div "# Don't touch the boss code until [PERSON_NAME] says you're ready! for i in ran…" at bounding box center [369, 123] width 135 height 174
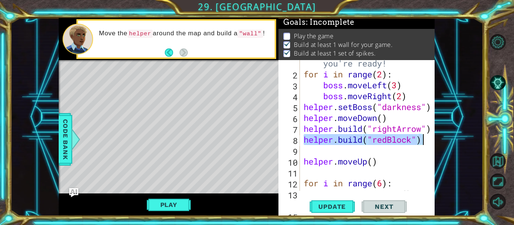
drag, startPoint x: 304, startPoint y: 141, endPoint x: 425, endPoint y: 141, distance: 120.3
click at [425, 141] on div "# Don't touch the boss code until [PERSON_NAME] says you're ready! for i in ran…" at bounding box center [369, 123] width 135 height 174
type textarea "[DOMAIN_NAME]("redBlock")"
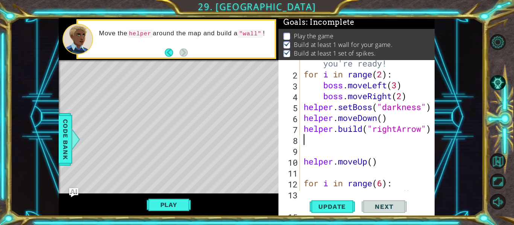
type textarea "h"
type textarea "for r in range (3)"
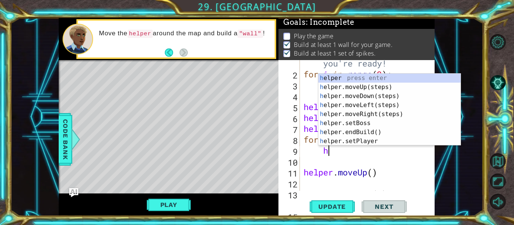
type textarea "he"
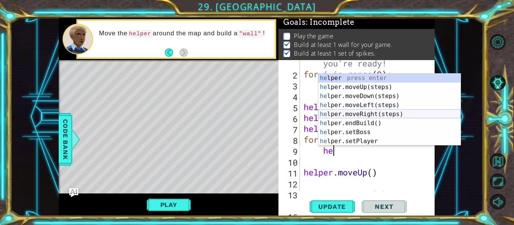
click at [391, 113] on div "he lper press enter he lper.moveUp(steps) press enter he lper.moveDown(steps) p…" at bounding box center [389, 119] width 142 height 90
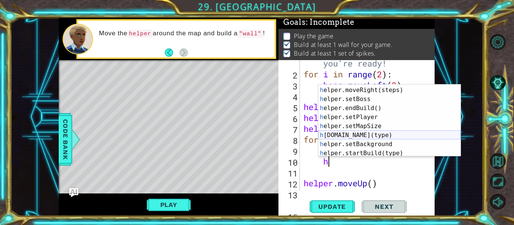
scroll to position [37, 0]
click at [378, 132] on div "h elper.moveRight(steps) press enter h elper.setBoss press enter h elper.endBui…" at bounding box center [389, 129] width 142 height 90
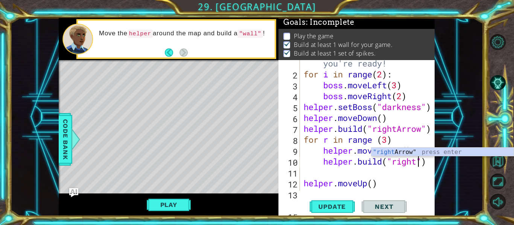
scroll to position [0, 5]
click at [415, 152] on div ""right Arrow" press enter" at bounding box center [442, 161] width 142 height 27
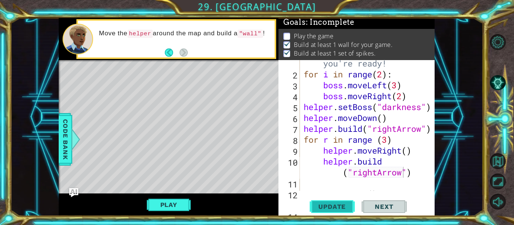
click at [341, 206] on span "Update" at bounding box center [332, 207] width 42 height 8
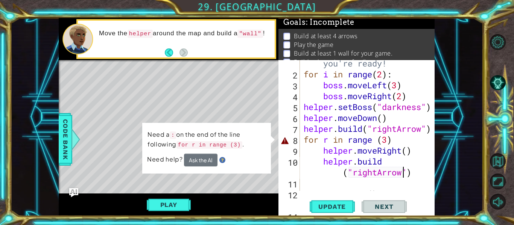
click at [396, 144] on div "# Don't touch the boss code until [PERSON_NAME] says you're ready! for i in ran…" at bounding box center [369, 123] width 135 height 174
type textarea "for r in range (3):"
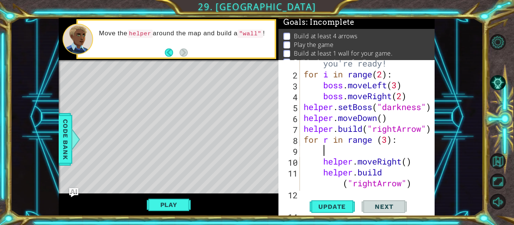
scroll to position [0, 0]
click at [340, 207] on span "Update" at bounding box center [332, 207] width 42 height 8
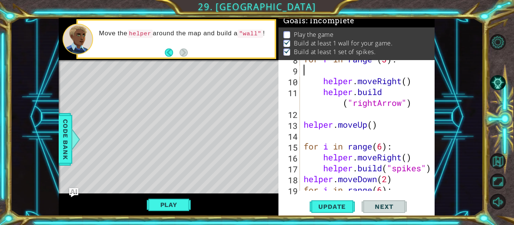
scroll to position [111, 0]
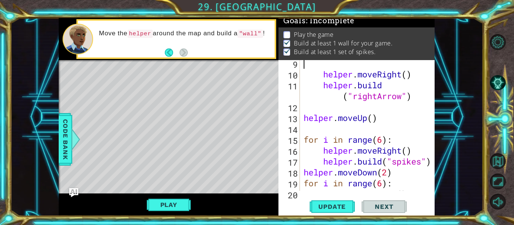
click at [302, 111] on div "helper . moveRight ( ) helper . build ( "rightArrow" ) helper . moveUp ( ) for …" at bounding box center [369, 134] width 135 height 153
type textarea "h"
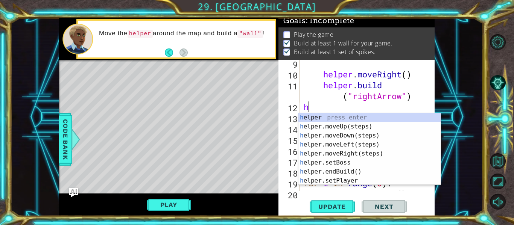
scroll to position [0, 0]
click at [352, 142] on div "h elper press enter h elper.moveUp(steps) press enter h elper.moveDown(steps) p…" at bounding box center [369, 158] width 142 height 90
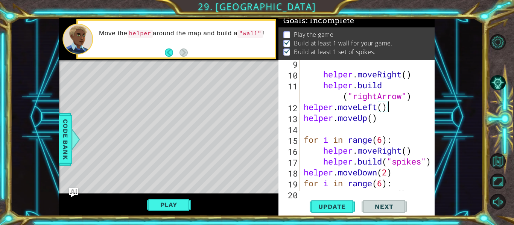
click at [380, 108] on div "helper . moveRight ( ) helper . build ( "rightArrow" ) helper . moveLeft ( ) he…" at bounding box center [369, 134] width 135 height 153
click at [385, 108] on div "helper . moveRight ( ) helper . build ( "rightArrow" ) helper . moveLeft ( ) he…" at bounding box center [369, 134] width 135 height 153
click at [333, 208] on span "Update" at bounding box center [332, 207] width 42 height 8
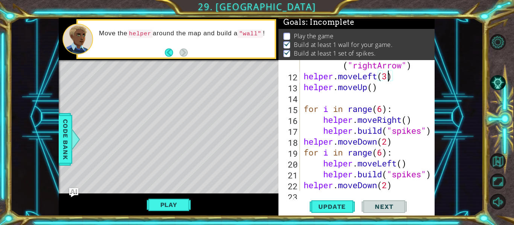
scroll to position [240, 0]
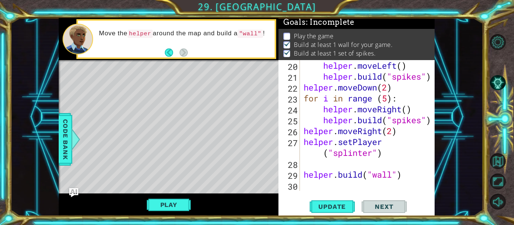
click at [376, 199] on button "Next" at bounding box center [383, 206] width 45 height 15
click at [172, 205] on button "Play" at bounding box center [169, 205] width 44 height 14
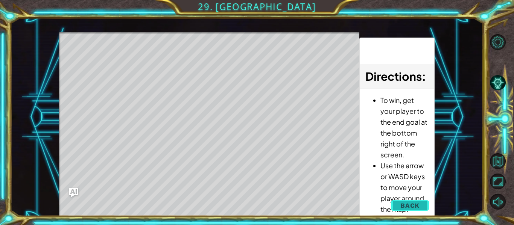
click at [420, 201] on button "Back" at bounding box center [410, 205] width 38 height 15
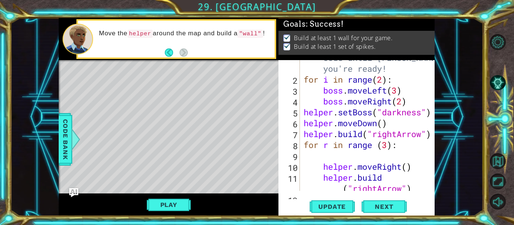
scroll to position [0, 0]
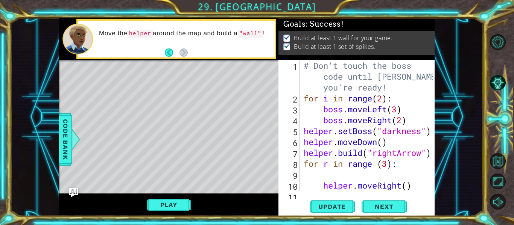
click at [323, 122] on div "# Don't touch the boss code until [PERSON_NAME] says you're ready! for i in ran…" at bounding box center [369, 152] width 135 height 185
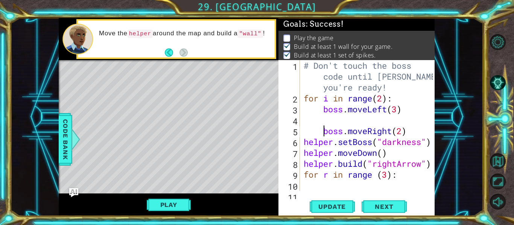
scroll to position [0, 3]
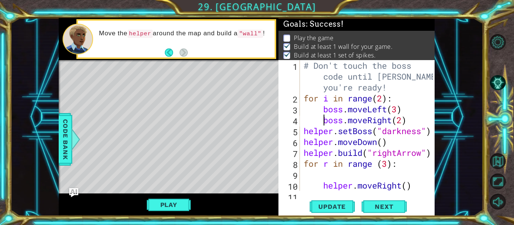
click at [414, 126] on div "# Don't touch the boss code until [PERSON_NAME] says you're ready! for i in ran…" at bounding box center [369, 152] width 135 height 185
click at [411, 122] on div "# Don't touch the boss code until [PERSON_NAME] says you're ready! for i in ran…" at bounding box center [369, 152] width 135 height 185
type textarea "boss.moveRight(2)"
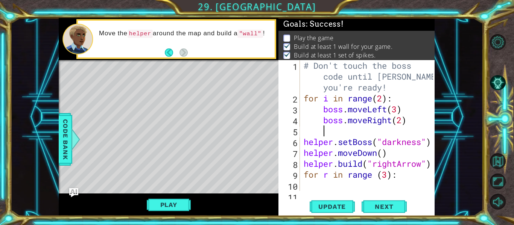
scroll to position [0, 0]
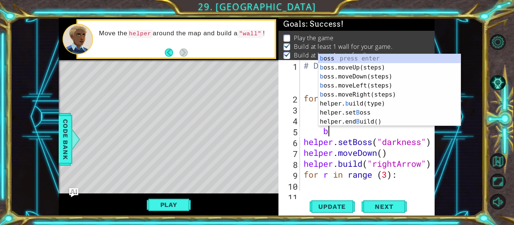
type textarea "bo"
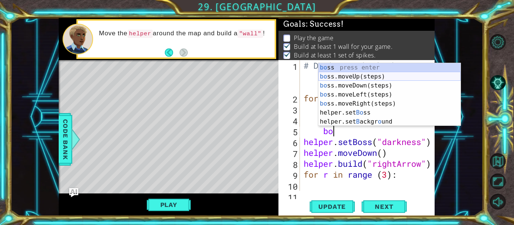
click at [375, 75] on div "bo ss press enter bo ss.moveUp(steps) press enter bo ss.moveDown(steps) press e…" at bounding box center [389, 103] width 142 height 81
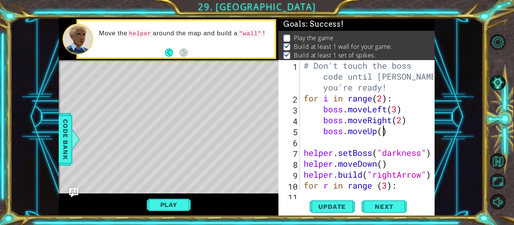
click at [384, 131] on div "# Don't touch the boss code until [PERSON_NAME] says you're ready! for i in ran…" at bounding box center [369, 147] width 135 height 174
type textarea "boss.moveUp(3)"
click at [370, 206] on span "Next" at bounding box center [383, 208] width 33 height 8
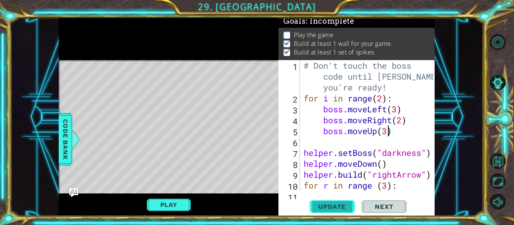
scroll to position [3, 0]
click at [331, 209] on span "Update" at bounding box center [332, 207] width 42 height 8
click at [331, 203] on span "Update" at bounding box center [332, 207] width 42 height 8
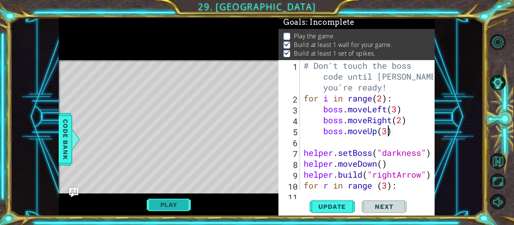
click at [173, 200] on button "Play" at bounding box center [169, 205] width 44 height 14
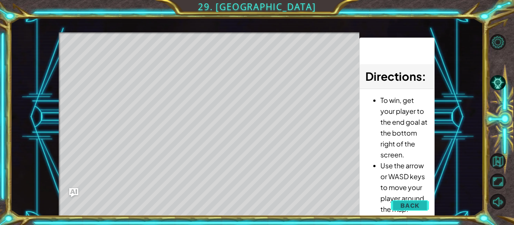
click at [413, 202] on span "Back" at bounding box center [409, 206] width 19 height 8
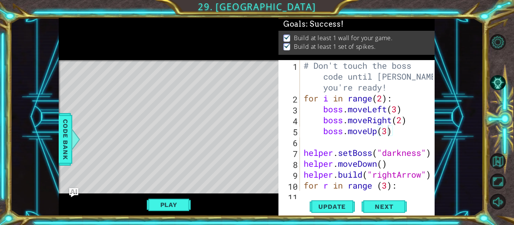
click at [384, 141] on div "# Don't touch the boss code until [PERSON_NAME] says you're ready! for i in ran…" at bounding box center [369, 147] width 135 height 174
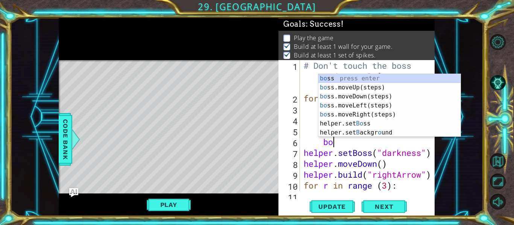
scroll to position [0, 1]
click at [402, 140] on div "# Don't touch the boss code until [PERSON_NAME] says you're ready! for i in ran…" at bounding box center [369, 147] width 135 height 174
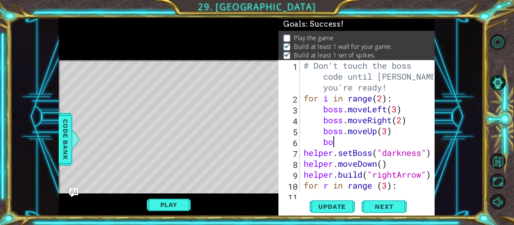
type textarea "b"
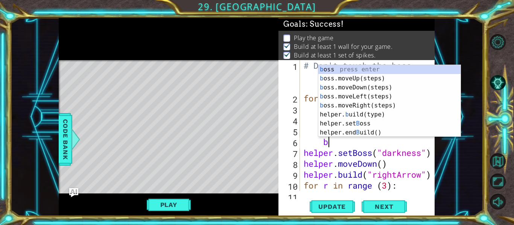
scroll to position [0, 0]
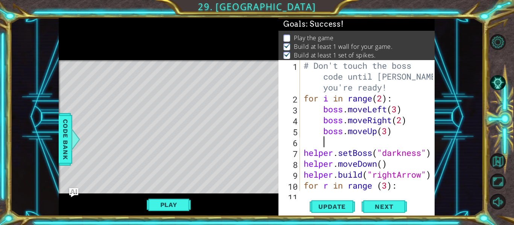
click at [323, 108] on div "# Don't touch the boss code until [PERSON_NAME] says you're ready! for i in ran…" at bounding box center [369, 147] width 135 height 174
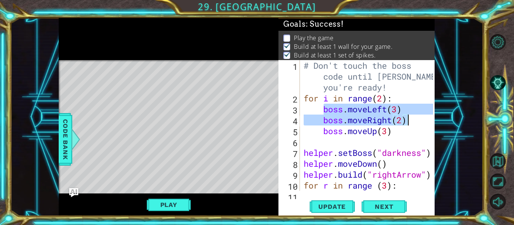
drag, startPoint x: 323, startPoint y: 108, endPoint x: 406, endPoint y: 120, distance: 83.2
click at [406, 120] on div "# Don't touch the boss code until [PERSON_NAME] says you're ready! for i in ran…" at bounding box center [369, 147] width 135 height 174
type textarea "boss.moveLeft(3) boss.moveRight(2)"
click at [387, 143] on div "# Don't touch the boss code until [PERSON_NAME] says you're ready! for i in ran…" at bounding box center [369, 147] width 135 height 174
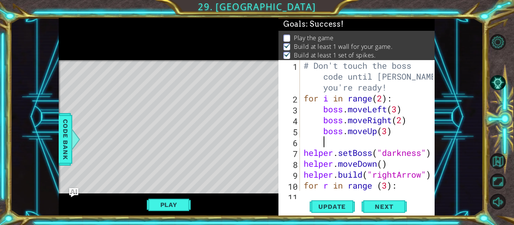
paste textarea "boss.moveRight(2)"
type textarea "boss.moveRight(2)"
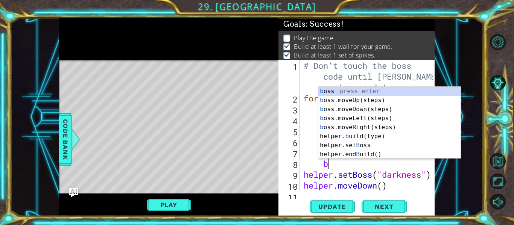
type textarea "bo"
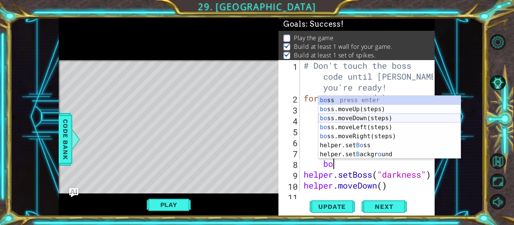
click at [388, 119] on div "bo ss press enter bo ss.moveUp(steps) press enter bo ss.moveDown(steps) press e…" at bounding box center [389, 136] width 142 height 81
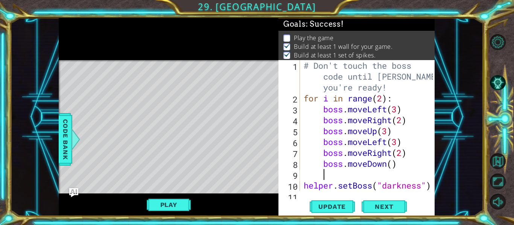
click at [394, 166] on div "# Don't touch the boss code until [PERSON_NAME] says you're ready! for i in ran…" at bounding box center [369, 147] width 135 height 174
click at [176, 202] on button "Play" at bounding box center [169, 205] width 44 height 14
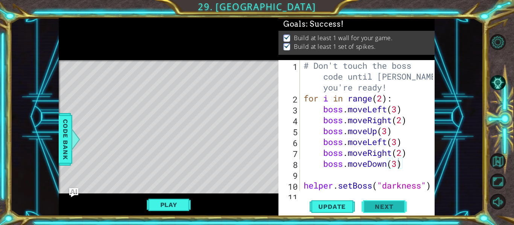
click at [389, 206] on span "Next" at bounding box center [383, 209] width 33 height 8
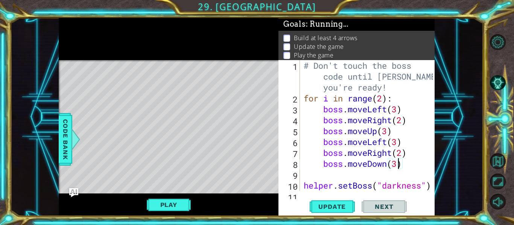
scroll to position [3, 0]
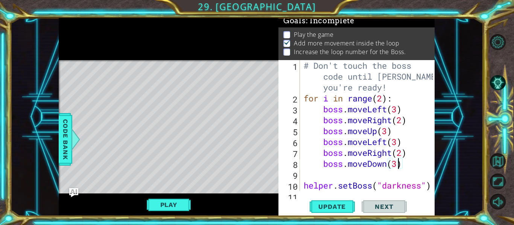
click at [383, 99] on div "# Don't touch the boss code until [PERSON_NAME] says you're ready! for i in ran…" at bounding box center [369, 147] width 135 height 174
type textarea "for i in range(5):"
click at [337, 211] on button "Update" at bounding box center [332, 206] width 45 height 15
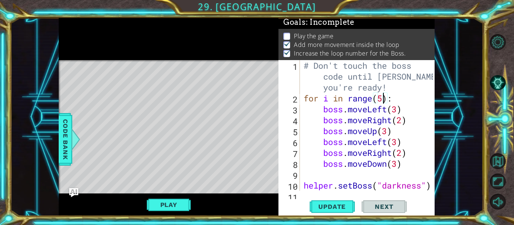
scroll to position [3, 0]
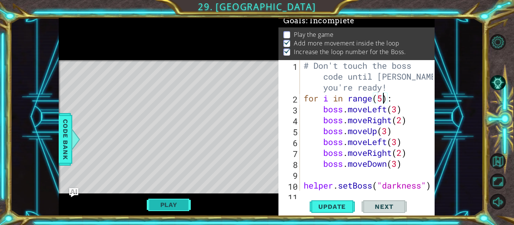
click at [171, 204] on button "Play" at bounding box center [169, 205] width 44 height 14
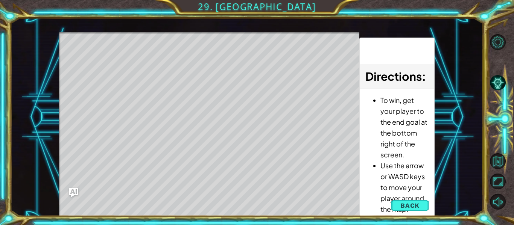
scroll to position [0, 0]
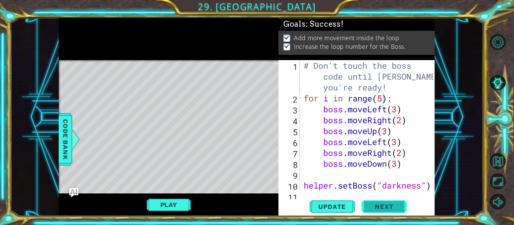
click at [369, 209] on span "Next" at bounding box center [383, 206] width 33 height 8
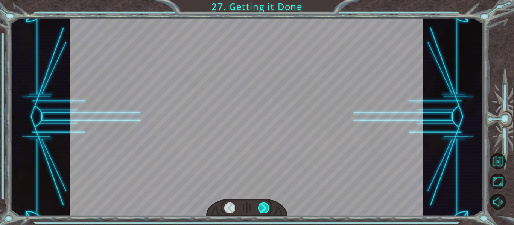
click at [261, 204] on div at bounding box center [263, 208] width 11 height 11
click at [263, 207] on div at bounding box center [263, 208] width 11 height 11
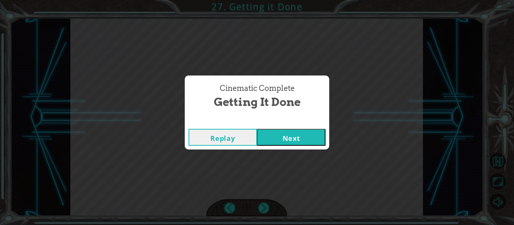
click at [277, 137] on button "Next" at bounding box center [291, 137] width 68 height 17
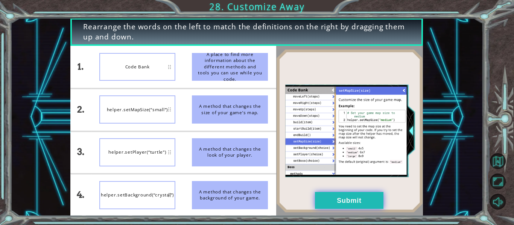
click at [340, 195] on button "Submit" at bounding box center [349, 200] width 68 height 17
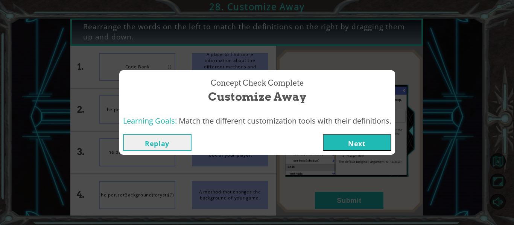
click at [340, 144] on button "Next" at bounding box center [357, 142] width 68 height 17
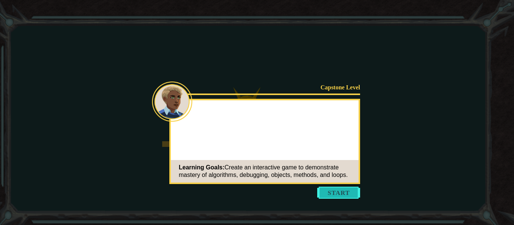
click at [349, 188] on button "Start" at bounding box center [338, 193] width 43 height 12
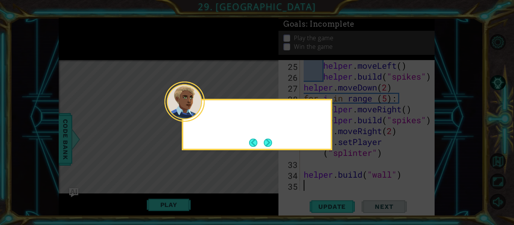
scroll to position [294, 0]
click at [265, 144] on button "Next" at bounding box center [268, 143] width 14 height 14
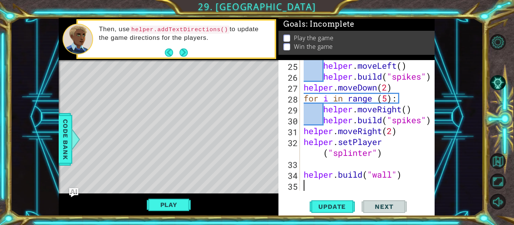
click at [321, 114] on div "helper . moveLeft ( ) helper . build ( "spikes" ) helper . moveDown ( 2 ) for i…" at bounding box center [369, 136] width 135 height 153
type textarea "helper.moveRight()"
click at [188, 53] on button "Next" at bounding box center [183, 52] width 11 height 11
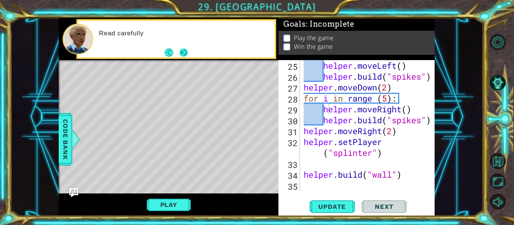
click at [186, 53] on button "Next" at bounding box center [184, 52] width 10 height 10
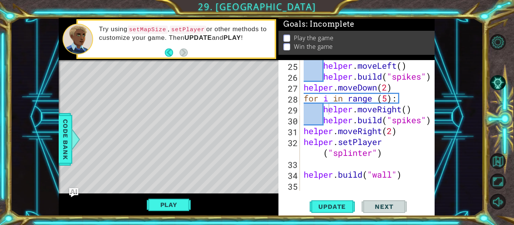
click at [186, 57] on footer at bounding box center [176, 52] width 23 height 11
click at [354, 187] on div "helper . moveLeft ( ) helper . build ( "spikes" ) helper . moveDown ( 2 ) for i…" at bounding box center [369, 136] width 135 height 153
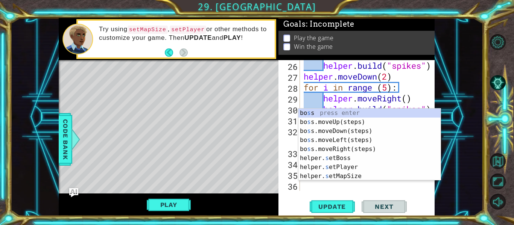
scroll to position [0, 0]
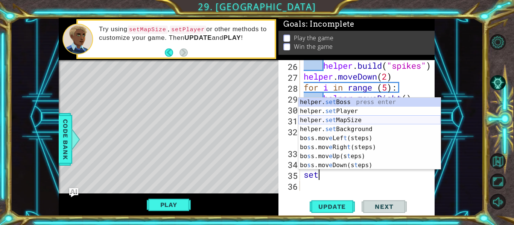
click at [361, 120] on div "helper. set Boss press enter helper. set Player press enter helper. set MapSize…" at bounding box center [369, 143] width 142 height 90
type textarea "helper.setMapSize("middle")"
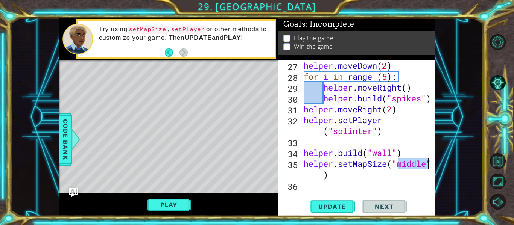
scroll to position [316, 0]
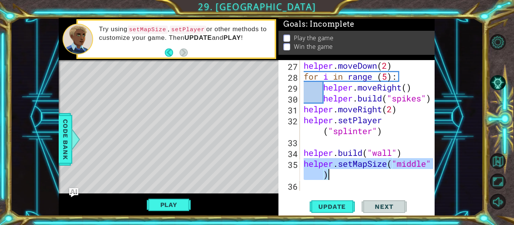
drag, startPoint x: 305, startPoint y: 165, endPoint x: 425, endPoint y: 175, distance: 120.8
click at [425, 175] on div "helper.setMapSize("middle") 27 28 29 30 31 32 33 34 35 36 helper . moveDown ( 2…" at bounding box center [355, 125] width 155 height 131
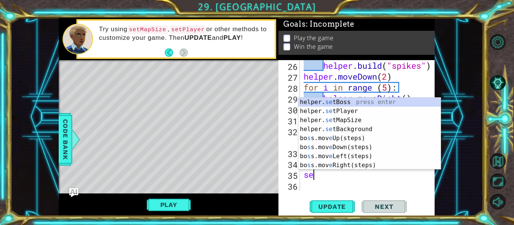
scroll to position [0, 0]
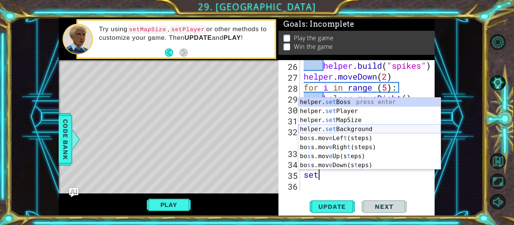
click at [381, 128] on div "helper. set Boss press enter helper. set Player press enter helper. set MapSize…" at bounding box center [369, 143] width 142 height 90
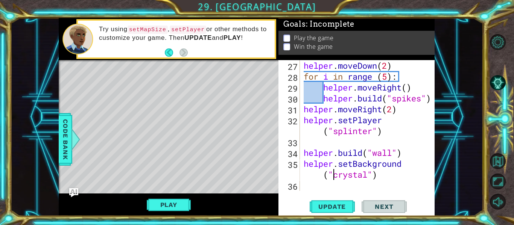
scroll to position [316, 0]
click at [368, 176] on div "helper . moveDown ( 2 ) for i in range ( 5 ) : helper . moveRight ( ) helper . …" at bounding box center [369, 136] width 135 height 153
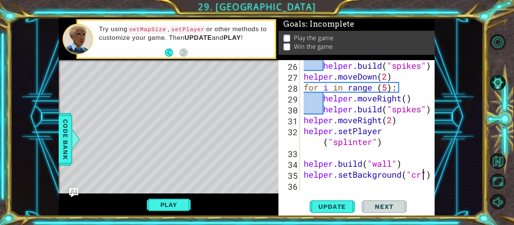
scroll to position [305, 0]
click at [64, 156] on span "Code Bank" at bounding box center [65, 140] width 12 height 46
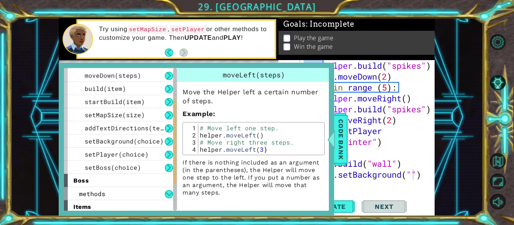
scroll to position [106, 0]
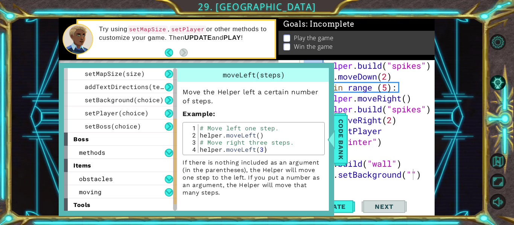
click at [117, 167] on div "items" at bounding box center [120, 165] width 113 height 13
click at [136, 180] on div "obstacles" at bounding box center [120, 178] width 113 height 13
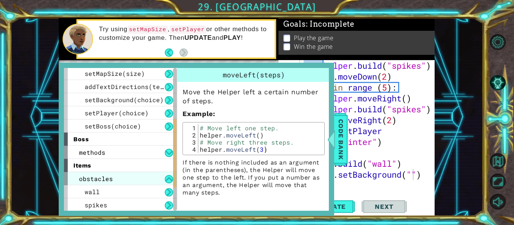
click at [144, 176] on div "obstacles" at bounding box center [120, 178] width 113 height 13
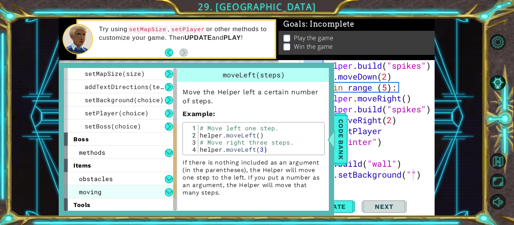
click at [137, 192] on div "moving" at bounding box center [120, 191] width 113 height 13
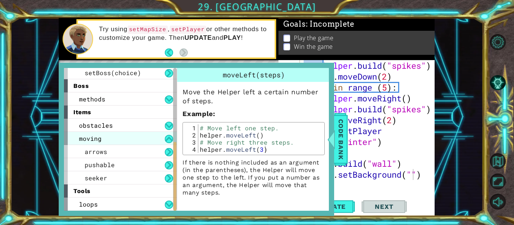
click at [121, 136] on div "moving" at bounding box center [120, 138] width 113 height 13
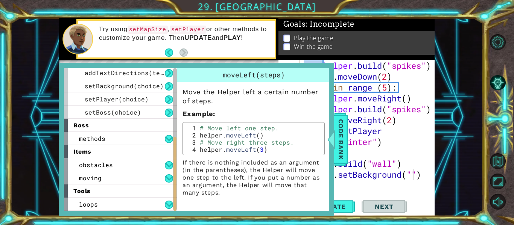
click at [117, 151] on div "items" at bounding box center [120, 151] width 113 height 13
click at [117, 162] on div "obstacles" at bounding box center [120, 164] width 113 height 13
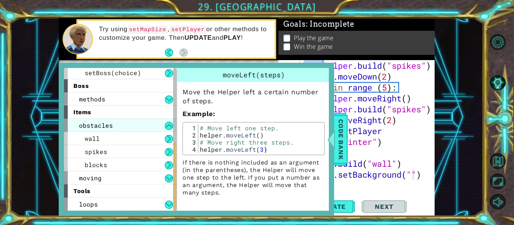
click at [101, 125] on span "obstacles" at bounding box center [96, 125] width 34 height 8
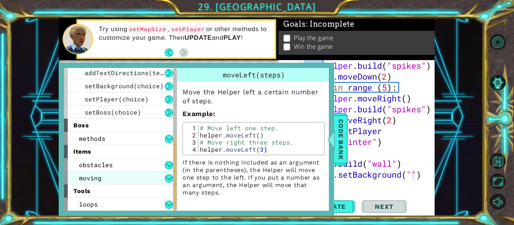
scroll to position [120, 0]
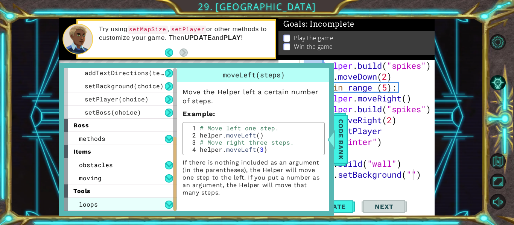
click at [122, 203] on div "loops" at bounding box center [120, 204] width 113 height 13
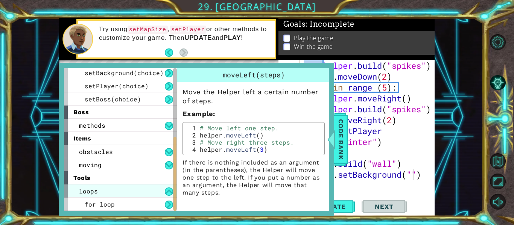
click at [122, 187] on div "loops" at bounding box center [120, 191] width 113 height 13
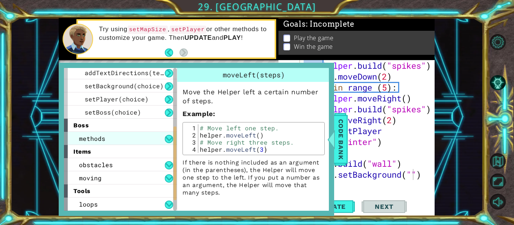
scroll to position [102, 0]
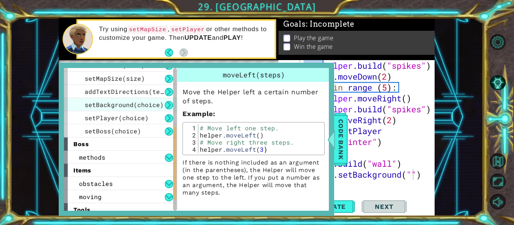
click at [118, 103] on span "setBackground(choice)" at bounding box center [124, 105] width 79 height 8
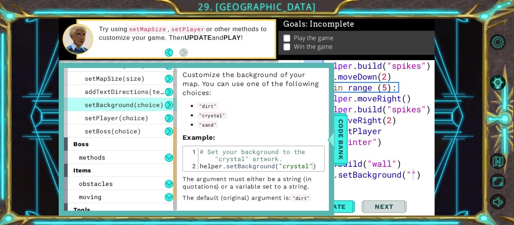
scroll to position [20, 0]
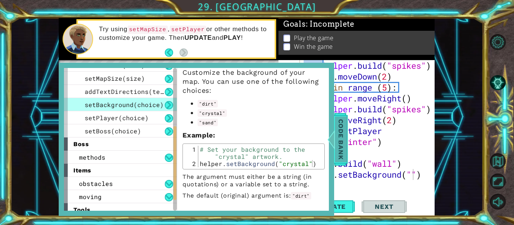
click at [343, 138] on span "Code Bank" at bounding box center [341, 140] width 12 height 46
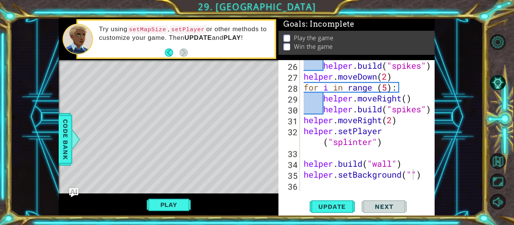
click at [415, 180] on div "helper . build ( "spikes" ) helper . moveDown ( 2 ) for i in range ( 5 ) : help…" at bounding box center [369, 136] width 135 height 153
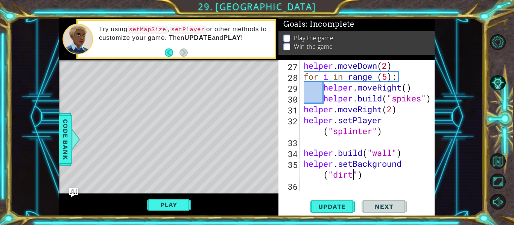
scroll to position [316, 0]
click at [343, 204] on span "Update" at bounding box center [332, 207] width 42 height 8
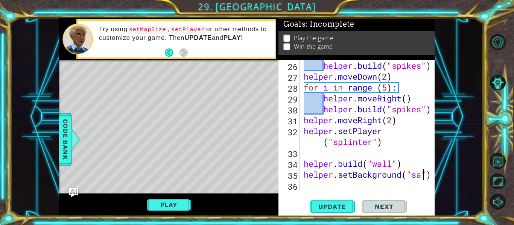
scroll to position [0, 6]
type textarea "helper.setBackground("sand")"
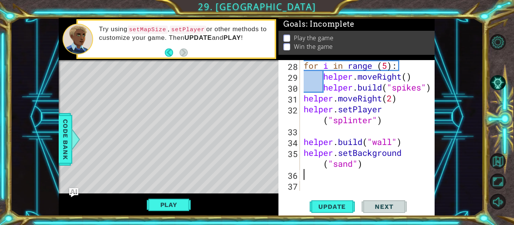
scroll to position [316, 0]
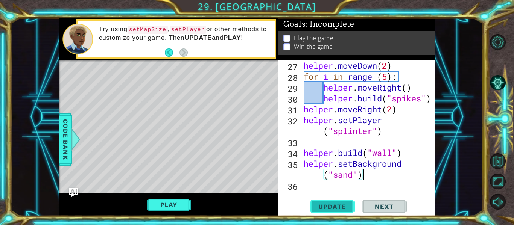
type textarea "helper.setBackground("sand")"
click at [331, 206] on span "Update" at bounding box center [332, 207] width 42 height 8
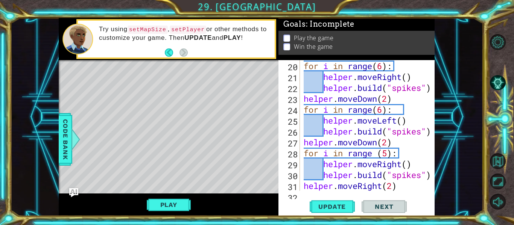
scroll to position [264, 0]
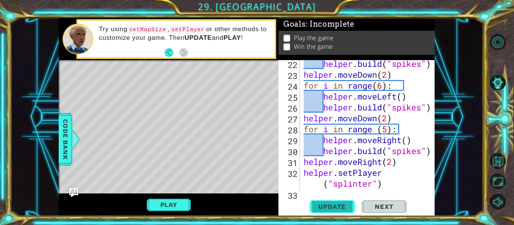
click at [338, 206] on span "Update" at bounding box center [332, 207] width 42 height 8
click at [179, 207] on button "Play" at bounding box center [169, 205] width 44 height 14
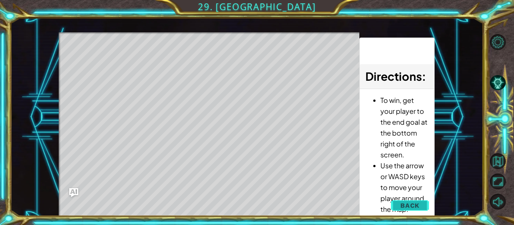
click at [405, 203] on span "Back" at bounding box center [409, 206] width 19 height 8
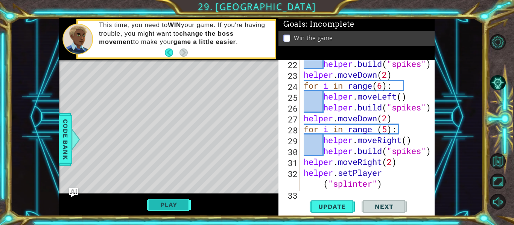
click at [178, 206] on button "Play" at bounding box center [169, 205] width 44 height 14
click at [372, 207] on span "Next" at bounding box center [383, 207] width 33 height 8
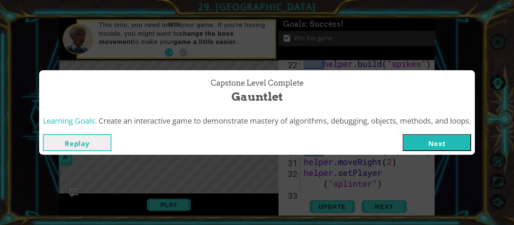
click at [413, 141] on button "Next" at bounding box center [436, 142] width 68 height 17
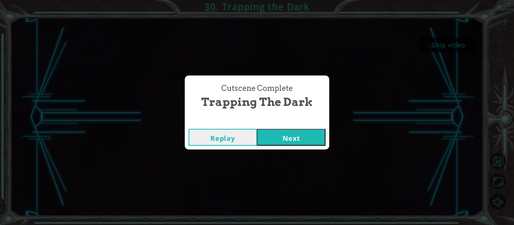
click at [291, 144] on button "Next" at bounding box center [291, 137] width 68 height 17
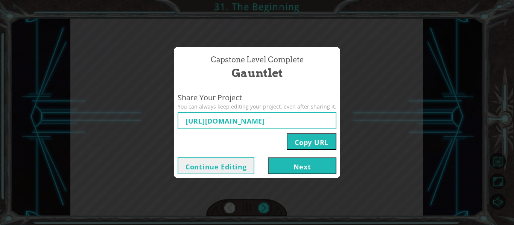
type input "[URL][DOMAIN_NAME]"
click at [240, 164] on button "Continue Editing" at bounding box center [216, 166] width 77 height 17
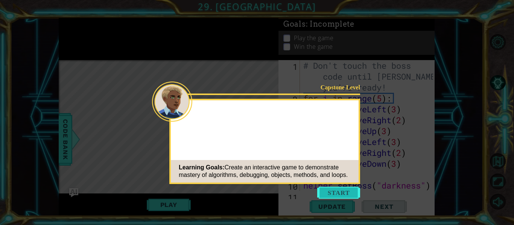
click at [344, 192] on button "Start" at bounding box center [338, 193] width 43 height 12
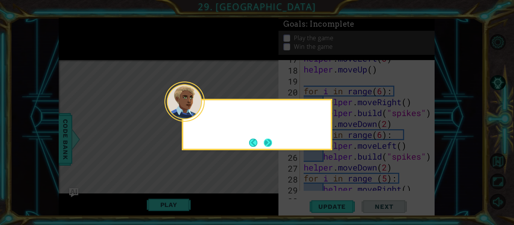
click at [262, 146] on button "Next" at bounding box center [267, 142] width 11 height 11
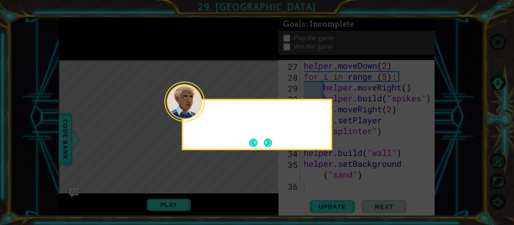
scroll to position [316, 0]
click at [267, 144] on button "Next" at bounding box center [268, 143] width 14 height 14
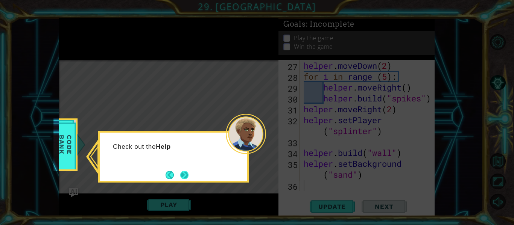
click at [184, 177] on button "Next" at bounding box center [184, 175] width 14 height 14
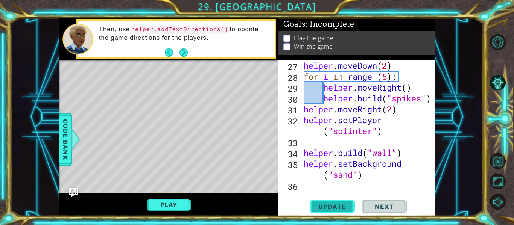
click at [326, 205] on span "Update" at bounding box center [332, 207] width 42 height 8
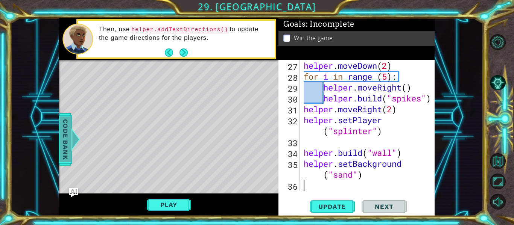
click at [65, 141] on span "Code Bank" at bounding box center [65, 140] width 12 height 46
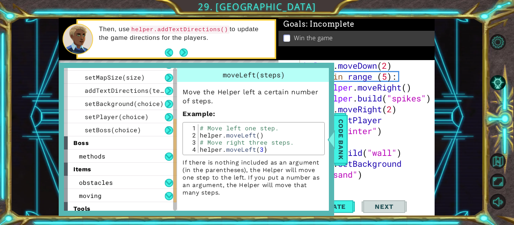
scroll to position [102, 0]
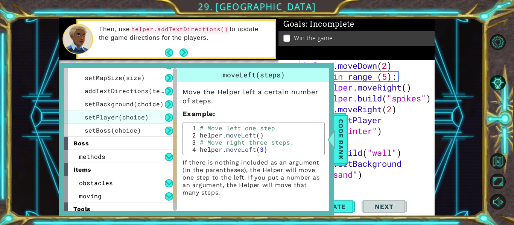
click at [124, 118] on span "setPlayer(choice)" at bounding box center [117, 117] width 64 height 8
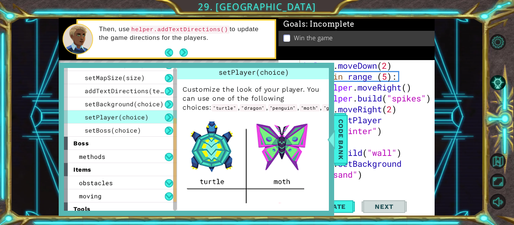
scroll to position [0, 0]
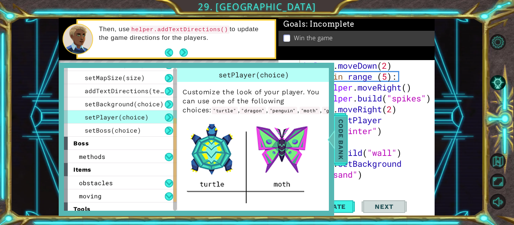
click at [337, 139] on span "Code Bank" at bounding box center [341, 140] width 12 height 46
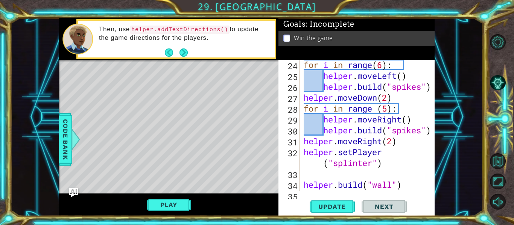
scroll to position [285, 0]
click at [343, 168] on div "for i in range ( 6 ) : helper . moveLeft ( ) helper . build ( "spikes" ) helper…" at bounding box center [369, 141] width 135 height 164
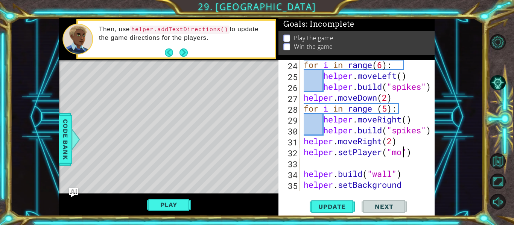
scroll to position [0, 5]
click at [339, 208] on span "Update" at bounding box center [332, 207] width 42 height 8
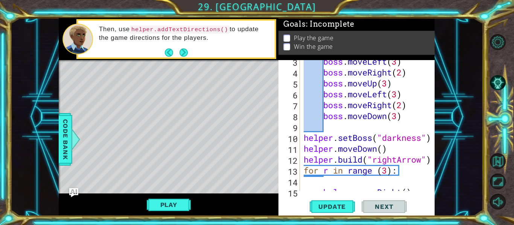
scroll to position [49, 0]
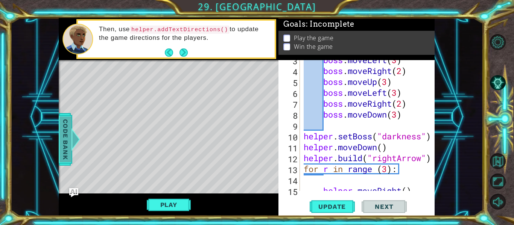
click at [71, 143] on div at bounding box center [75, 139] width 9 height 23
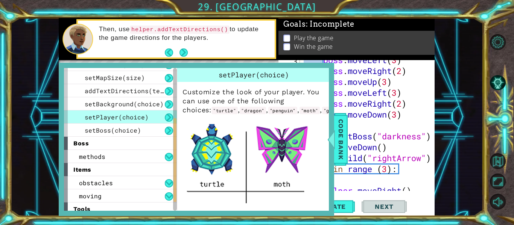
click at [108, 140] on div "boss" at bounding box center [120, 143] width 113 height 13
click at [125, 127] on span "setBoss(choice)" at bounding box center [113, 130] width 56 height 8
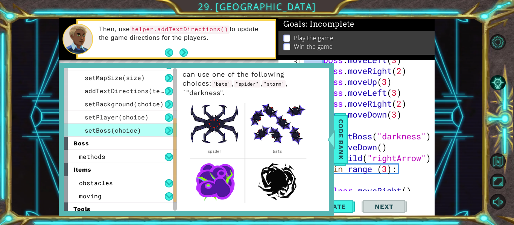
scroll to position [24, 0]
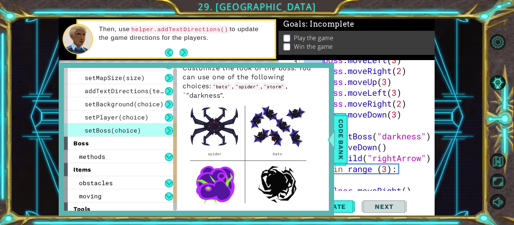
click at [152, 128] on div "setBoss(choice)" at bounding box center [120, 130] width 113 height 13
click at [337, 139] on span "Code Bank" at bounding box center [341, 140] width 12 height 46
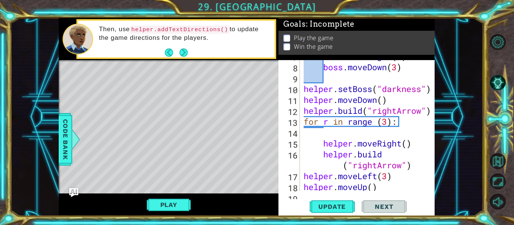
scroll to position [97, 0]
click at [403, 90] on div "boss . moveRight ( 2 ) boss . moveDown ( 3 ) helper . setBoss ( "darkness" ) he…" at bounding box center [369, 127] width 135 height 153
type textarea "helper.setBoss("storm")"
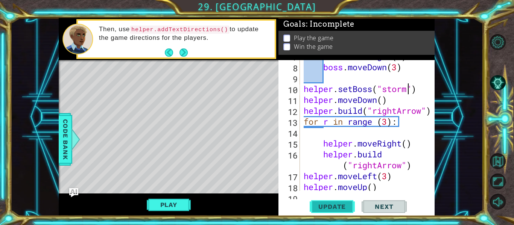
click at [341, 207] on span "Update" at bounding box center [332, 207] width 42 height 8
click at [177, 205] on button "Play" at bounding box center [169, 205] width 44 height 14
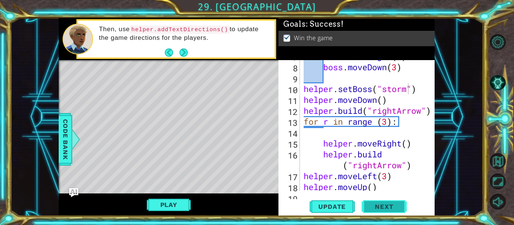
click at [385, 203] on span "Next" at bounding box center [383, 207] width 33 height 8
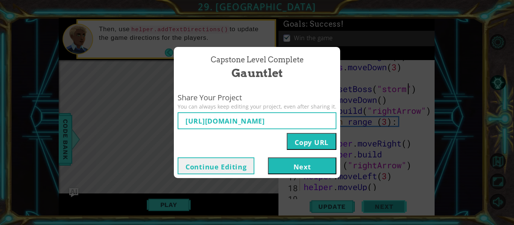
type input "[URL][DOMAIN_NAME]"
click at [290, 164] on button "Next" at bounding box center [302, 166] width 68 height 17
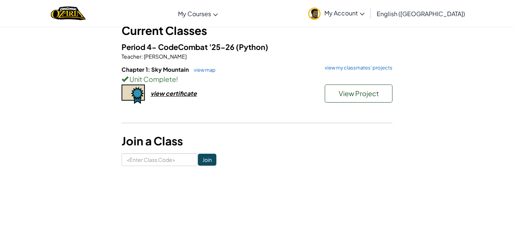
scroll to position [26, 0]
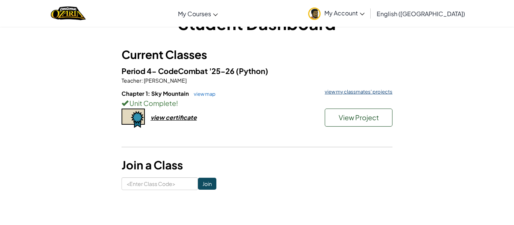
click at [351, 93] on link "view my classmates' projects" at bounding box center [356, 92] width 71 height 5
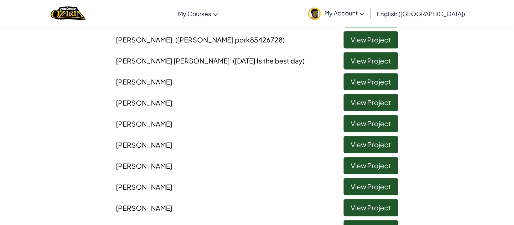
scroll to position [211, 0]
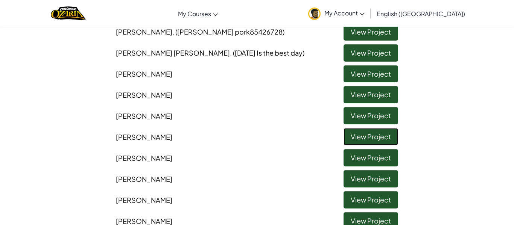
click at [357, 141] on link "View Project" at bounding box center [370, 136] width 55 height 17
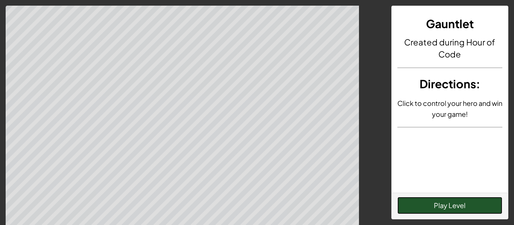
click at [430, 206] on button "Play Level" at bounding box center [449, 205] width 105 height 17
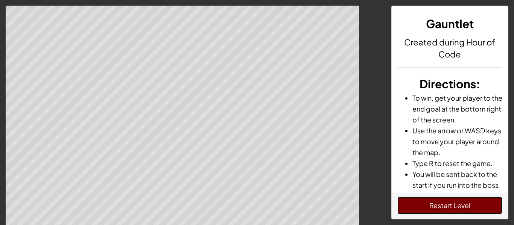
click at [434, 206] on button "Restart Level" at bounding box center [449, 205] width 105 height 17
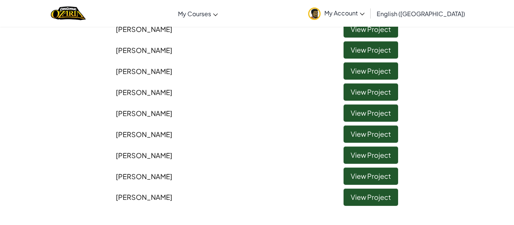
scroll to position [259, 0]
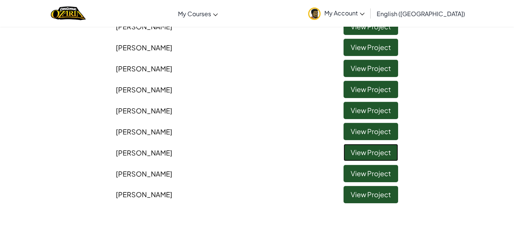
click at [353, 152] on link "View Project" at bounding box center [370, 152] width 55 height 17
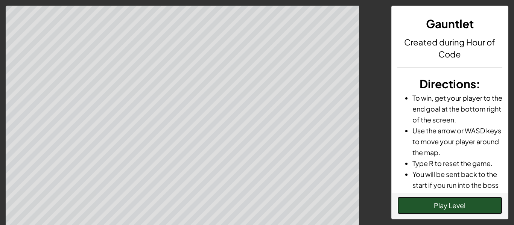
click at [437, 202] on button "Play Level" at bounding box center [449, 205] width 105 height 17
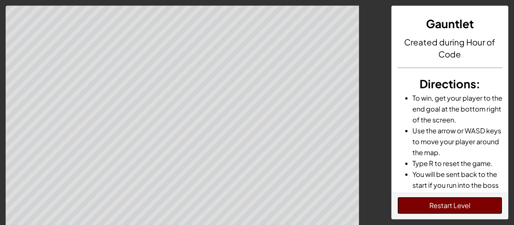
click at [417, 208] on button "Restart Level" at bounding box center [449, 205] width 105 height 17
click at [400, 205] on button "Restart Level" at bounding box center [449, 205] width 105 height 17
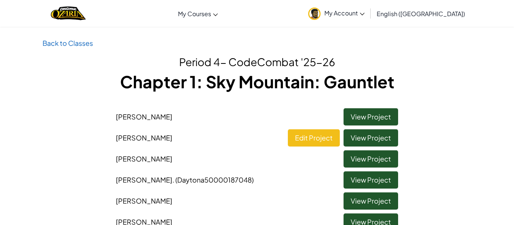
scroll to position [18, 0]
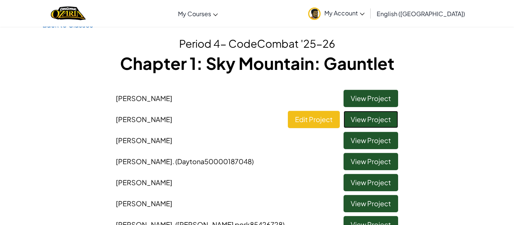
click at [362, 122] on link "View Project" at bounding box center [370, 119] width 55 height 17
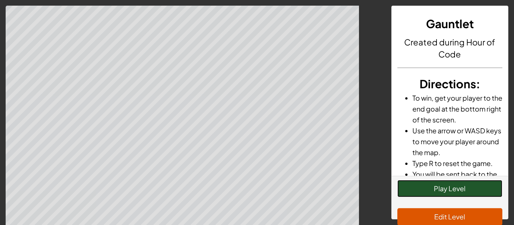
click at [422, 186] on button "Play Level" at bounding box center [449, 188] width 105 height 17
